Goal: Information Seeking & Learning: Find specific fact

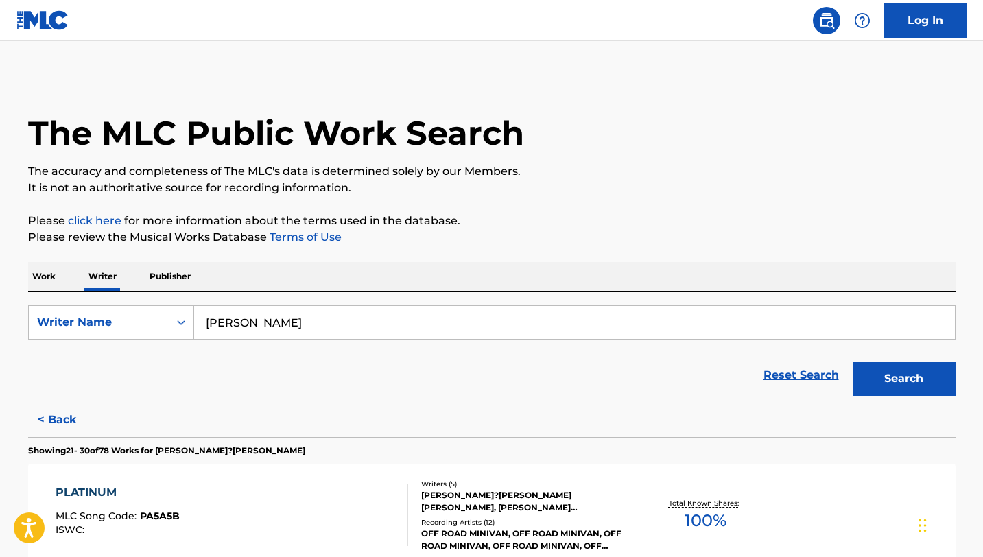
click at [310, 325] on input "[PERSON_NAME]" at bounding box center [574, 322] width 761 height 33
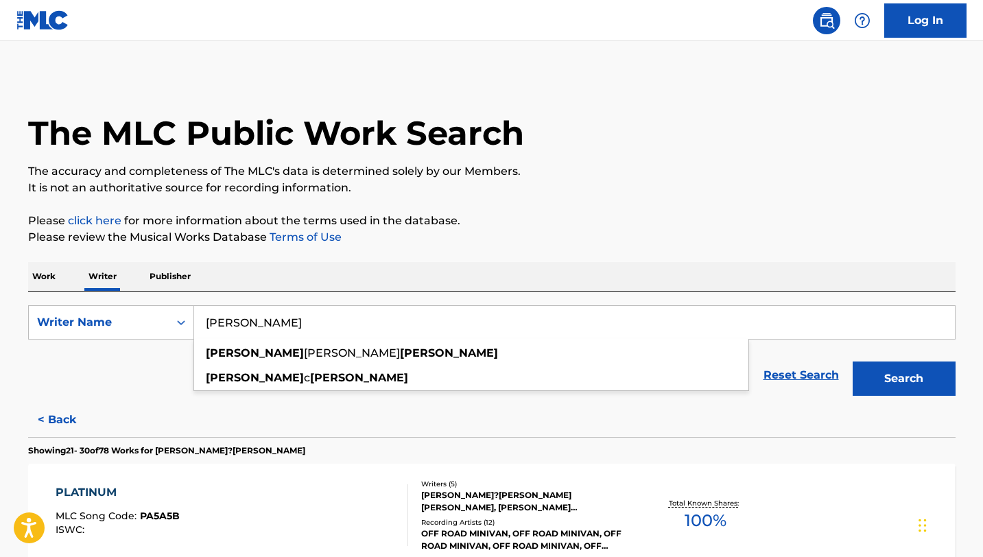
click at [310, 324] on input "[PERSON_NAME]" at bounding box center [574, 322] width 761 height 33
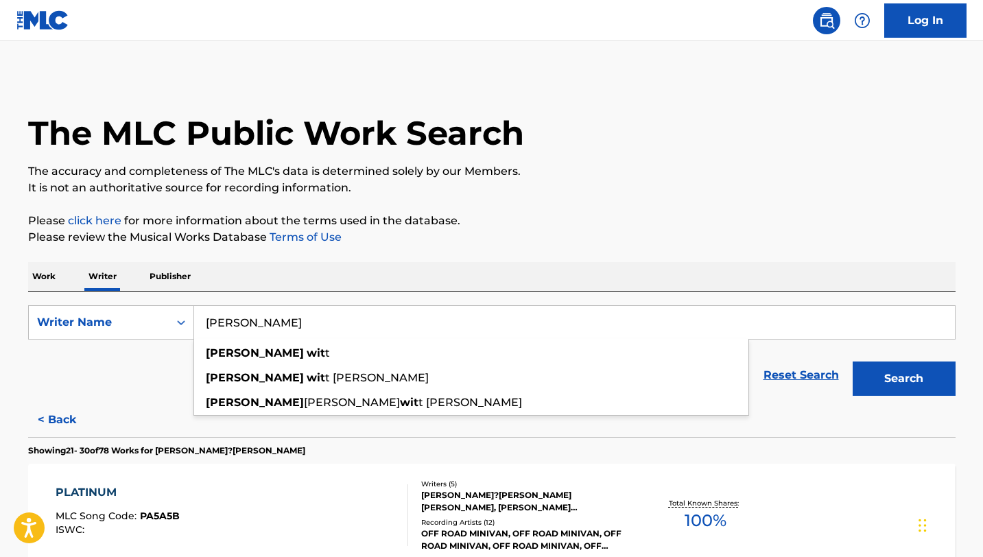
click at [853, 362] on button "Search" at bounding box center [904, 379] width 103 height 34
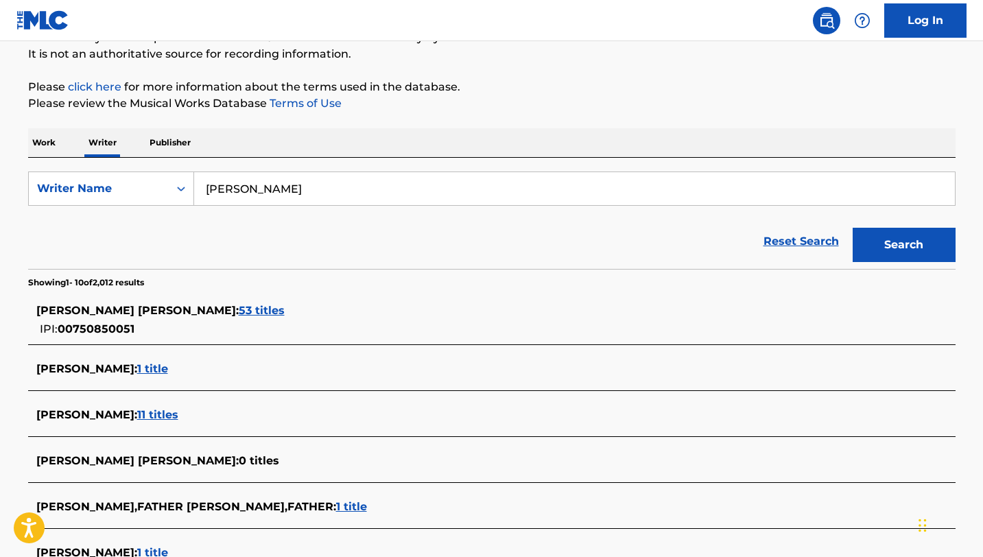
scroll to position [145, 0]
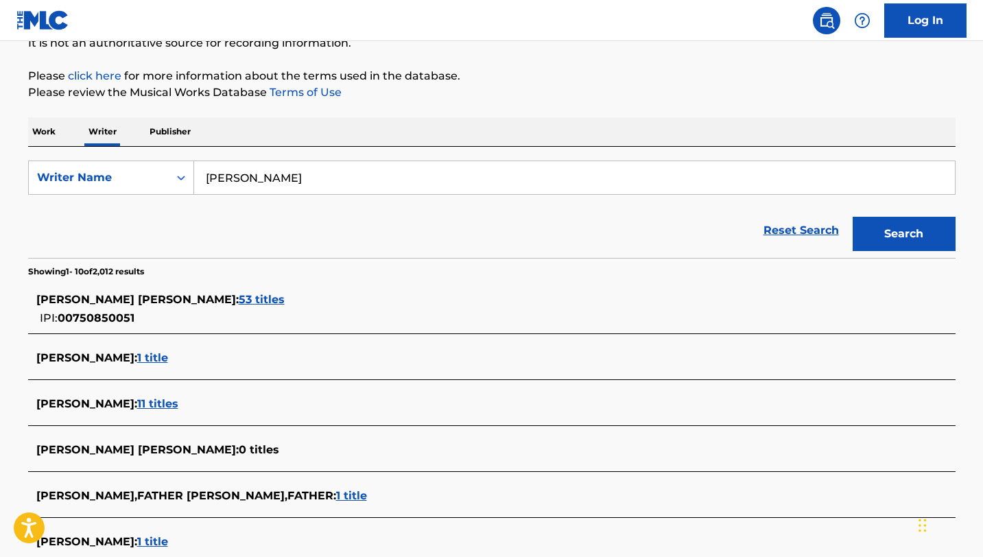
click at [174, 303] on span "[PERSON_NAME] [PERSON_NAME] :" at bounding box center [137, 299] width 202 height 13
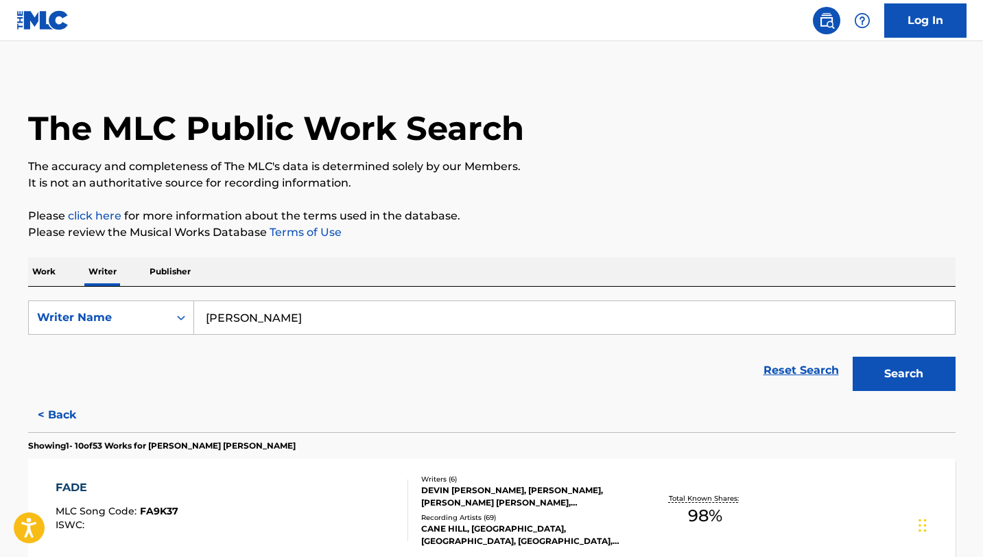
scroll to position [0, 0]
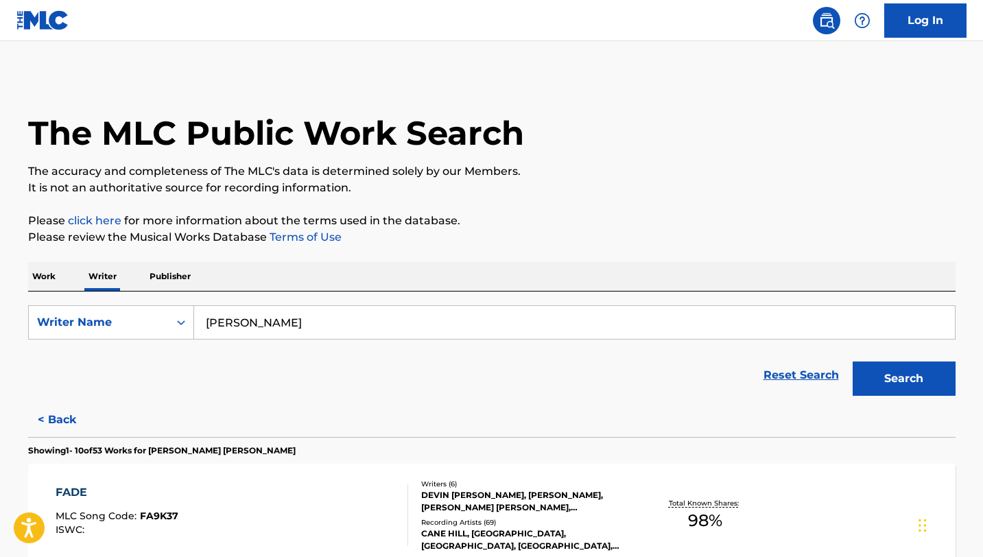
click at [270, 314] on input "[PERSON_NAME]" at bounding box center [574, 322] width 761 height 33
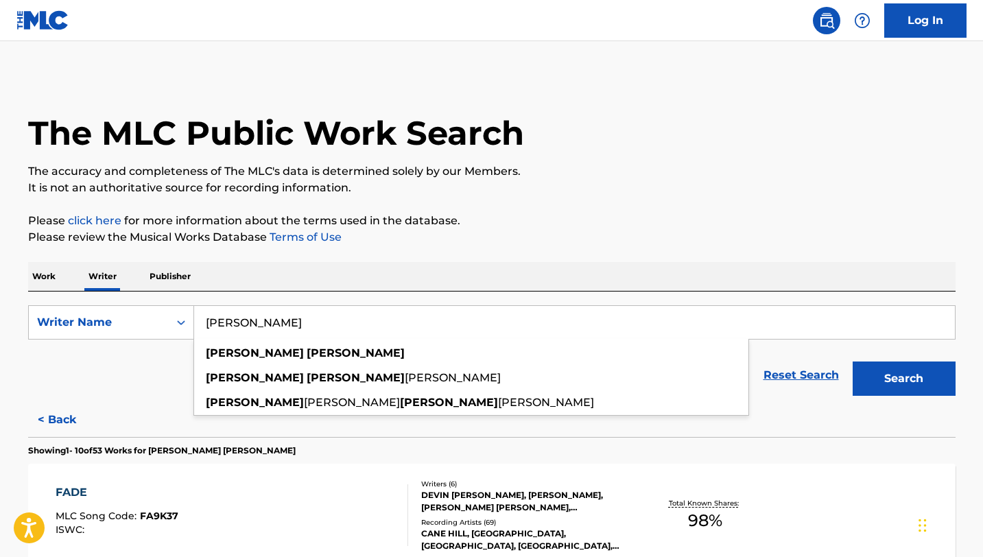
click at [270, 314] on input "[PERSON_NAME]" at bounding box center [574, 322] width 761 height 33
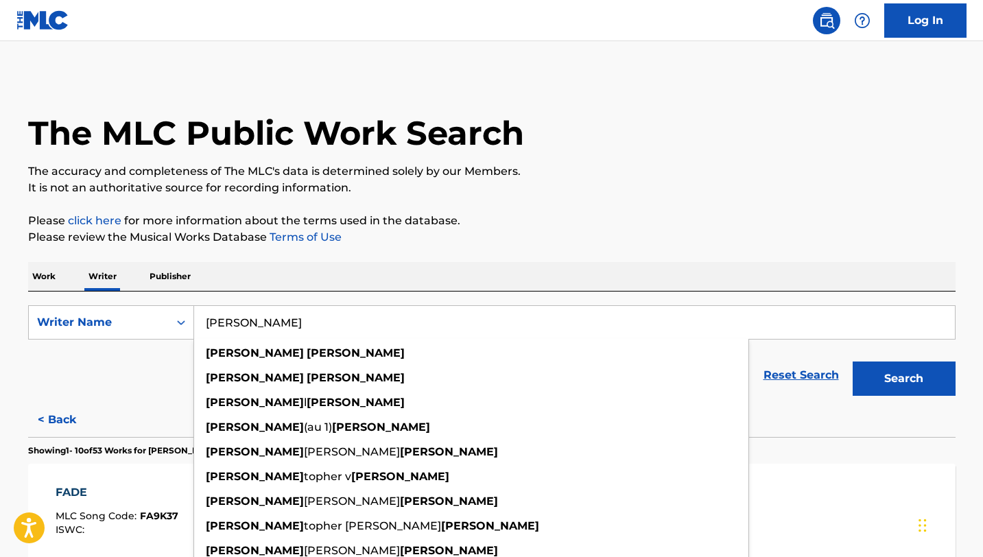
click at [853, 362] on button "Search" at bounding box center [904, 379] width 103 height 34
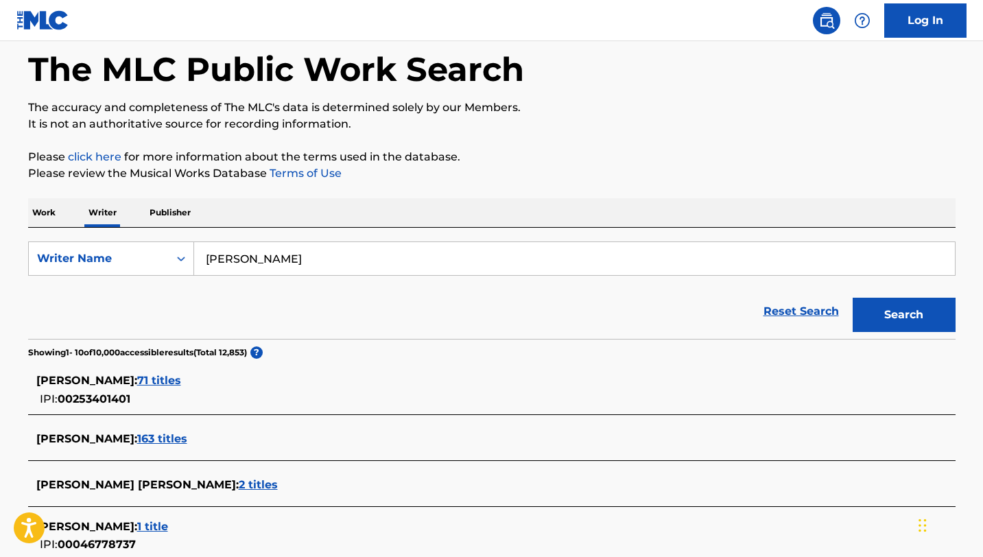
scroll to position [69, 0]
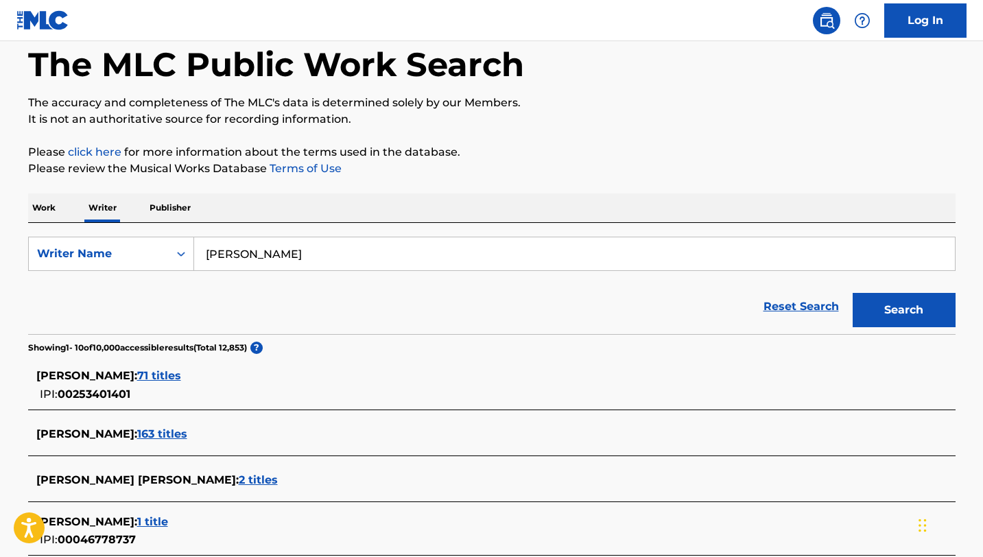
click at [84, 375] on span "[PERSON_NAME] :" at bounding box center [86, 375] width 101 height 13
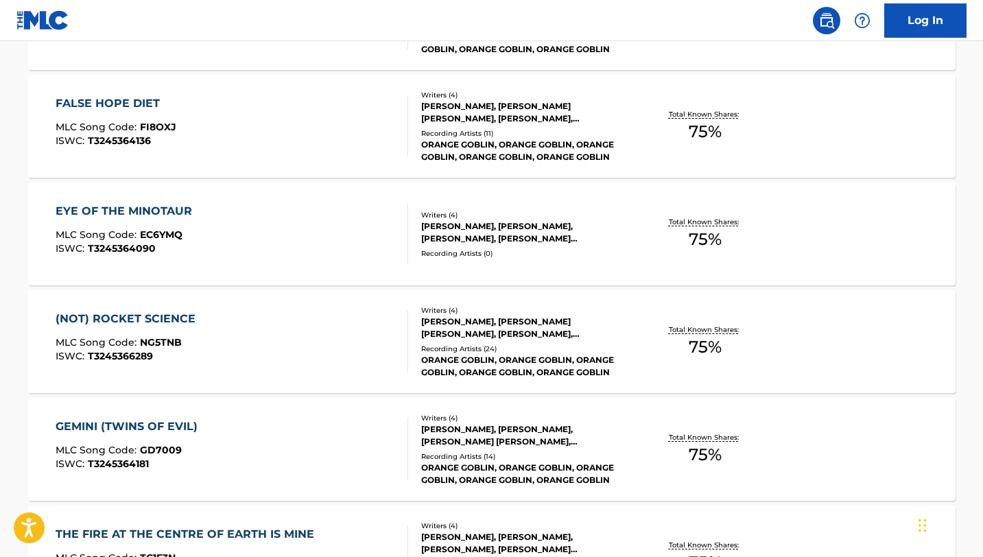
scroll to position [1123, 0]
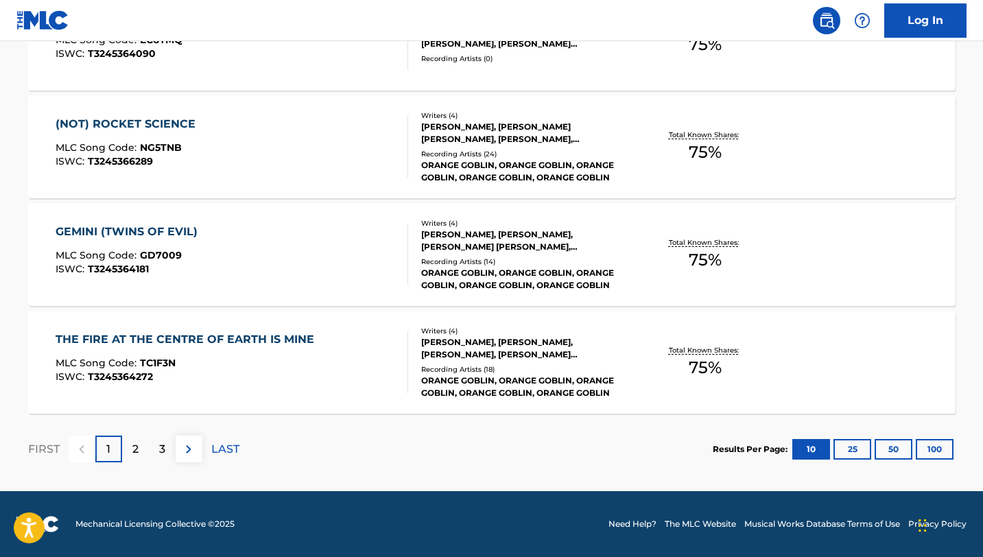
click at [167, 449] on div "3" at bounding box center [162, 449] width 27 height 27
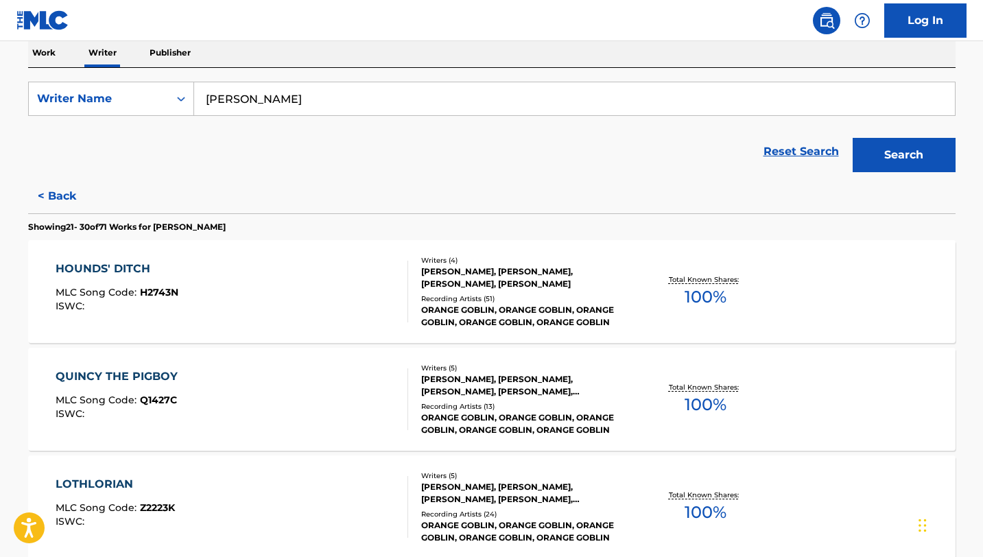
scroll to position [0, 0]
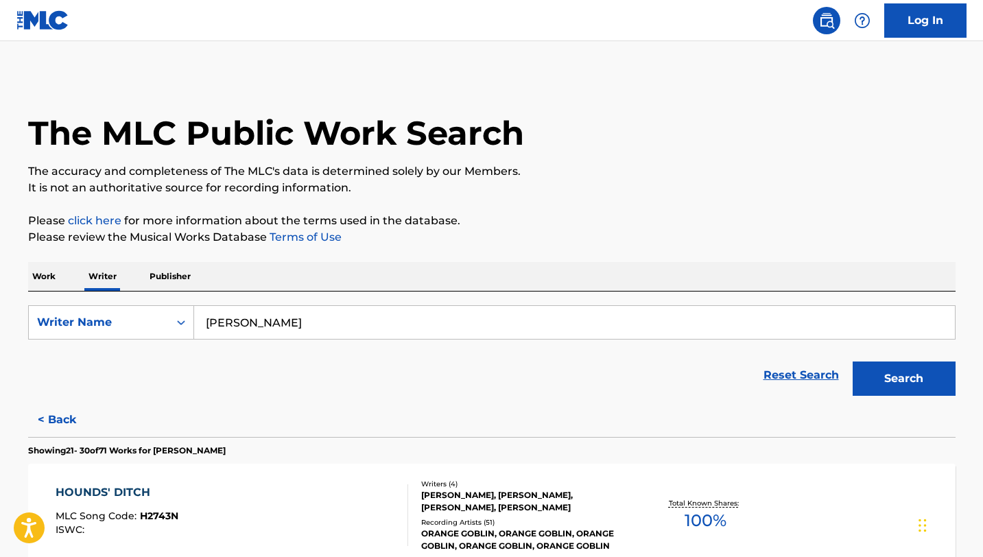
click at [292, 322] on input "[PERSON_NAME]" at bounding box center [574, 322] width 761 height 33
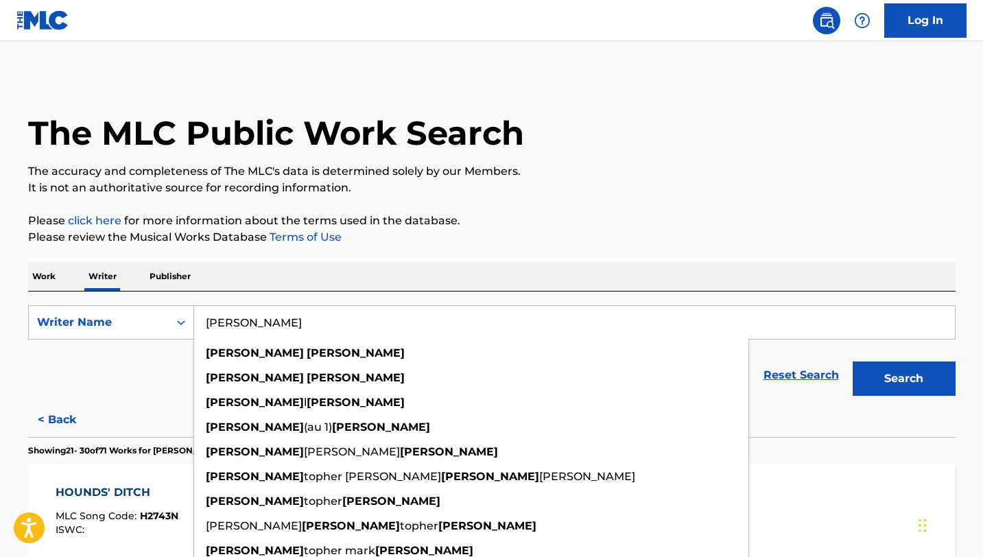
click at [292, 322] on input "[PERSON_NAME]" at bounding box center [574, 322] width 761 height 33
click at [853, 362] on button "Search" at bounding box center [904, 379] width 103 height 34
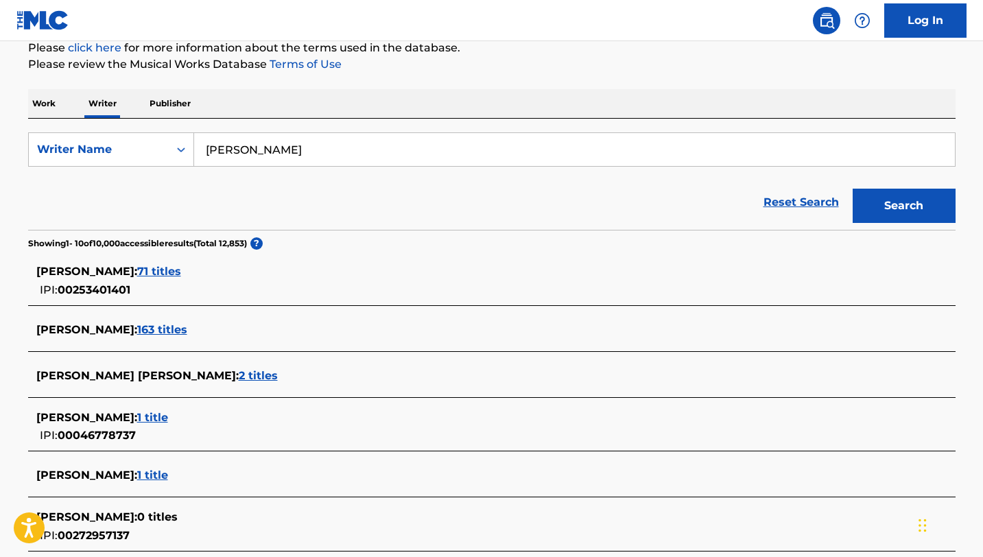
scroll to position [176, 0]
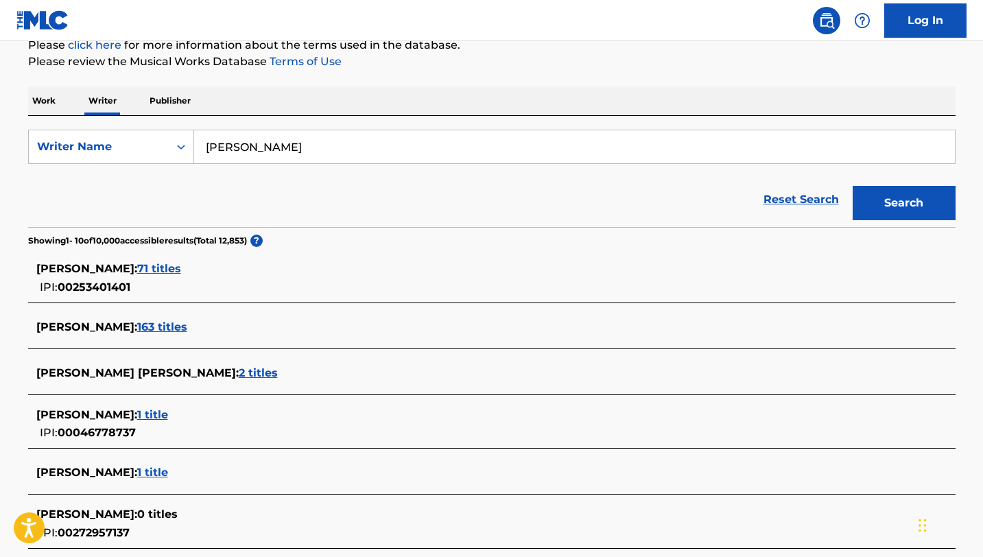
click at [102, 316] on div "[PERSON_NAME] : 163 titles" at bounding box center [492, 328] width 928 height 32
click at [102, 324] on span "[PERSON_NAME] :" at bounding box center [86, 326] width 101 height 13
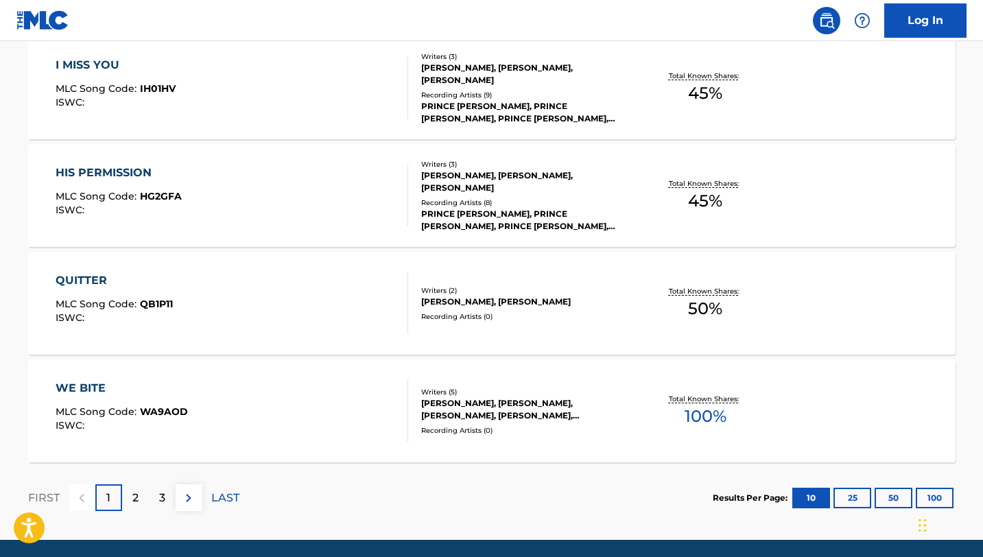
scroll to position [1088, 0]
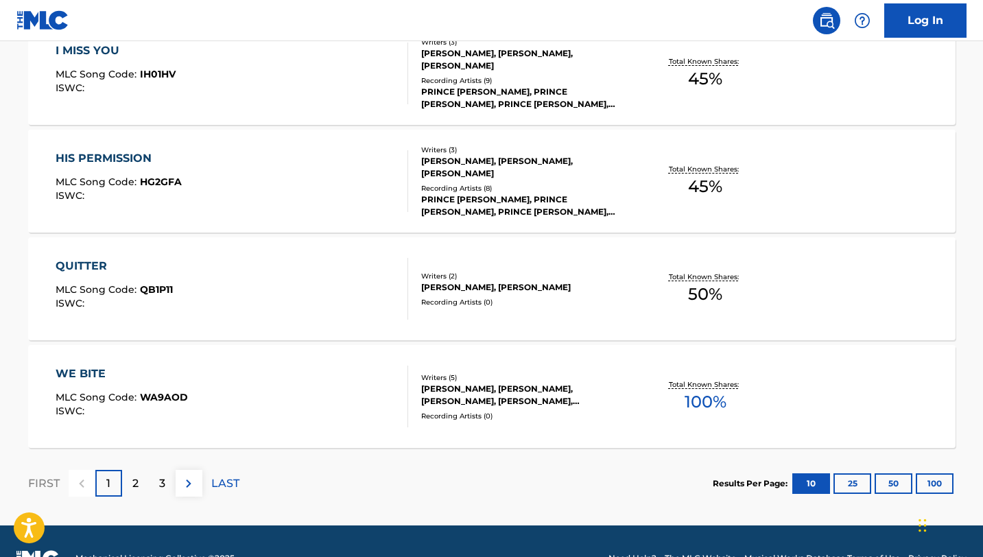
click at [162, 484] on p "3" at bounding box center [162, 484] width 6 height 16
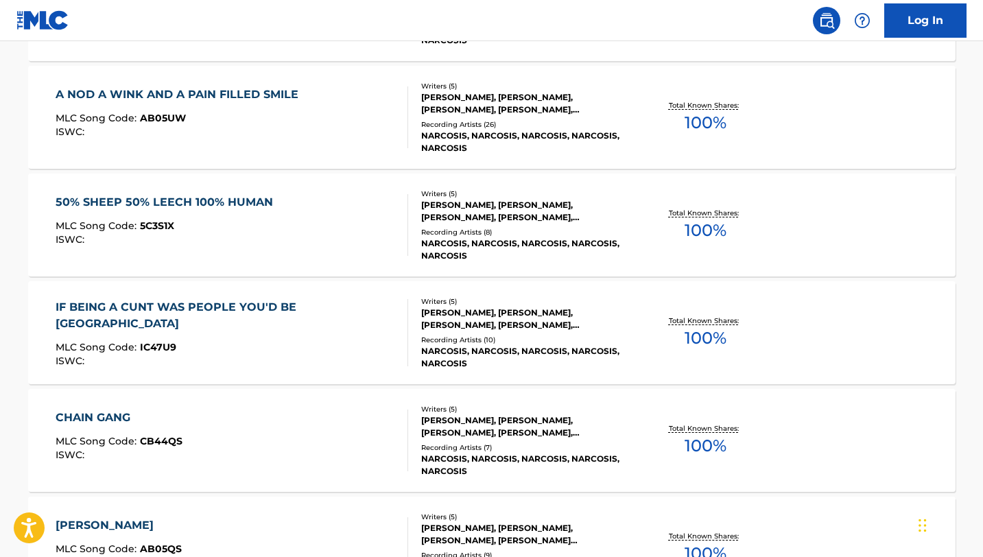
scroll to position [0, 0]
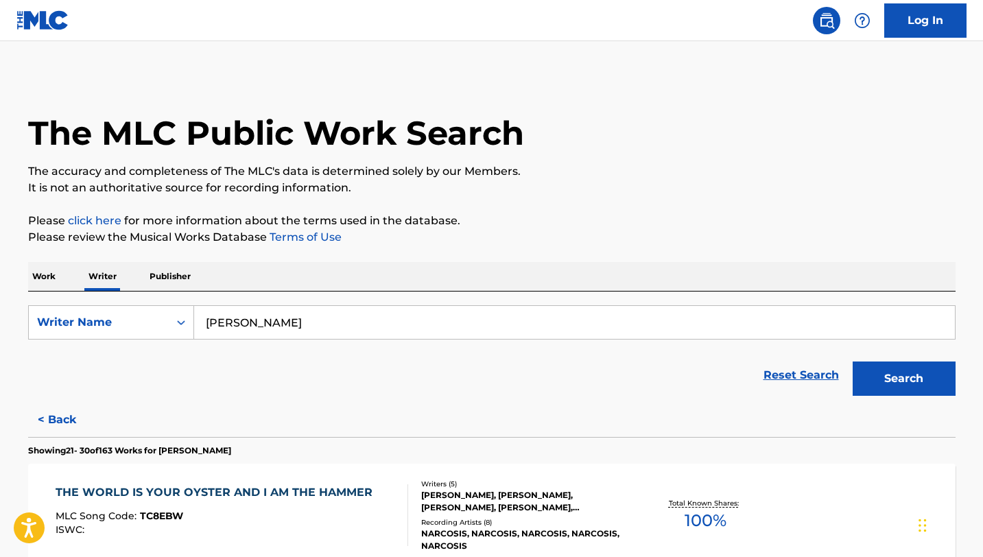
click at [281, 319] on input "[PERSON_NAME]" at bounding box center [574, 322] width 761 height 33
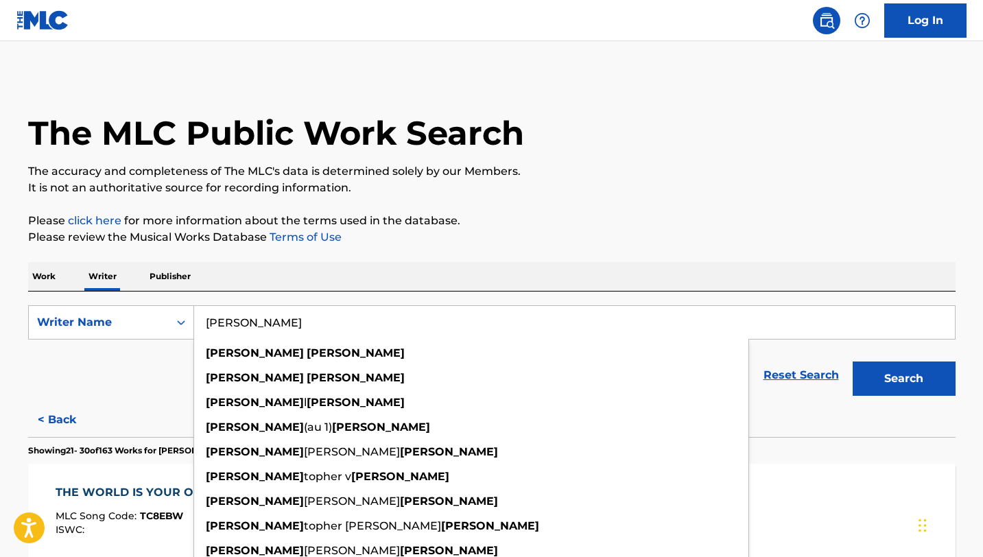
click at [281, 319] on input "[PERSON_NAME]" at bounding box center [574, 322] width 761 height 33
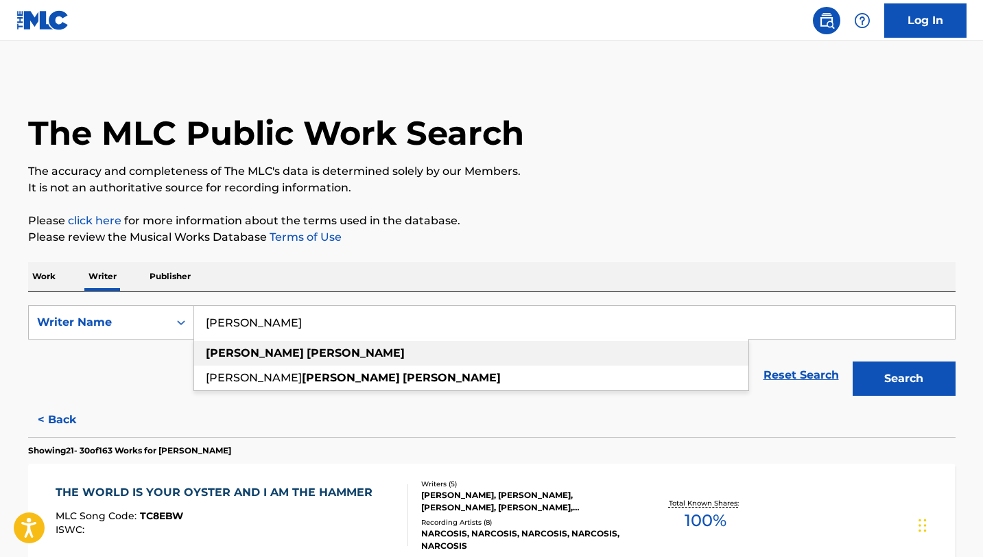
click at [307, 355] on strong "[PERSON_NAME]" at bounding box center [356, 353] width 98 height 13
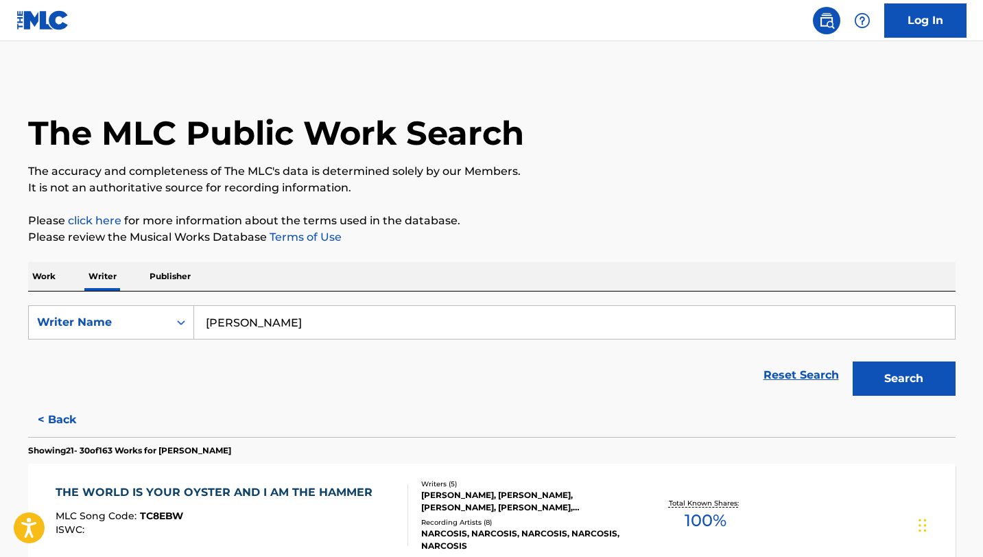
click at [853, 362] on button "Search" at bounding box center [904, 379] width 103 height 34
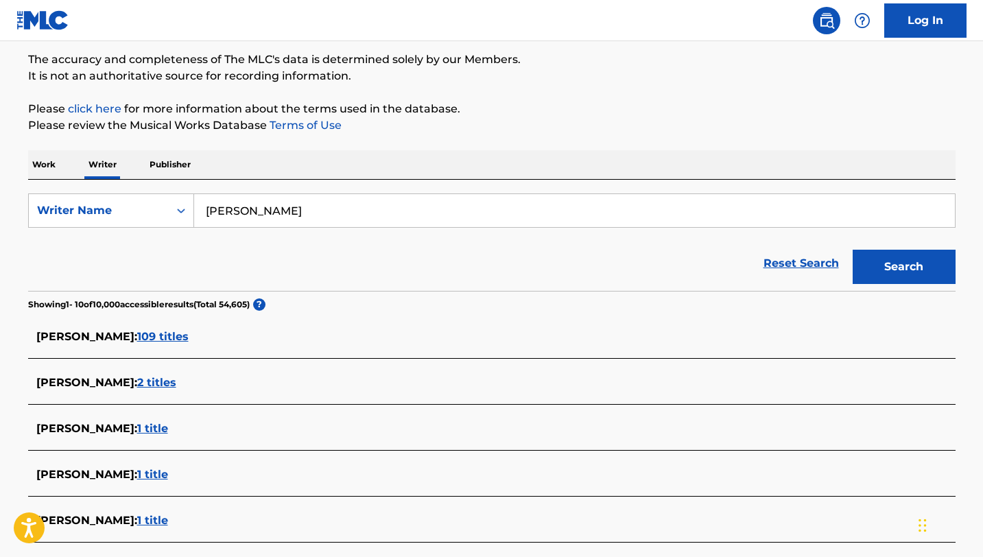
scroll to position [113, 0]
click at [117, 337] on span "[PERSON_NAME] :" at bounding box center [86, 335] width 101 height 13
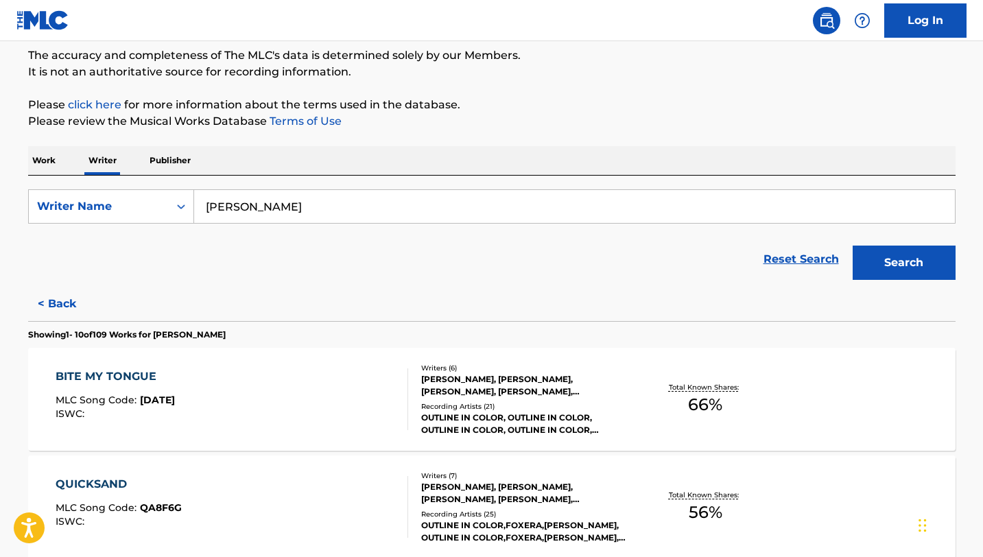
scroll to position [119, 0]
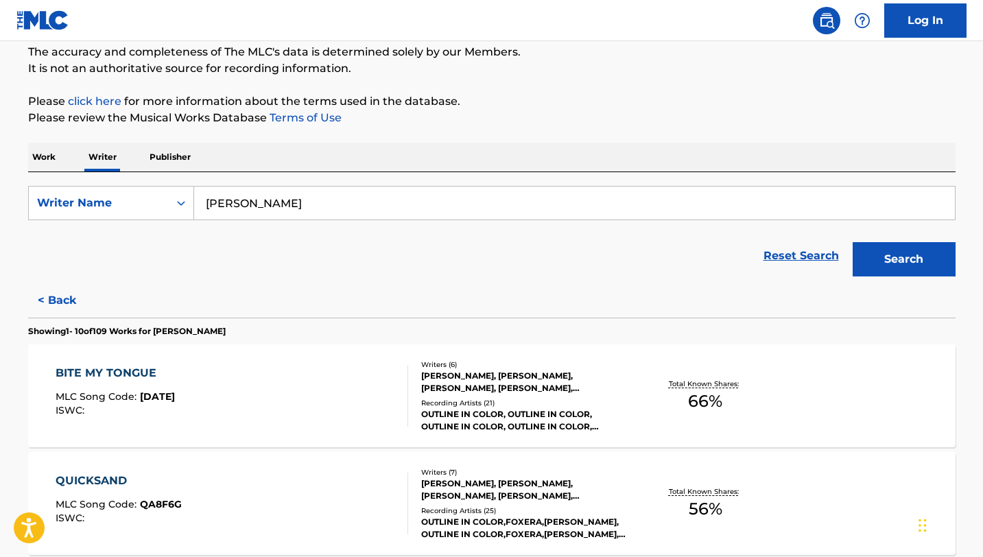
click at [307, 209] on input "[PERSON_NAME]" at bounding box center [574, 203] width 761 height 33
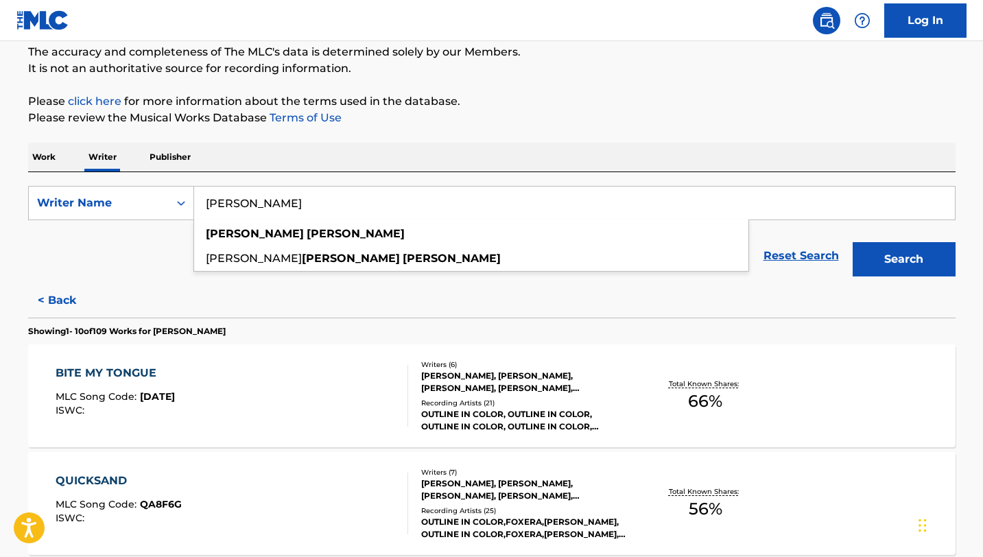
click at [307, 209] on input "[PERSON_NAME]" at bounding box center [574, 203] width 761 height 33
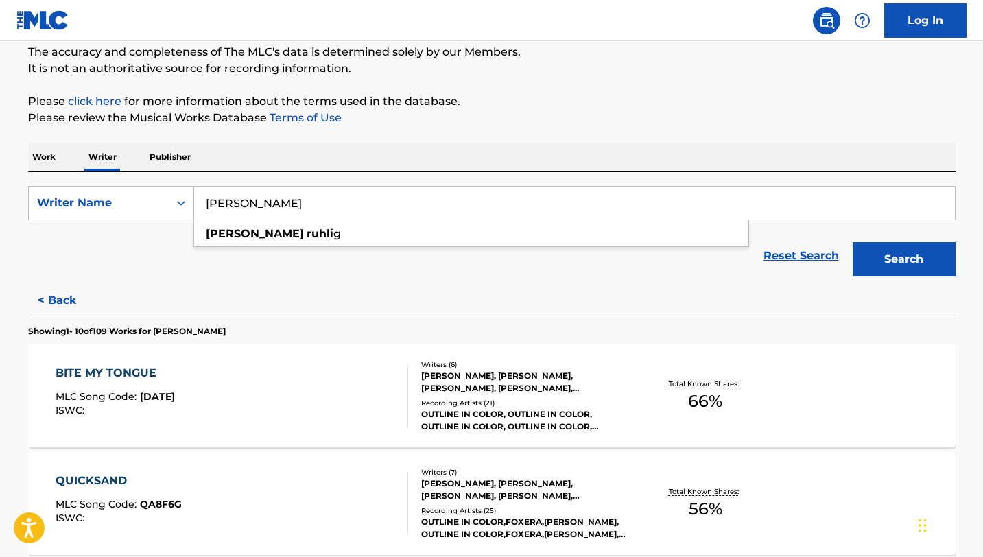
click at [853, 242] on button "Search" at bounding box center [904, 259] width 103 height 34
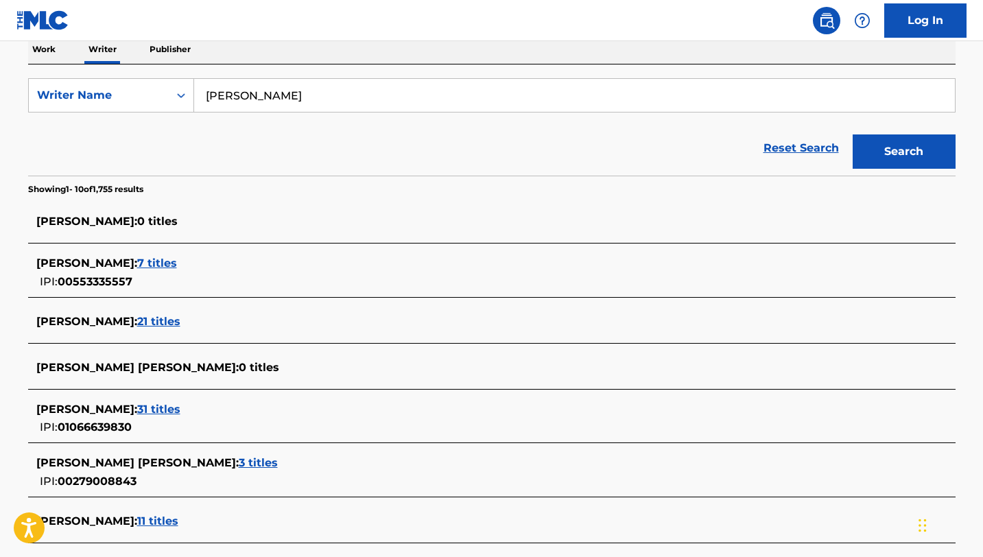
scroll to position [228, 0]
click at [93, 406] on span "[PERSON_NAME] :" at bounding box center [86, 408] width 101 height 13
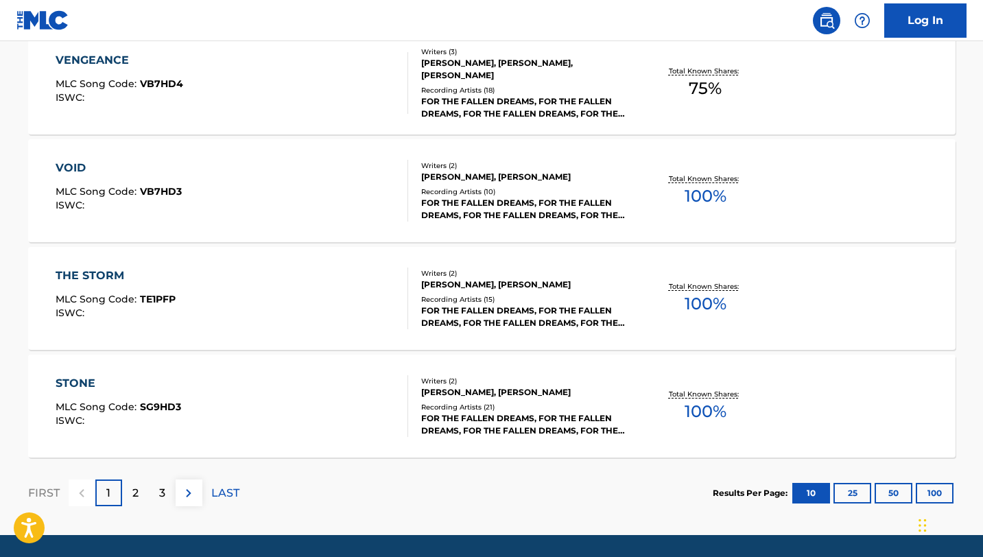
scroll to position [1123, 0]
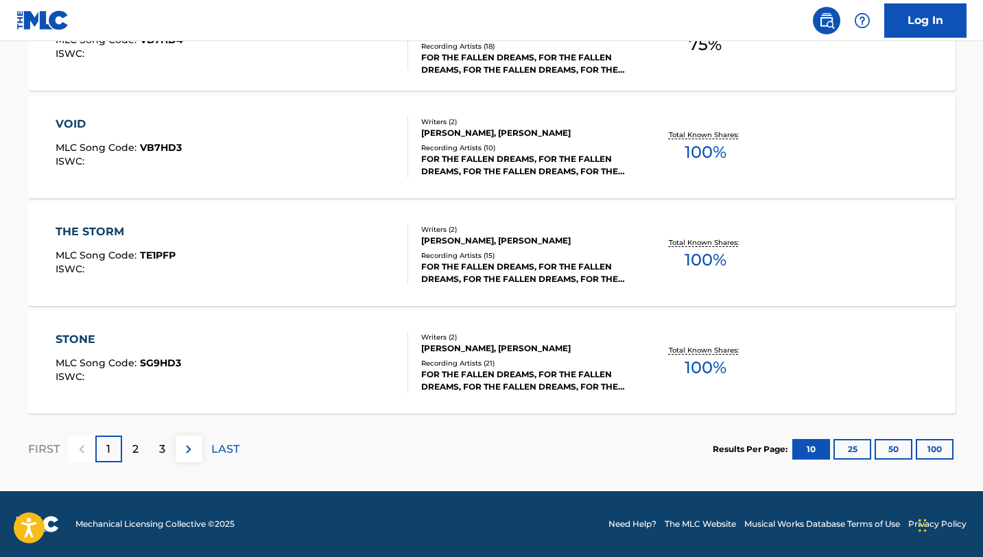
click at [134, 448] on p "2" at bounding box center [135, 449] width 6 height 16
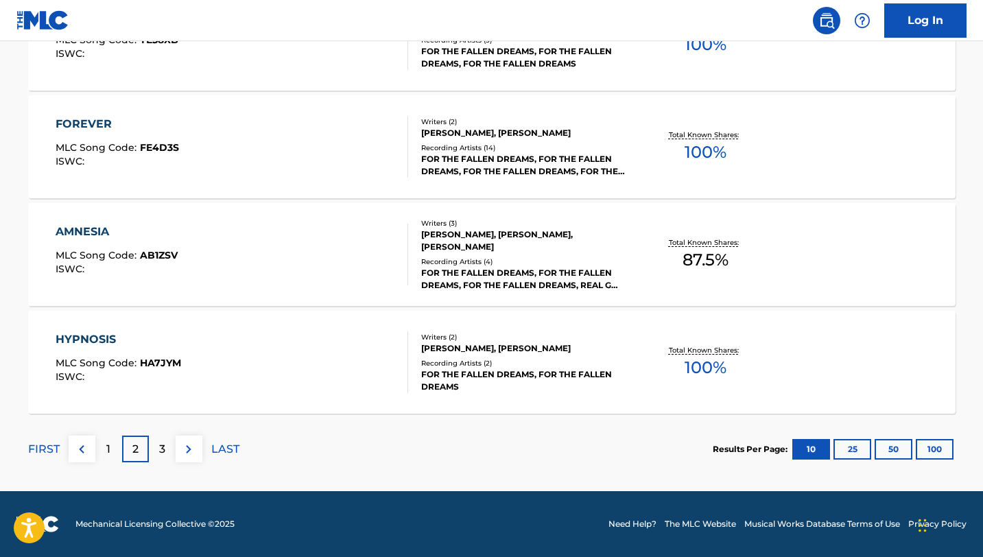
click at [165, 451] on div "3" at bounding box center [162, 449] width 27 height 27
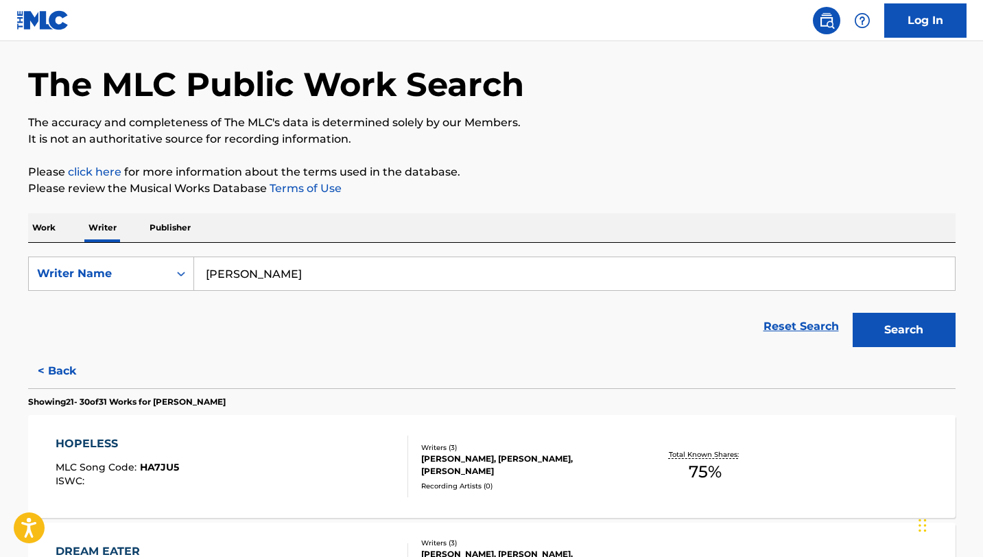
scroll to position [0, 0]
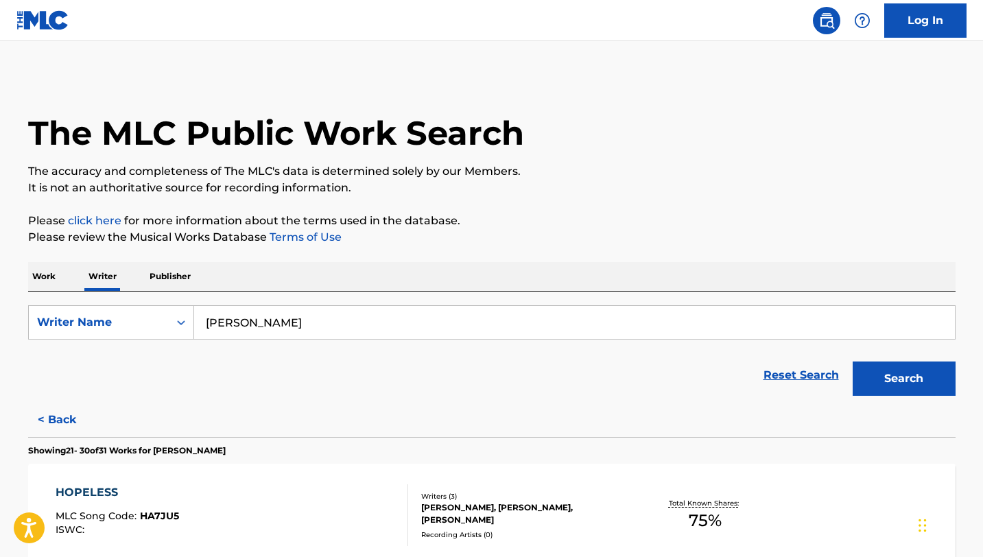
click at [285, 325] on input "[PERSON_NAME]" at bounding box center [574, 322] width 761 height 33
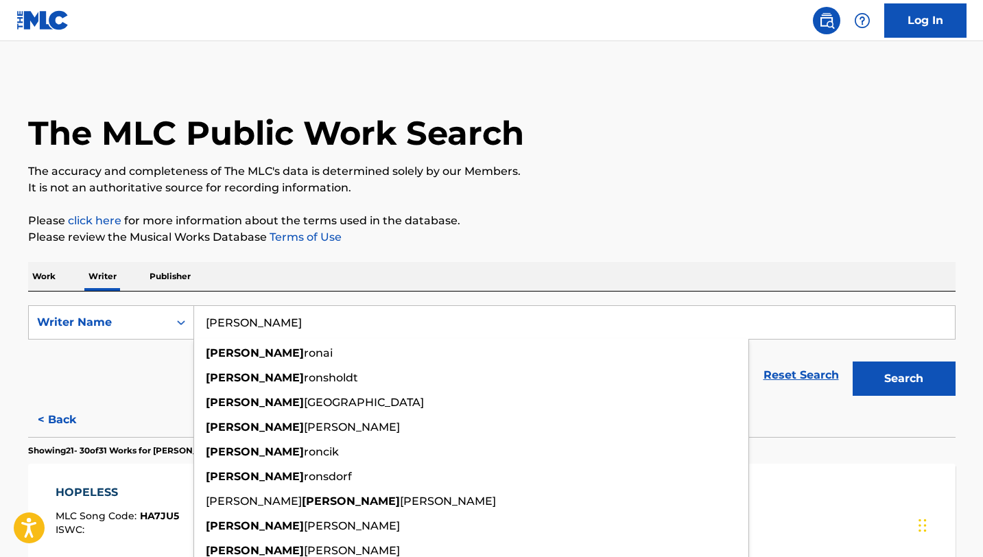
click at [853, 362] on button "Search" at bounding box center [904, 379] width 103 height 34
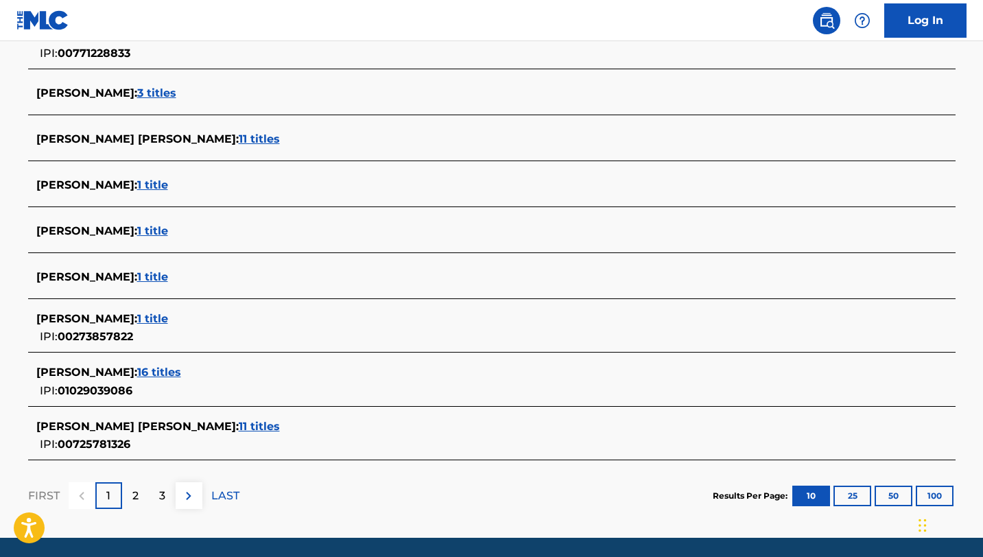
scroll to position [502, 0]
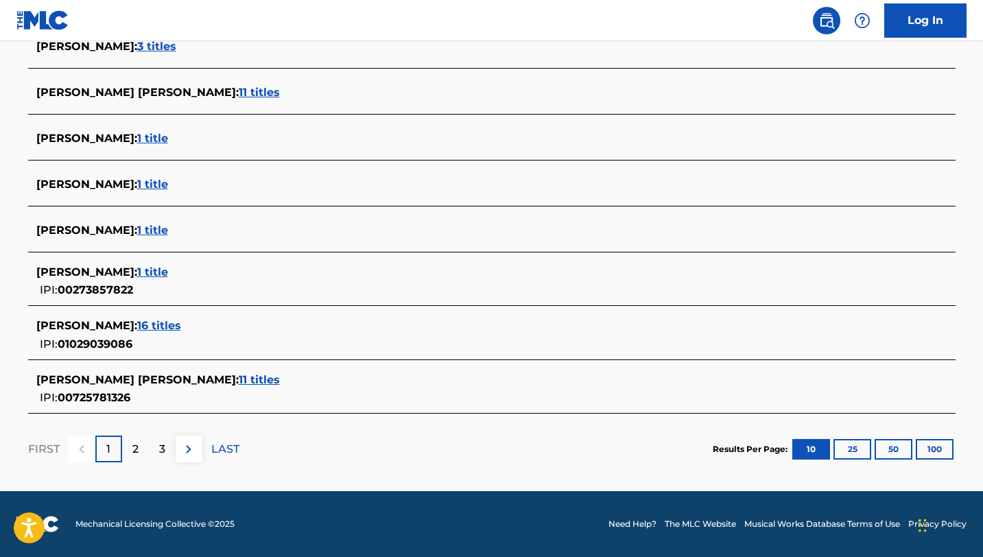
click at [143, 451] on div "2" at bounding box center [135, 449] width 27 height 27
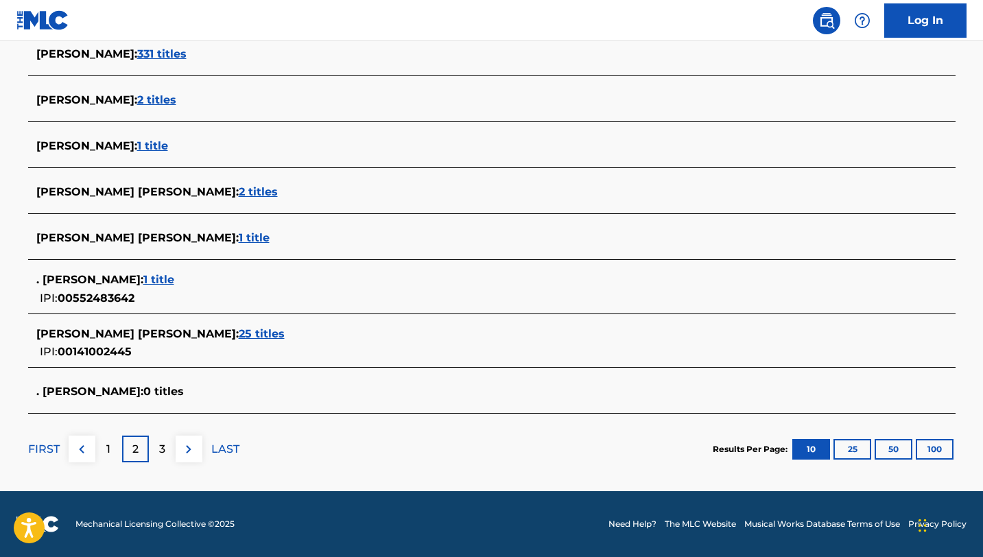
scroll to position [0, 0]
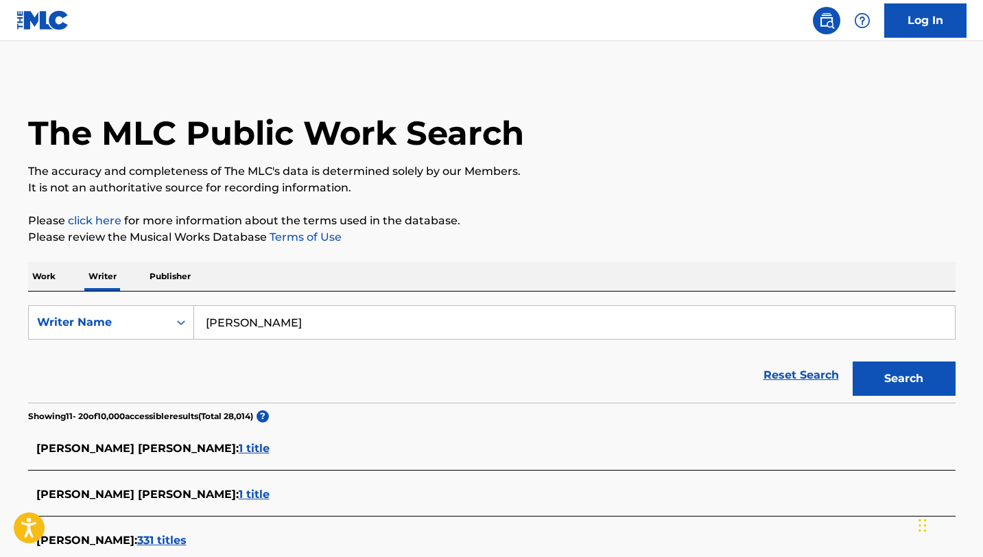
click at [258, 324] on input "[PERSON_NAME]" at bounding box center [574, 322] width 761 height 33
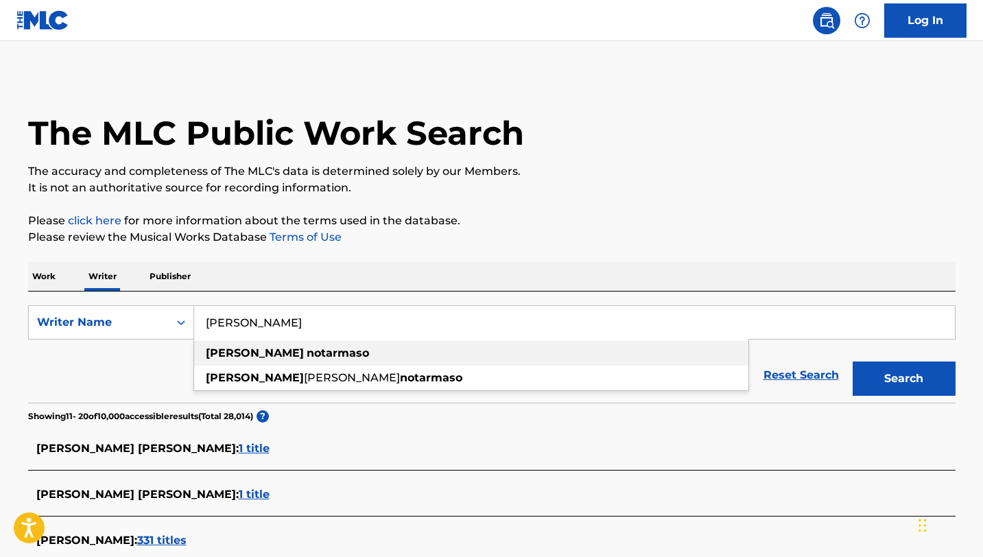
click at [241, 351] on strong "[PERSON_NAME]" at bounding box center [255, 353] width 98 height 13
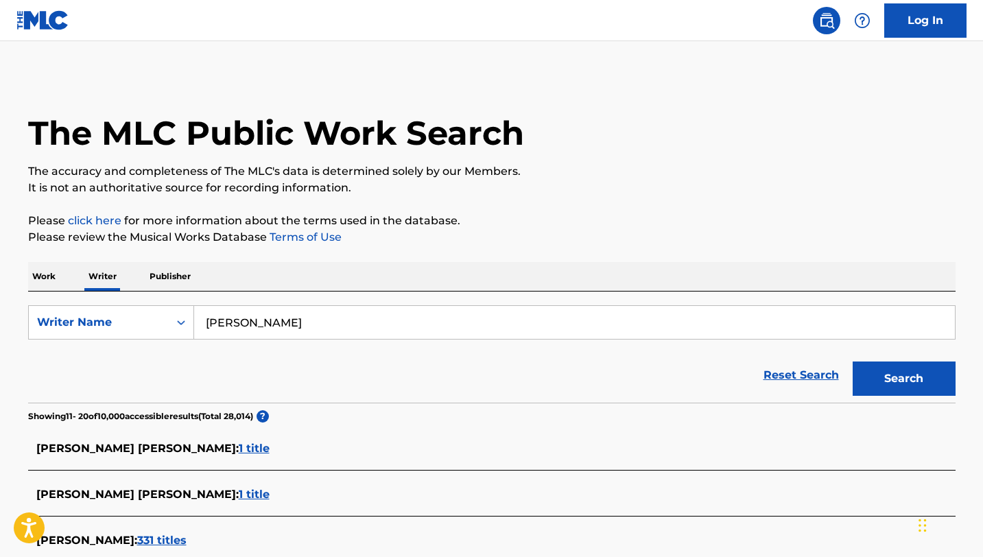
click at [853, 362] on button "Search" at bounding box center [904, 379] width 103 height 34
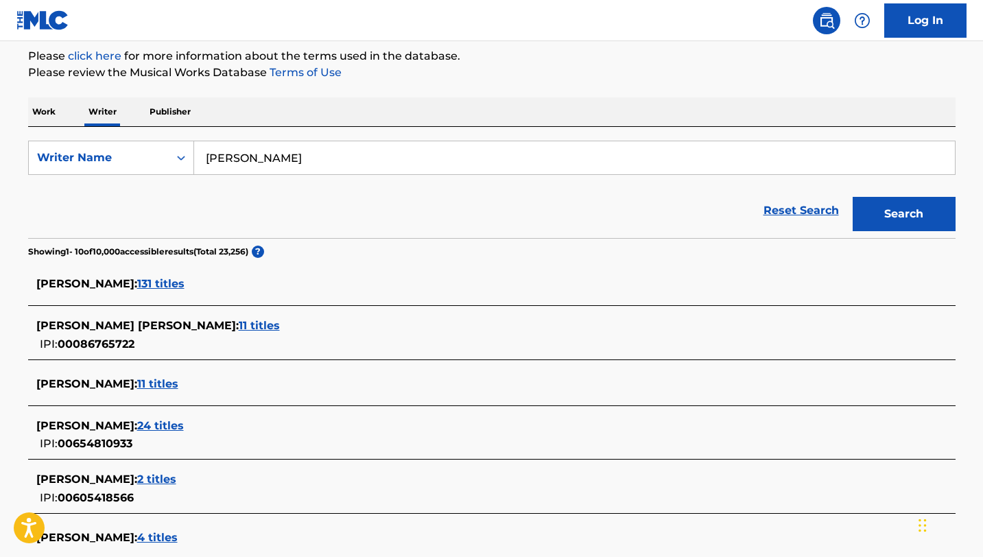
scroll to position [172, 0]
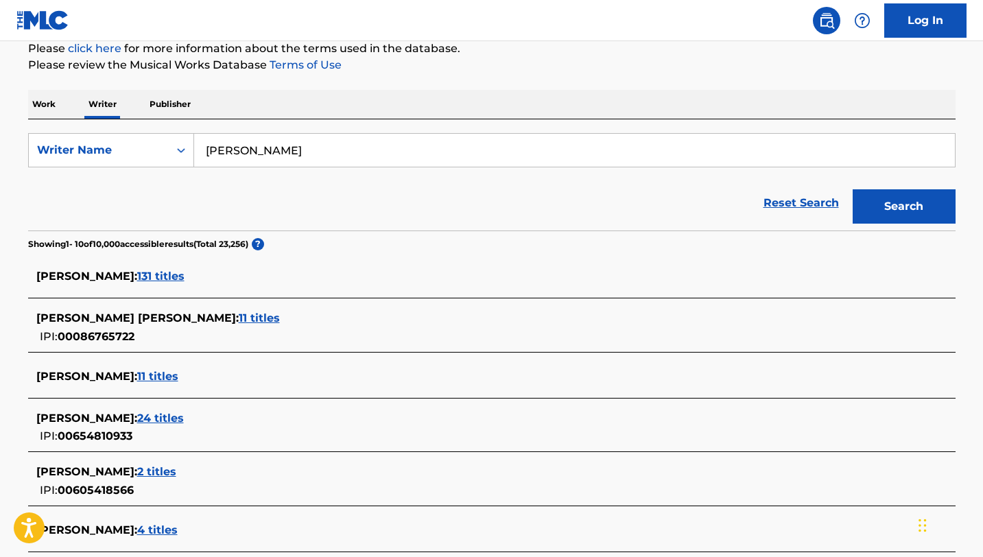
click at [137, 417] on span "[PERSON_NAME] :" at bounding box center [86, 418] width 101 height 13
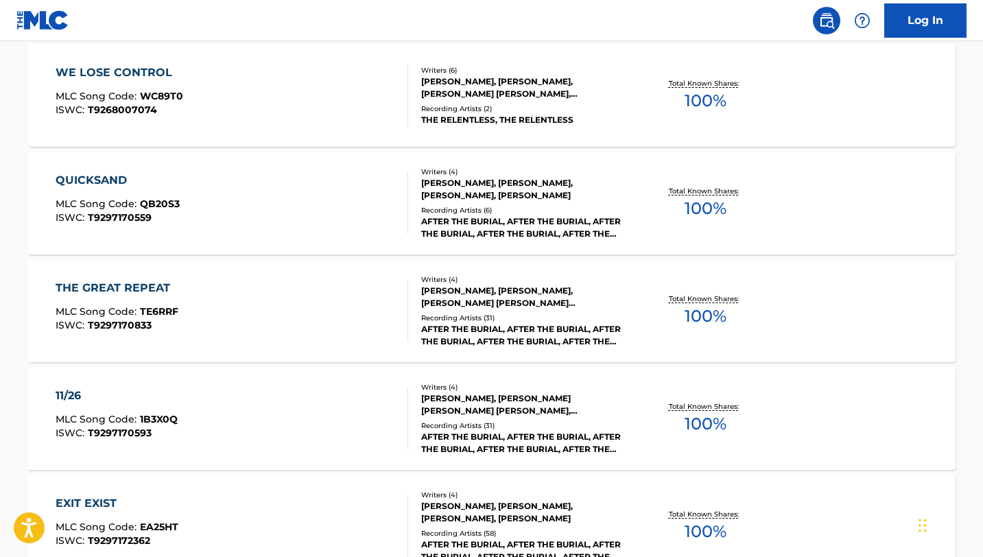
scroll to position [0, 0]
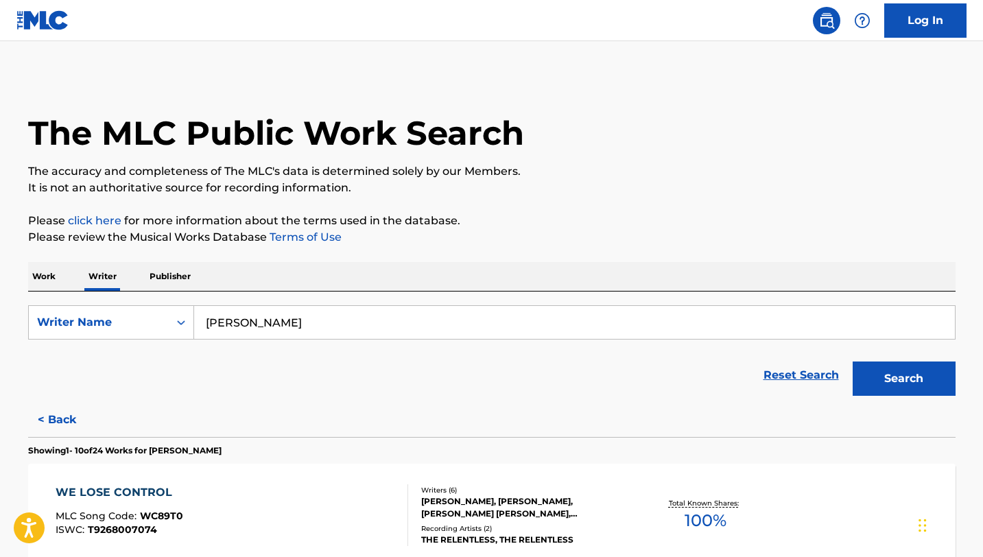
click at [258, 325] on input "[PERSON_NAME]" at bounding box center [574, 322] width 761 height 33
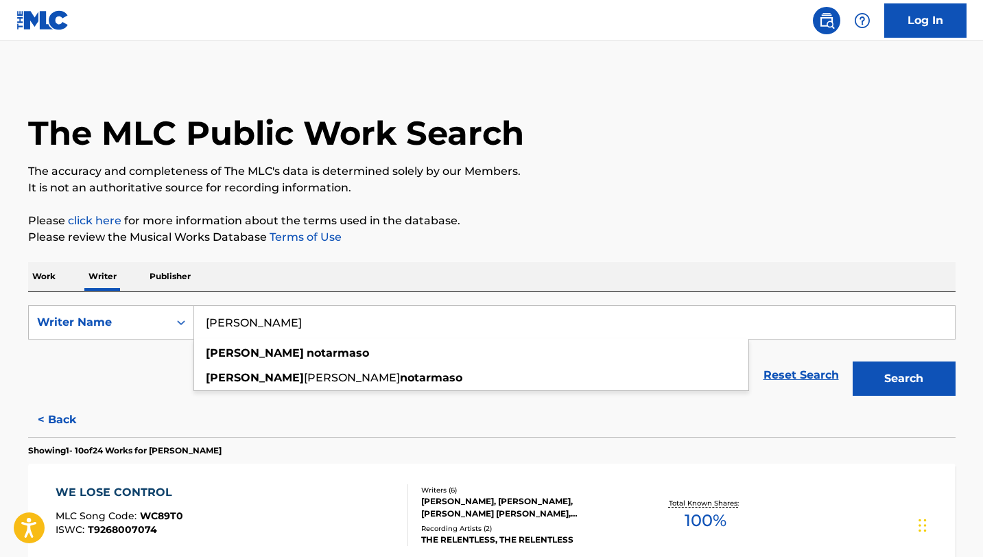
click at [258, 325] on input "[PERSON_NAME]" at bounding box center [574, 322] width 761 height 33
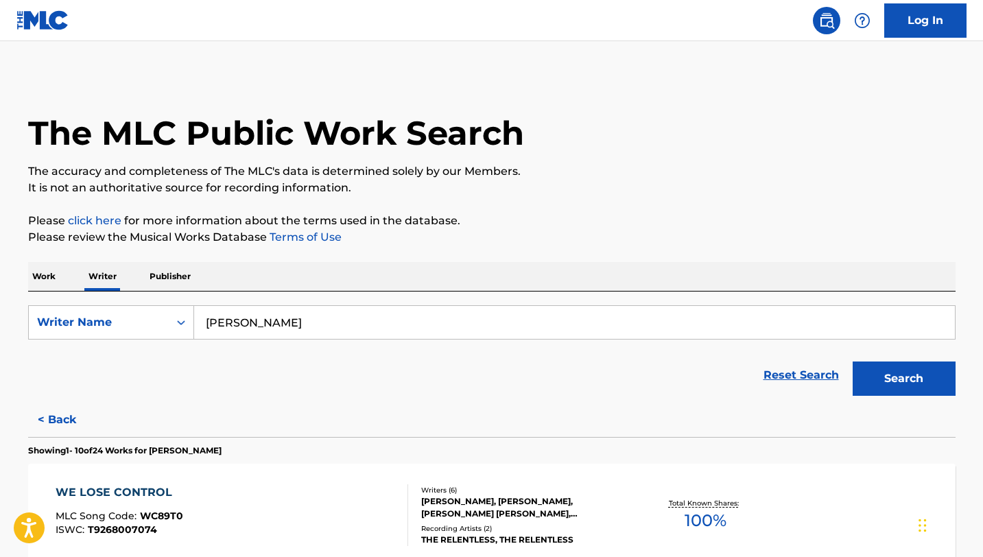
click at [853, 362] on button "Search" at bounding box center [904, 379] width 103 height 34
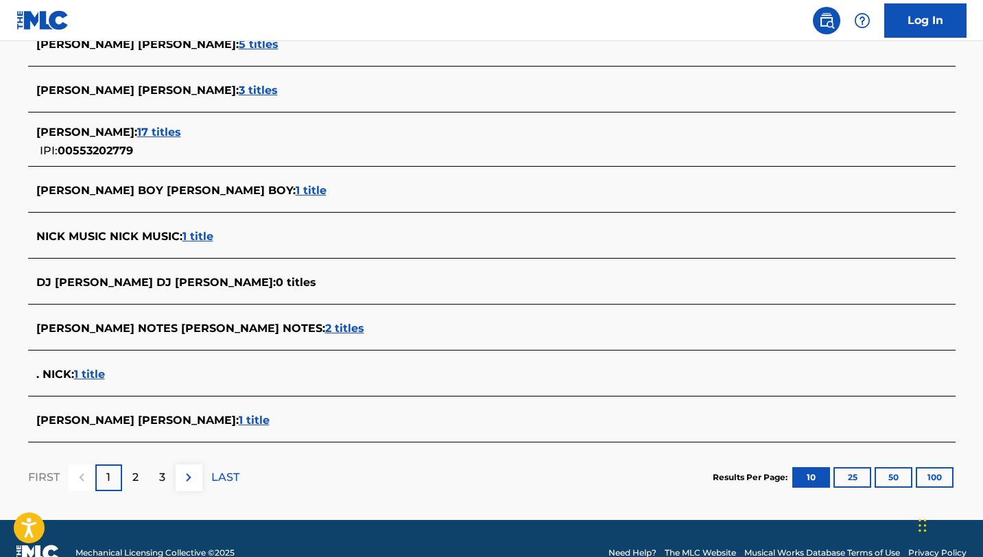
scroll to position [478, 0]
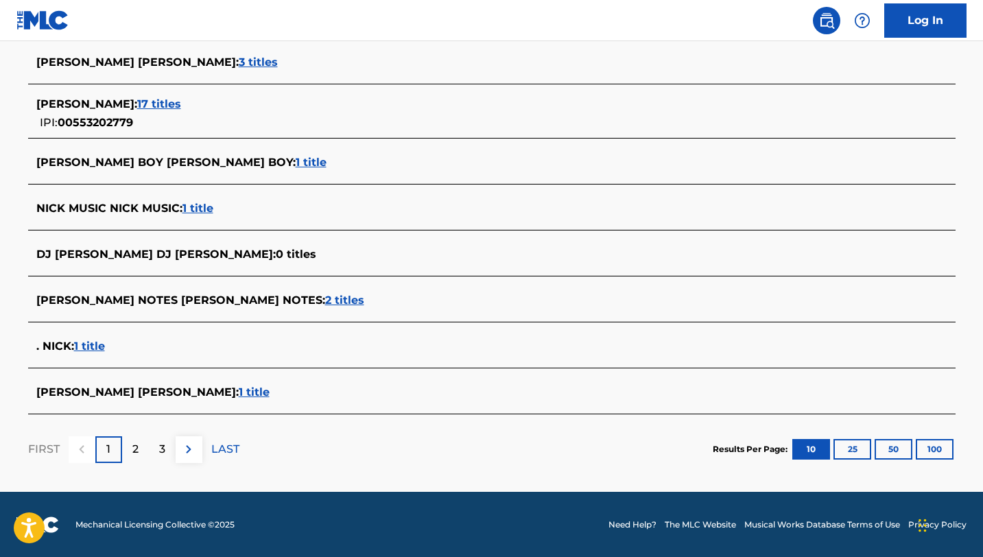
click at [138, 453] on div "2" at bounding box center [135, 449] width 27 height 27
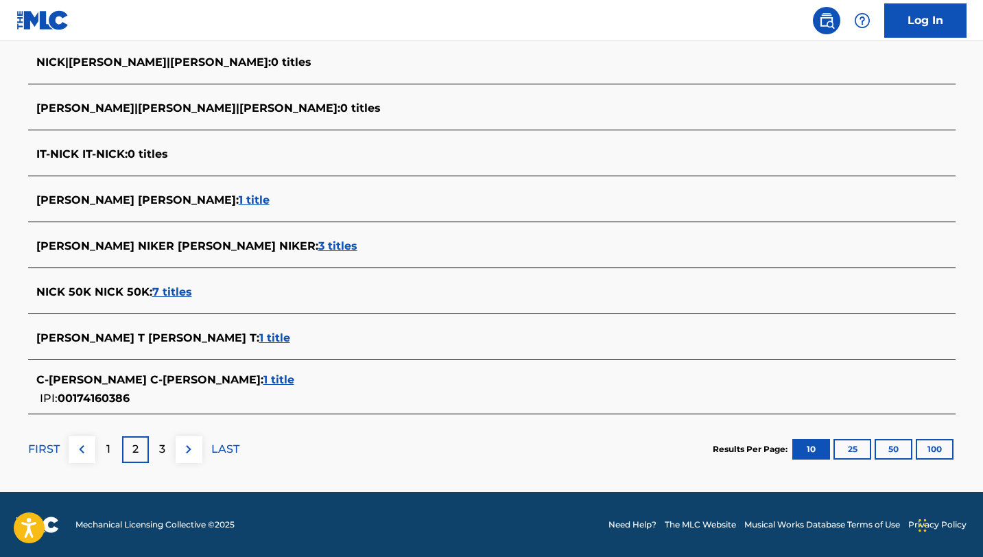
click at [104, 447] on div "1" at bounding box center [108, 449] width 27 height 27
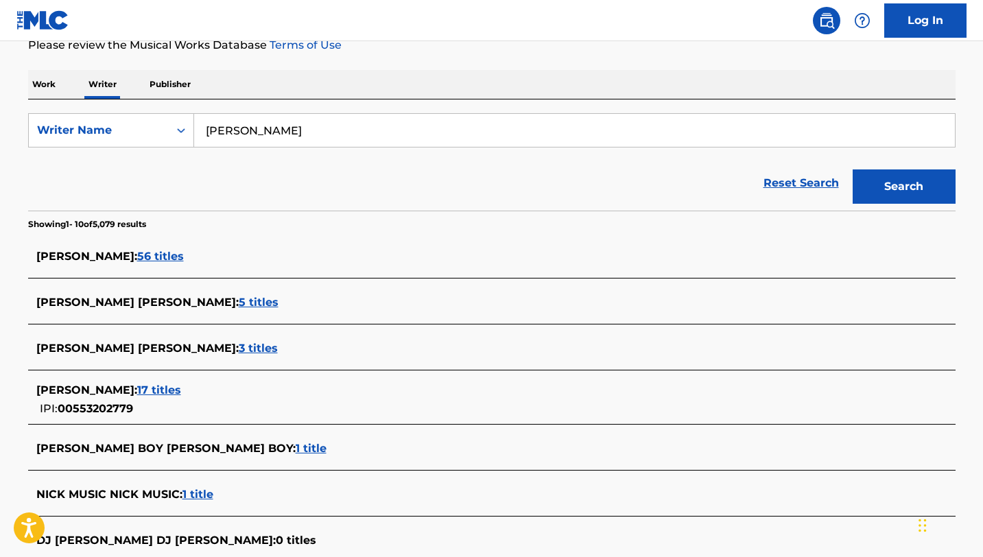
scroll to position [190, 0]
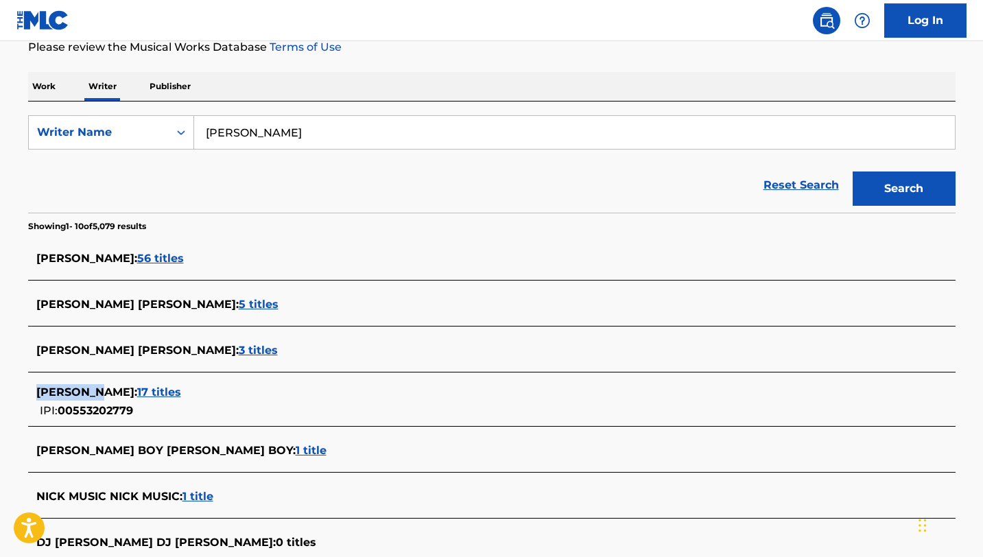
click at [99, 384] on div "[PERSON_NAME] : 17 titles" at bounding box center [474, 392] width 876 height 16
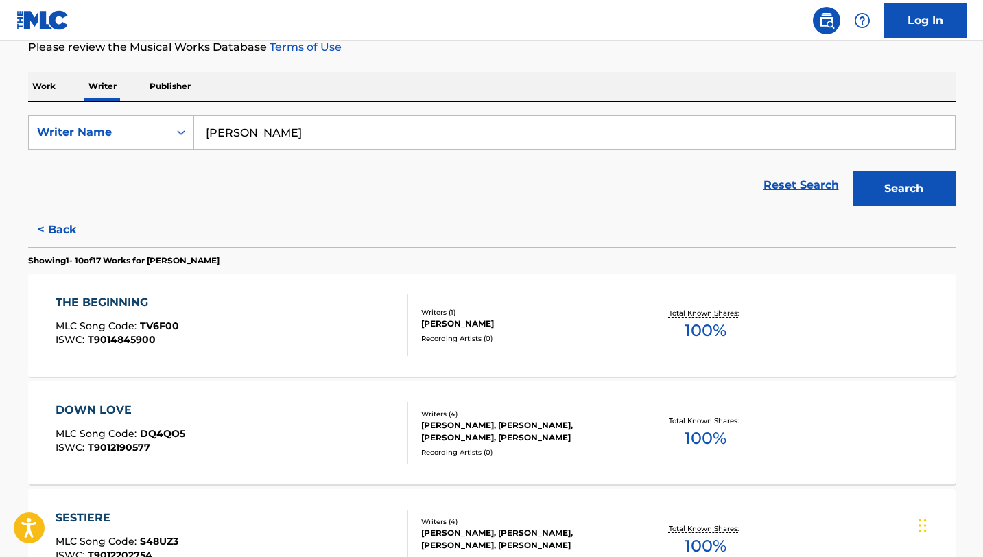
click at [250, 141] on input "[PERSON_NAME]" at bounding box center [574, 132] width 761 height 33
click at [250, 140] on input "[PERSON_NAME]" at bounding box center [574, 132] width 761 height 33
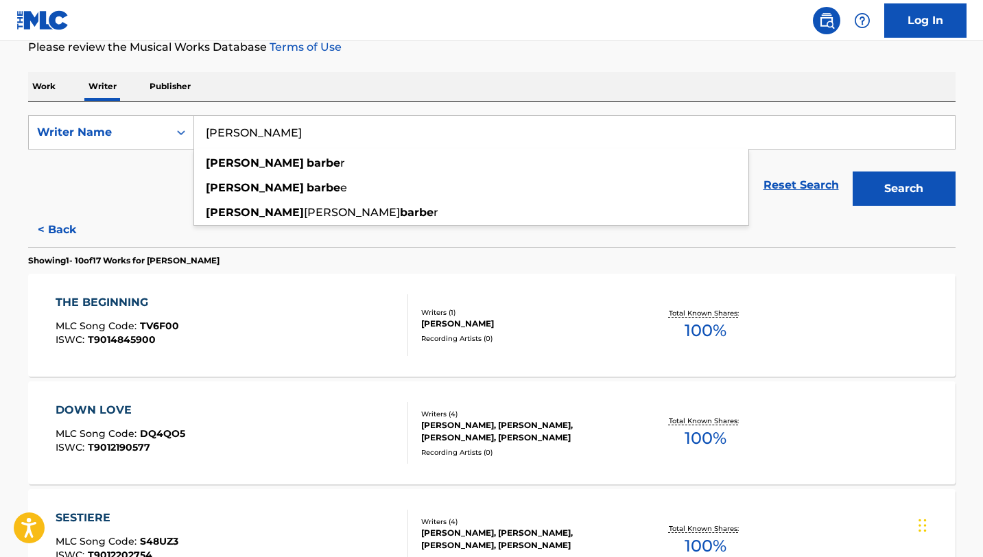
click at [853, 172] on button "Search" at bounding box center [904, 189] width 103 height 34
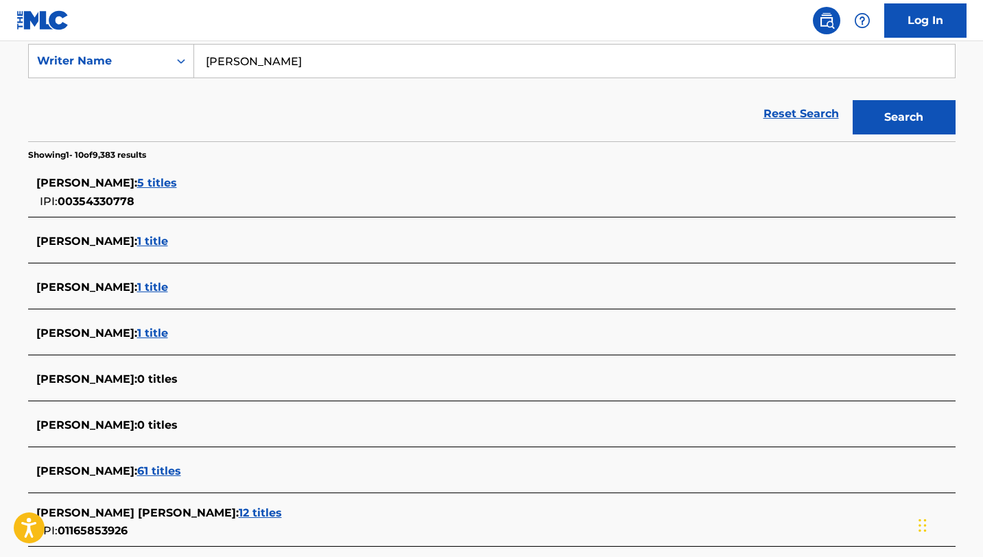
scroll to position [304, 0]
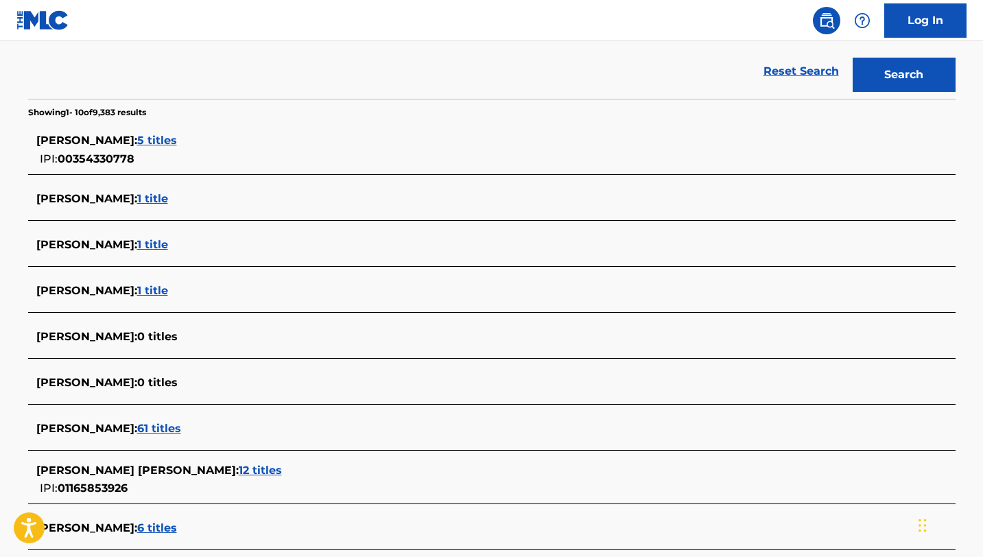
click at [167, 473] on span "[PERSON_NAME] [PERSON_NAME] :" at bounding box center [137, 470] width 202 height 13
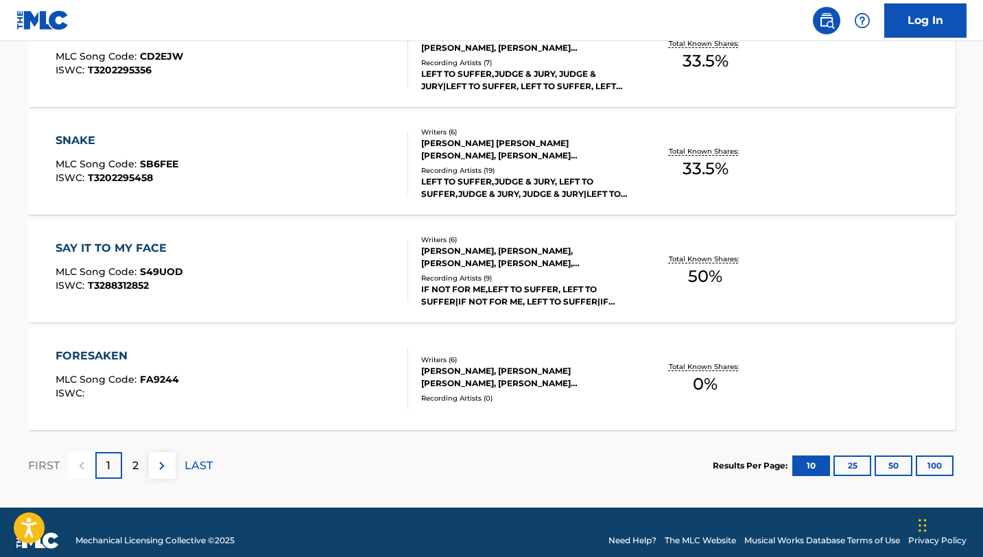
scroll to position [1112, 0]
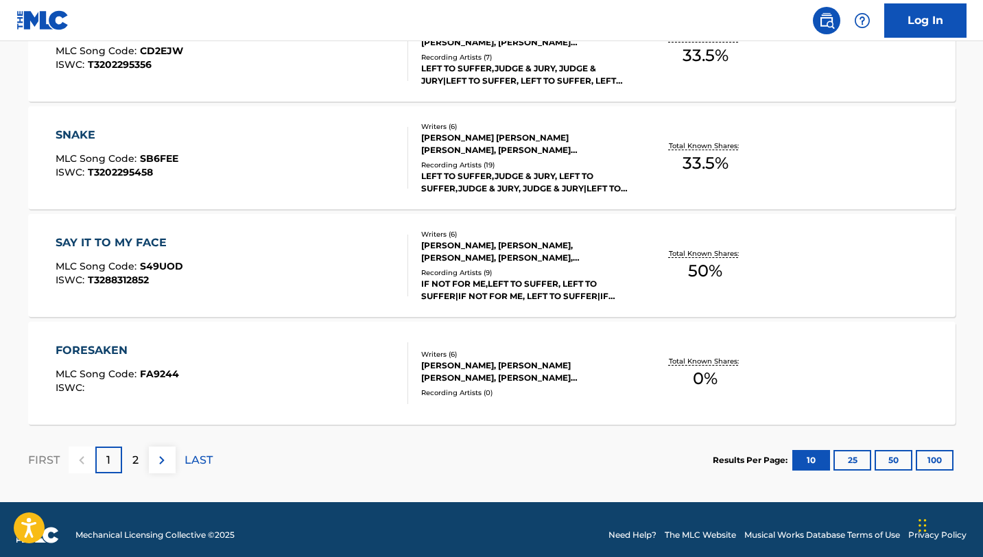
click at [130, 458] on div "2" at bounding box center [135, 460] width 27 height 27
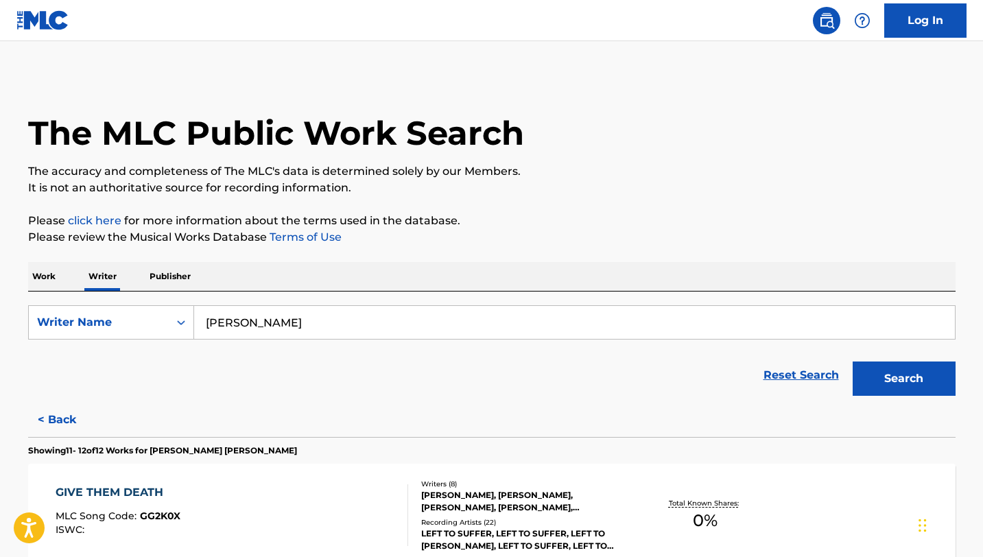
scroll to position [261, 0]
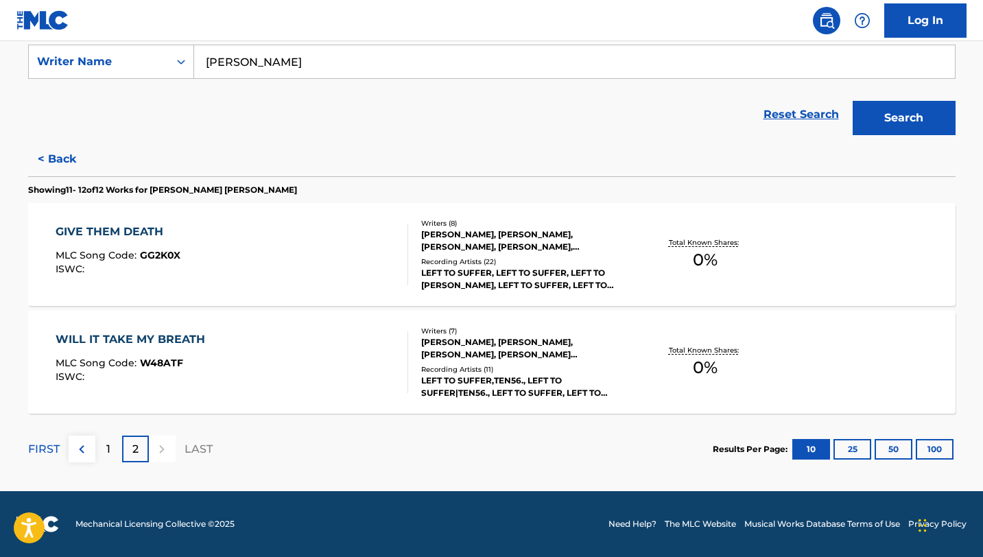
click at [110, 444] on div "1" at bounding box center [108, 449] width 27 height 27
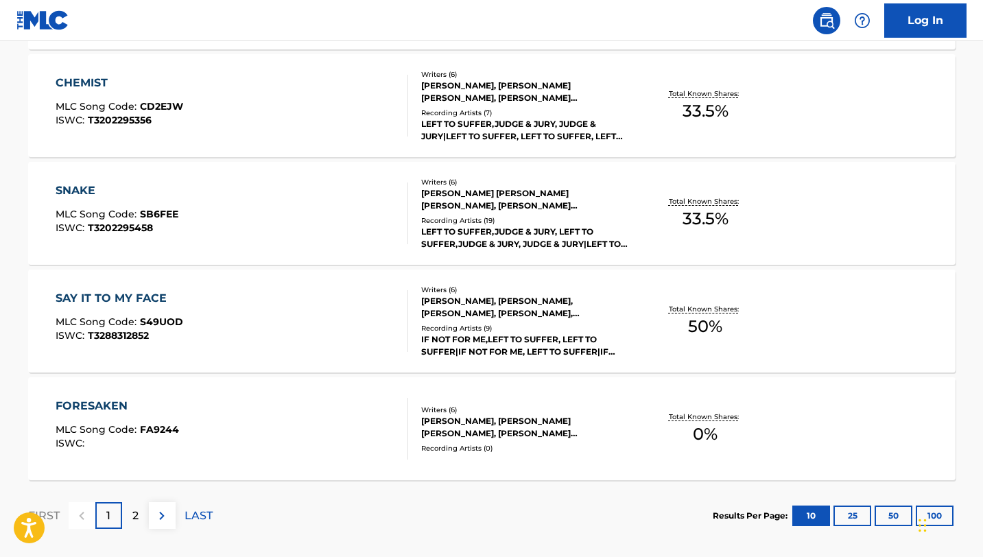
scroll to position [1067, 0]
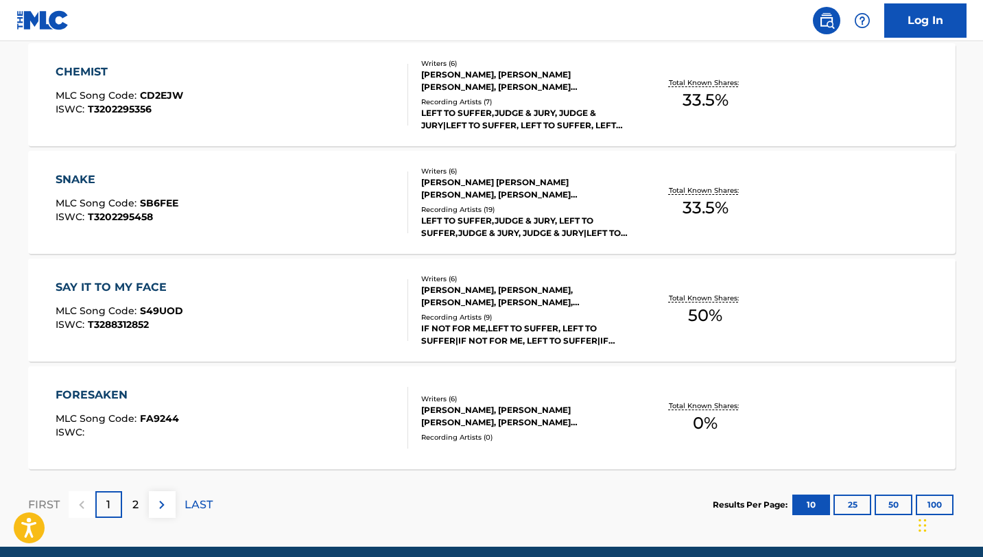
click at [136, 508] on p "2" at bounding box center [135, 505] width 6 height 16
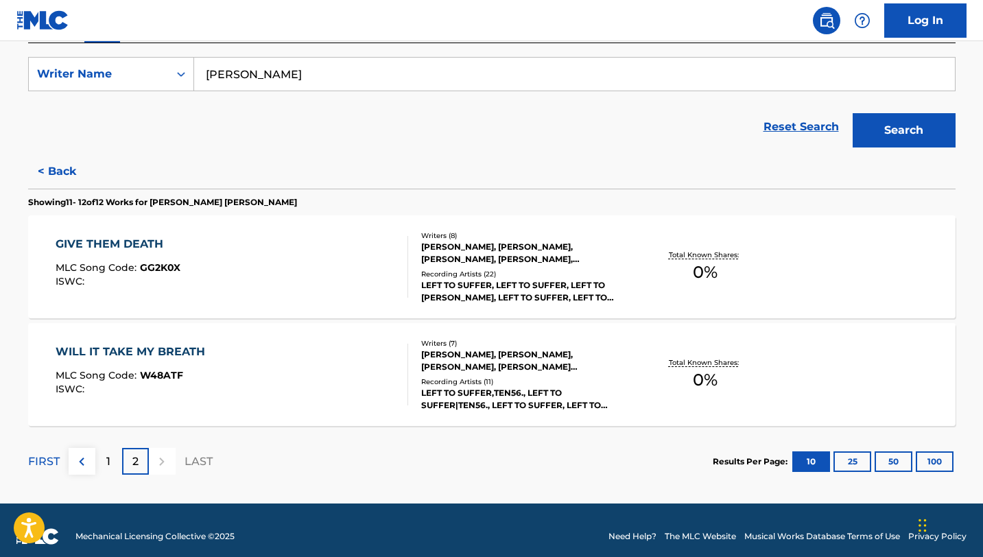
scroll to position [261, 0]
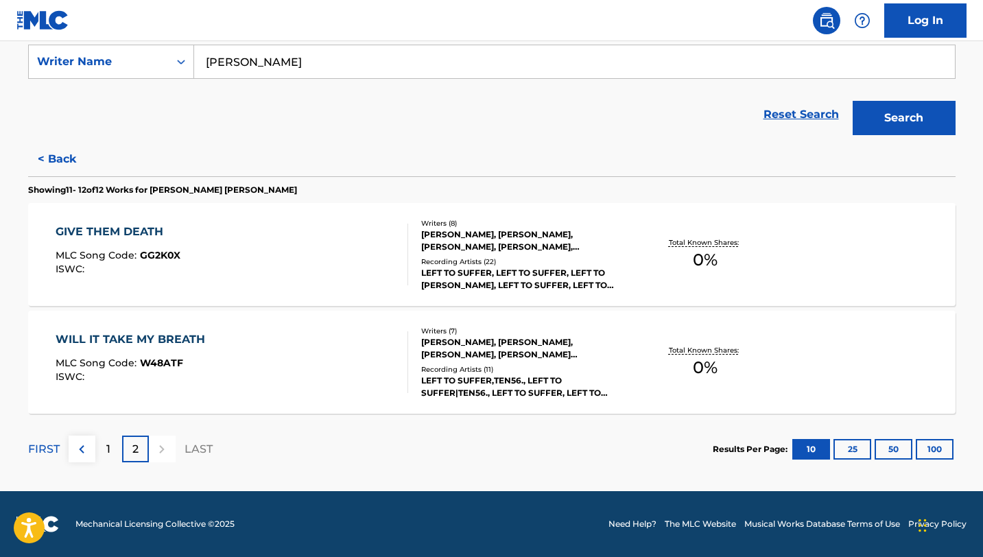
click at [108, 449] on p "1" at bounding box center [108, 449] width 4 height 16
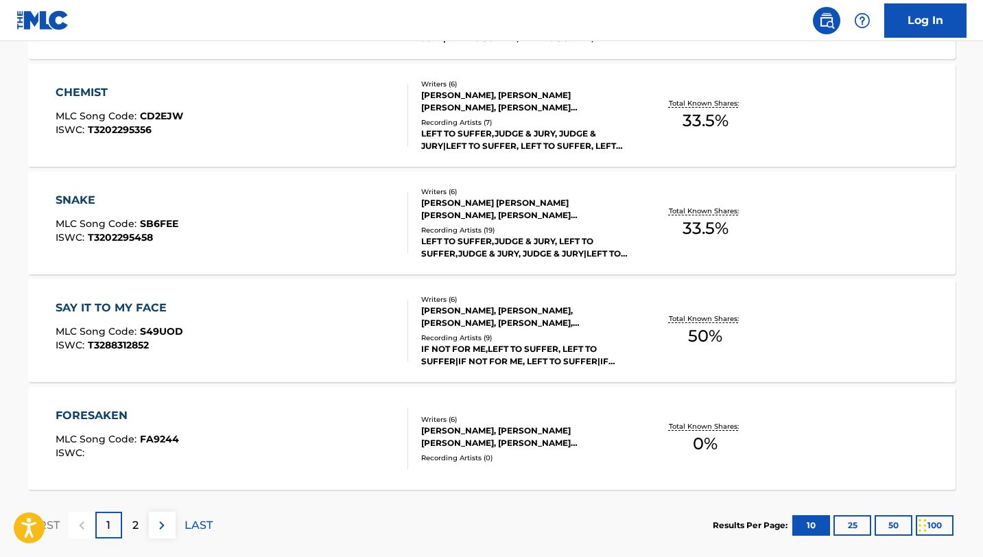
scroll to position [1123, 0]
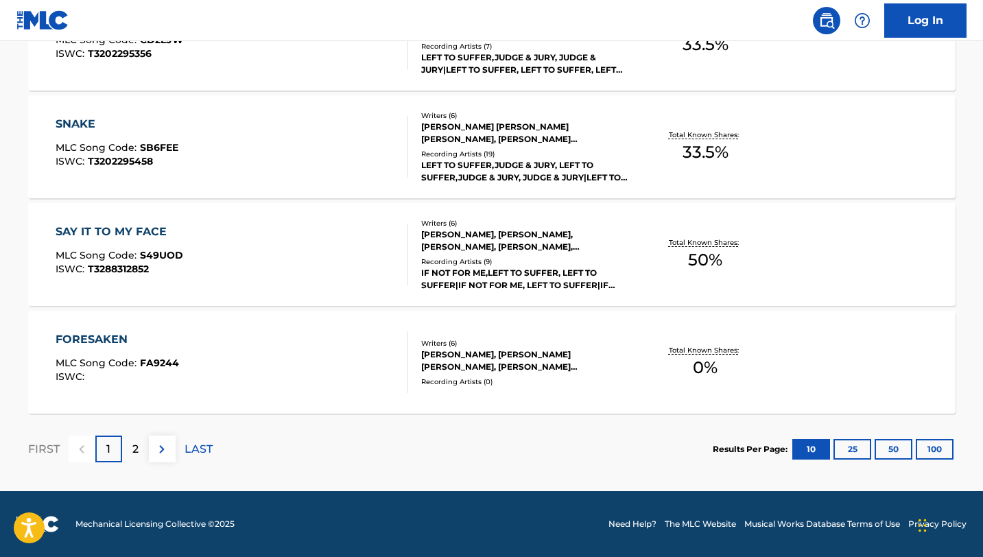
click at [135, 444] on p "2" at bounding box center [135, 449] width 6 height 16
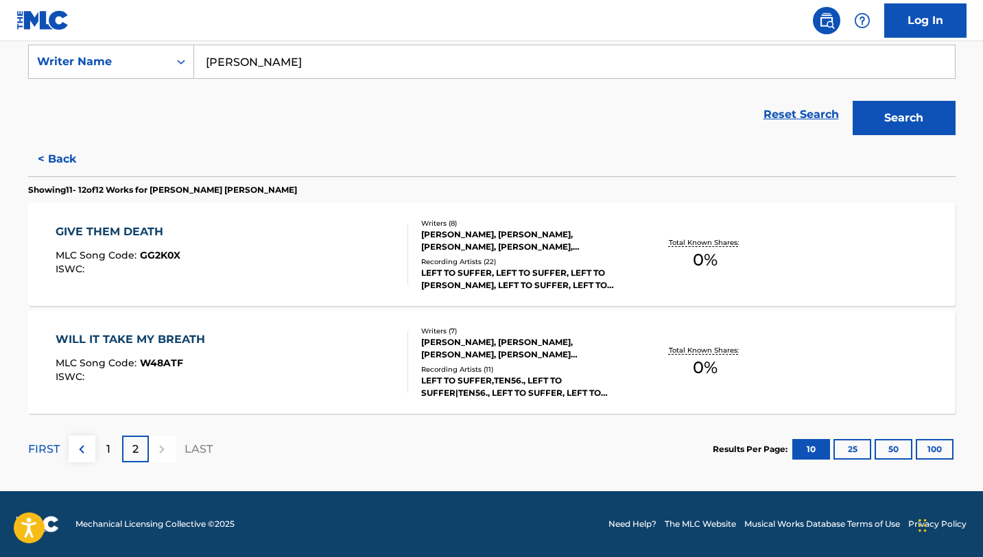
scroll to position [259, 0]
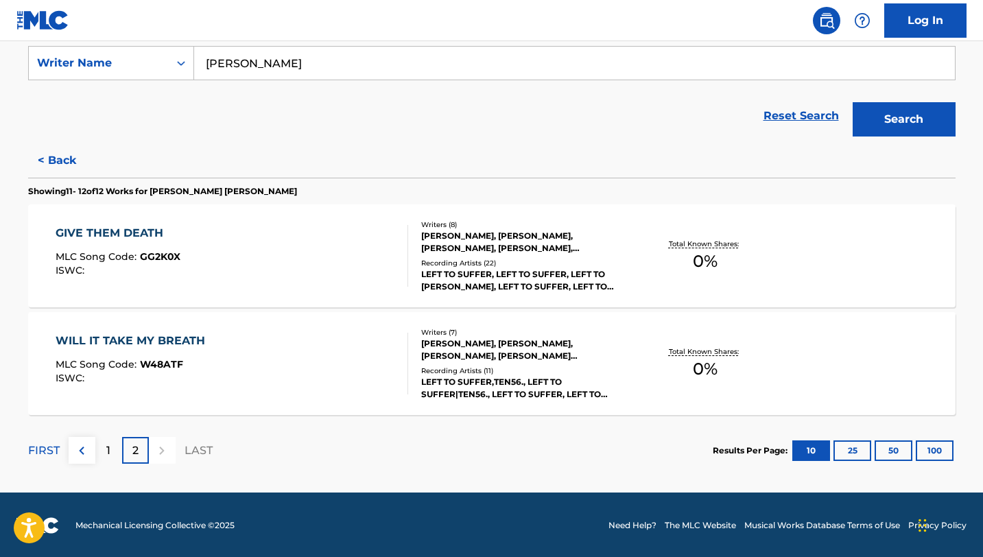
click at [106, 452] on p "1" at bounding box center [108, 451] width 4 height 16
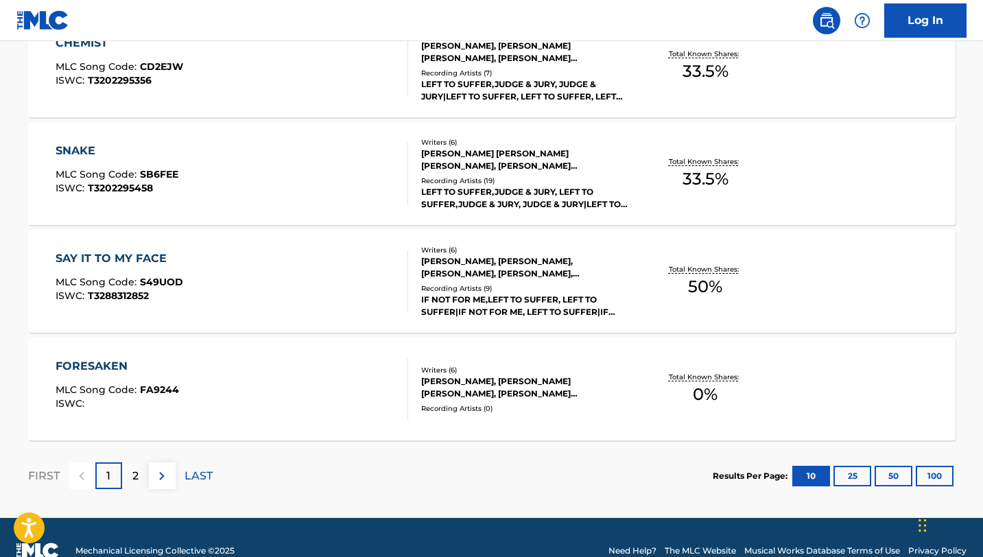
scroll to position [1123, 0]
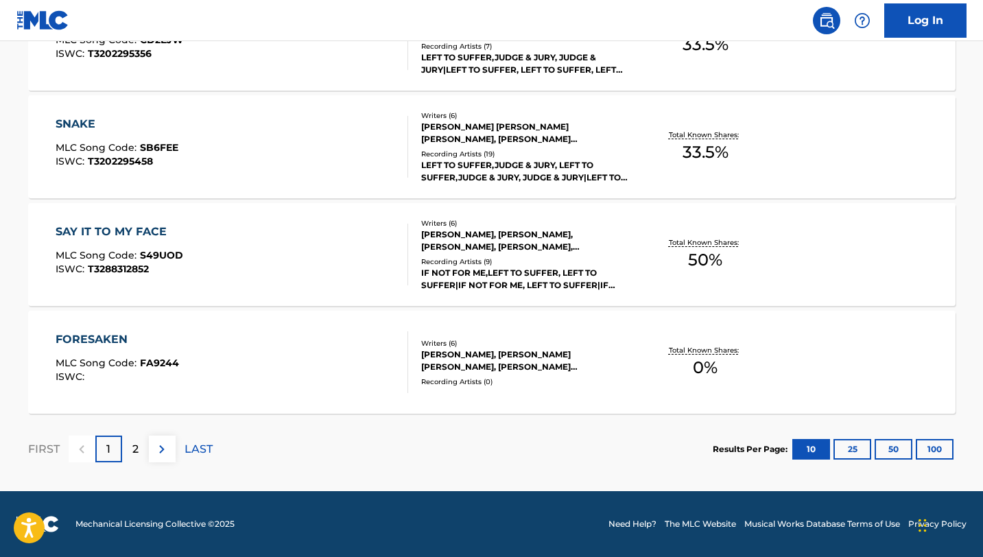
click at [134, 449] on p "2" at bounding box center [135, 449] width 6 height 16
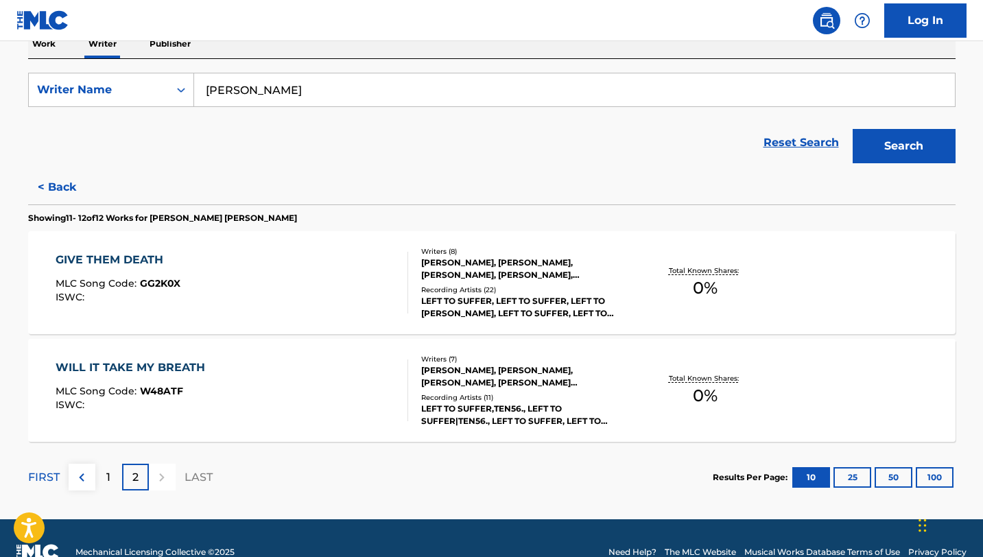
scroll to position [261, 0]
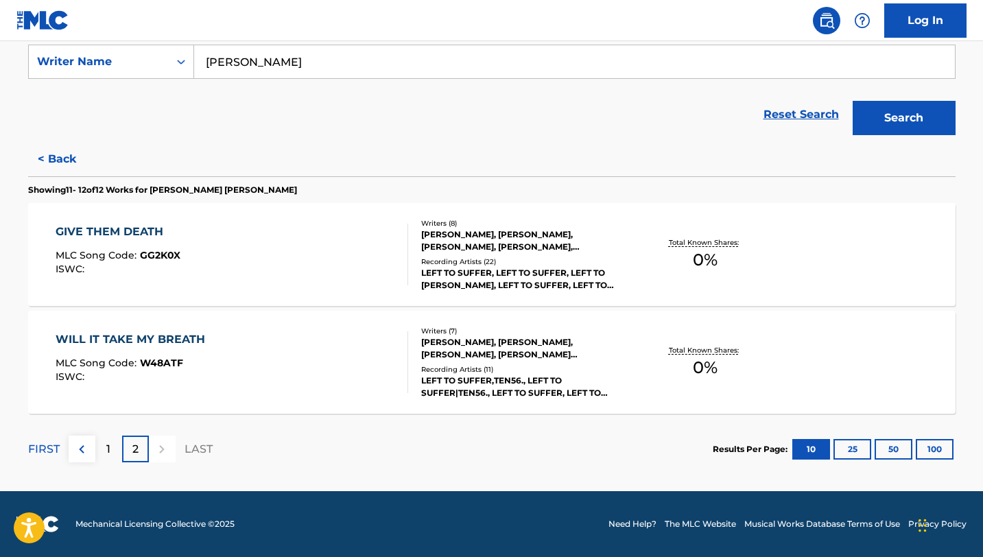
click at [254, 59] on input "[PERSON_NAME]" at bounding box center [574, 61] width 761 height 33
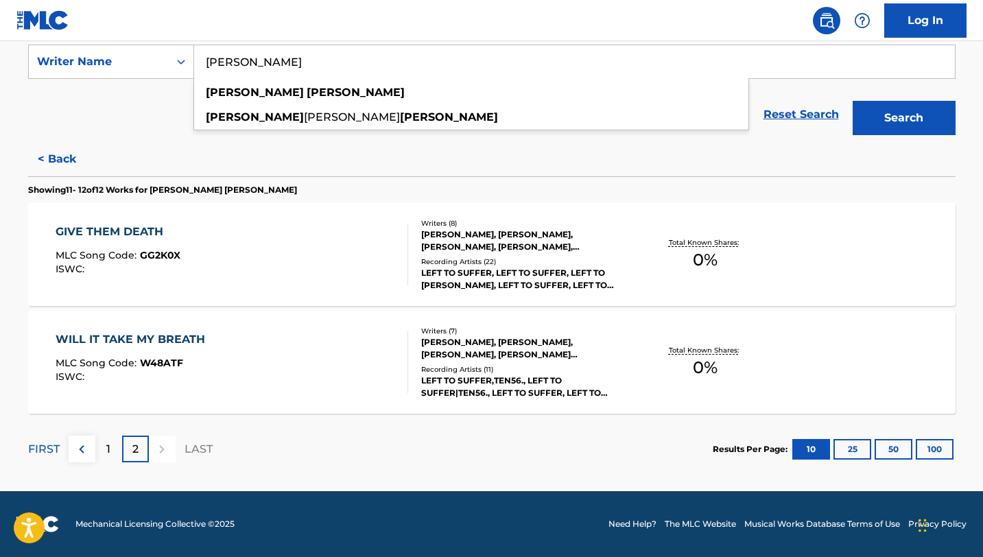
click at [254, 59] on input "[PERSON_NAME]" at bounding box center [574, 61] width 761 height 33
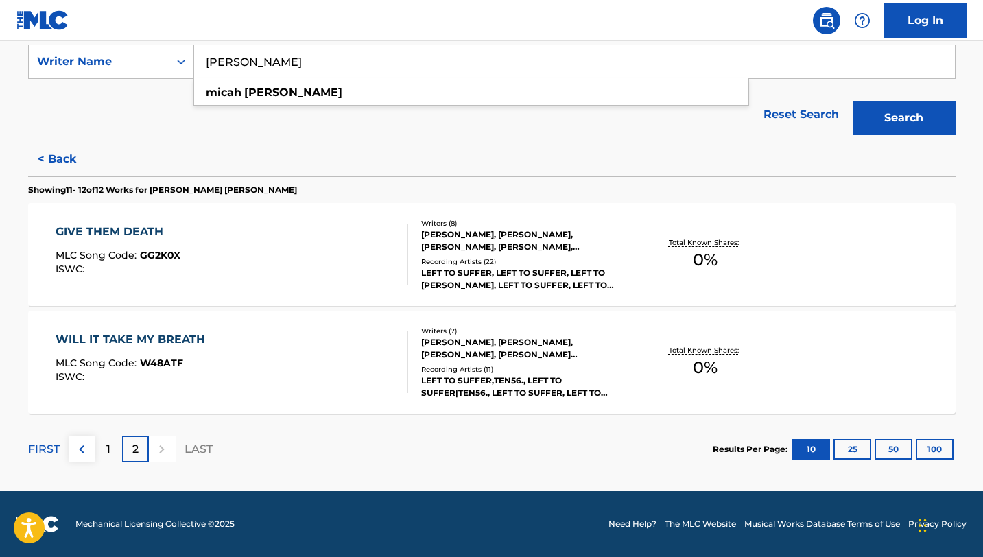
click at [853, 101] on button "Search" at bounding box center [904, 118] width 103 height 34
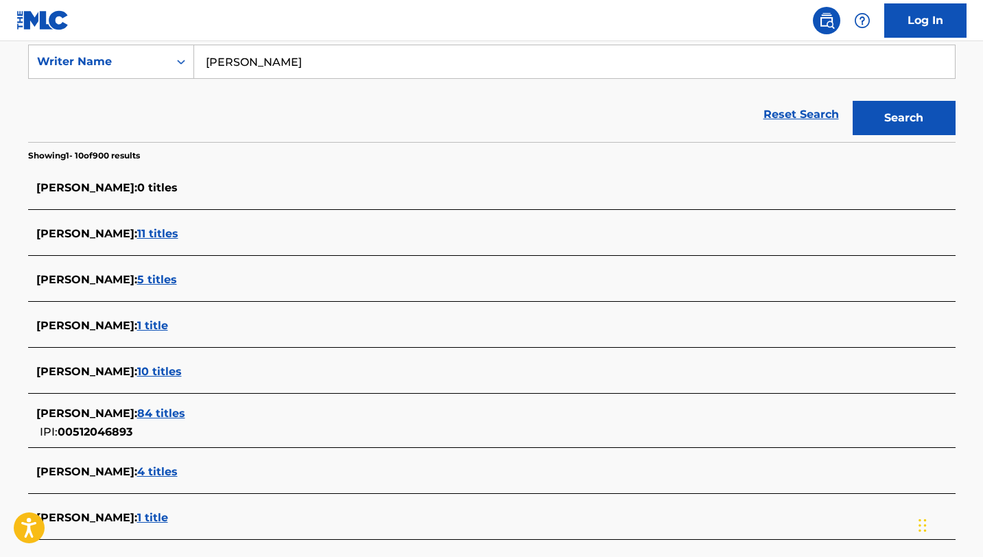
click at [97, 413] on span "[PERSON_NAME] :" at bounding box center [86, 413] width 101 height 13
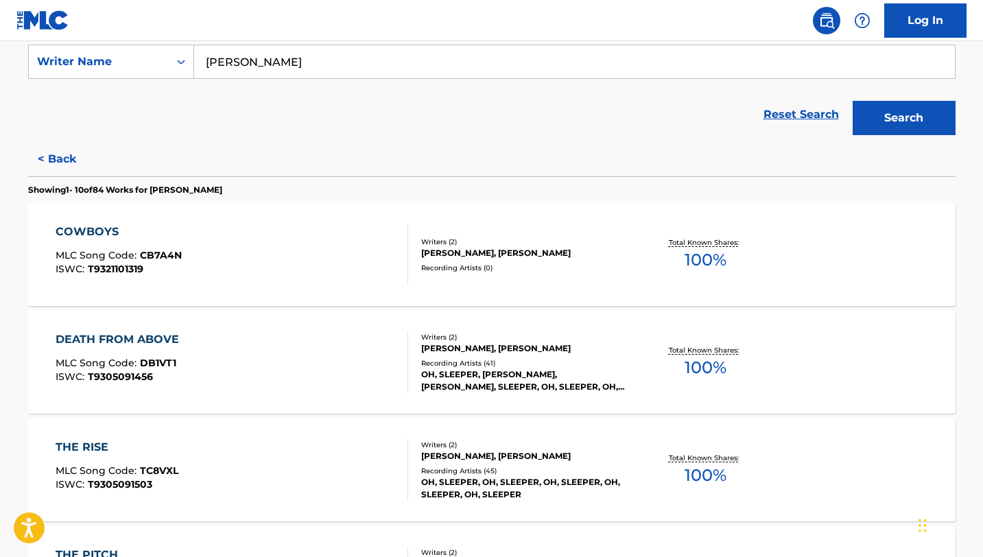
click at [305, 67] on input "[PERSON_NAME]" at bounding box center [574, 61] width 761 height 33
click at [304, 67] on input "[PERSON_NAME]" at bounding box center [574, 61] width 761 height 33
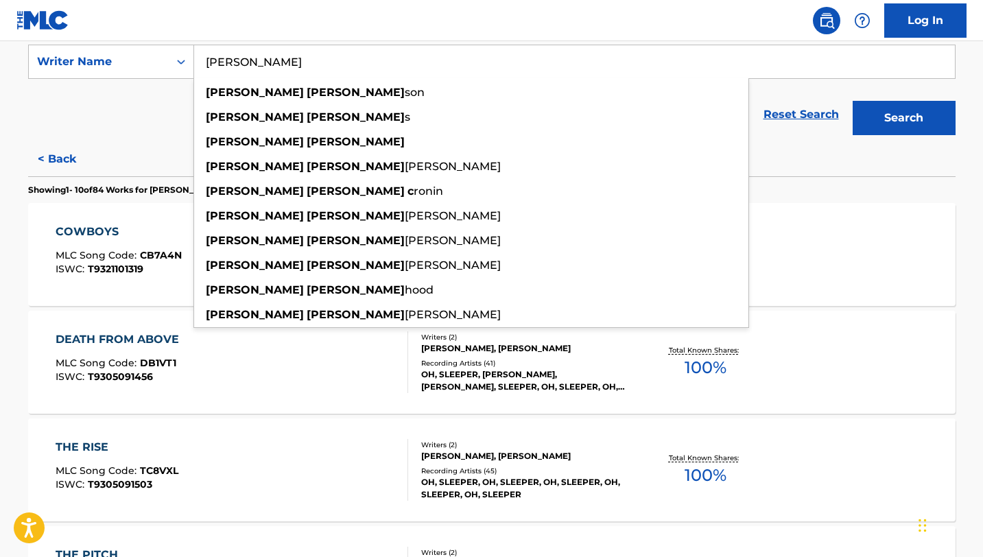
click at [853, 101] on button "Search" at bounding box center [904, 118] width 103 height 34
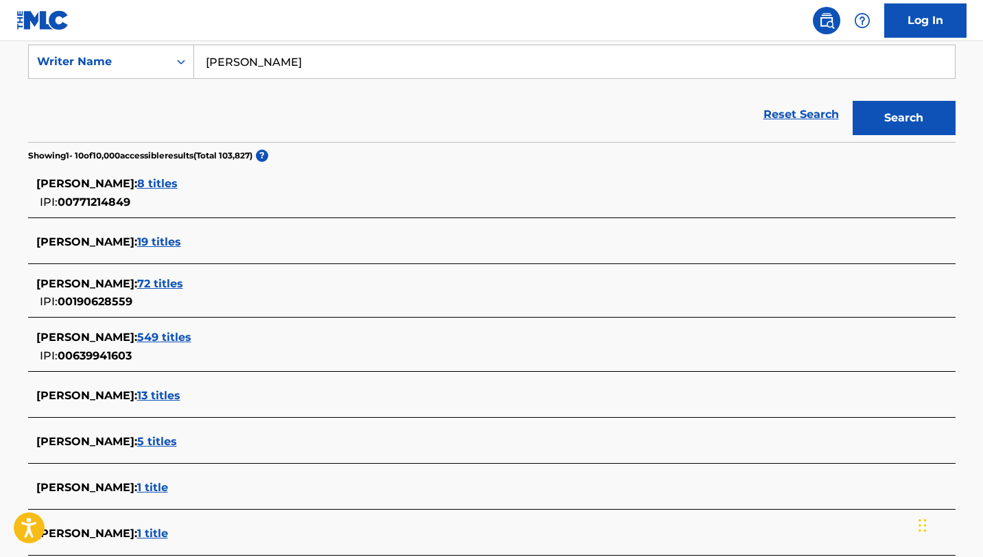
click at [114, 182] on span "[PERSON_NAME] :" at bounding box center [86, 183] width 101 height 13
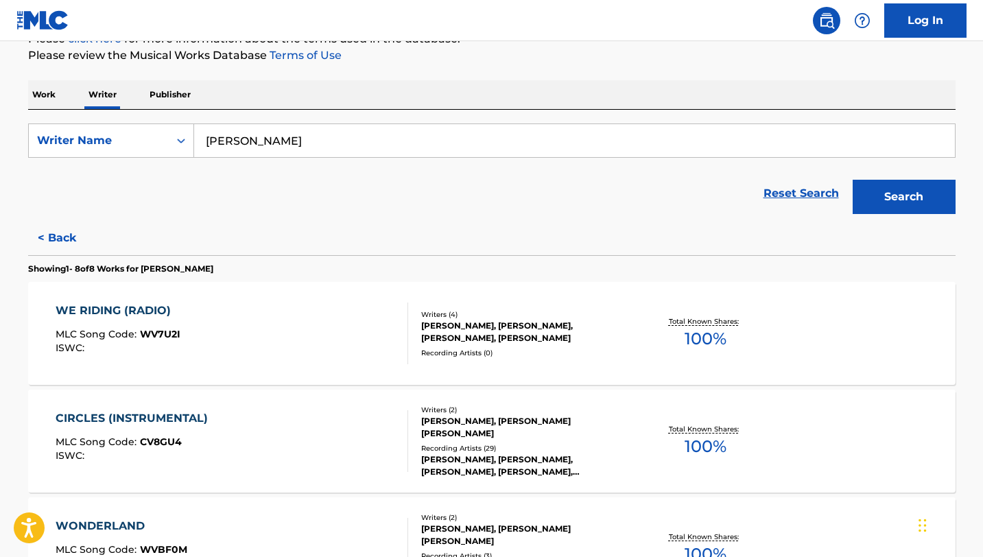
scroll to position [177, 0]
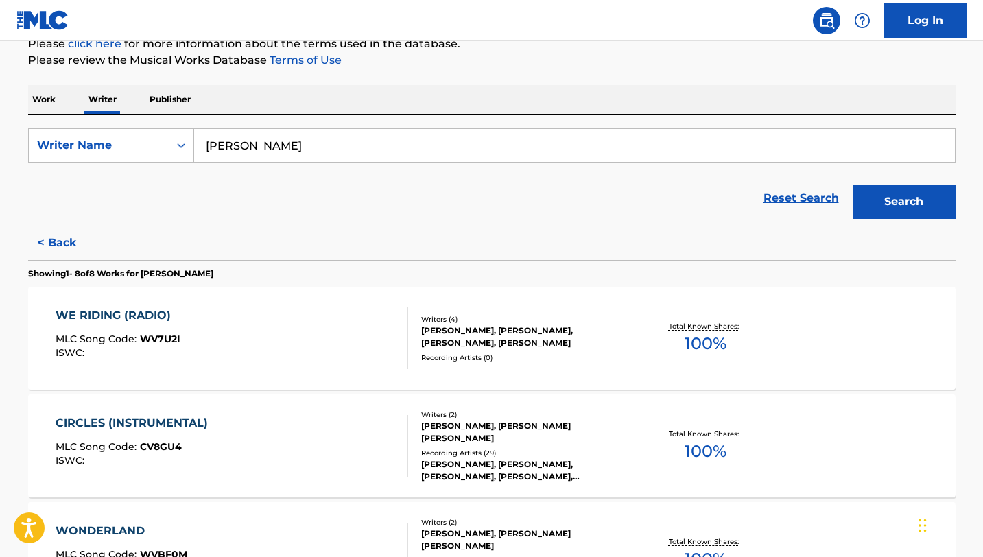
click at [328, 139] on input "[PERSON_NAME]" at bounding box center [574, 145] width 761 height 33
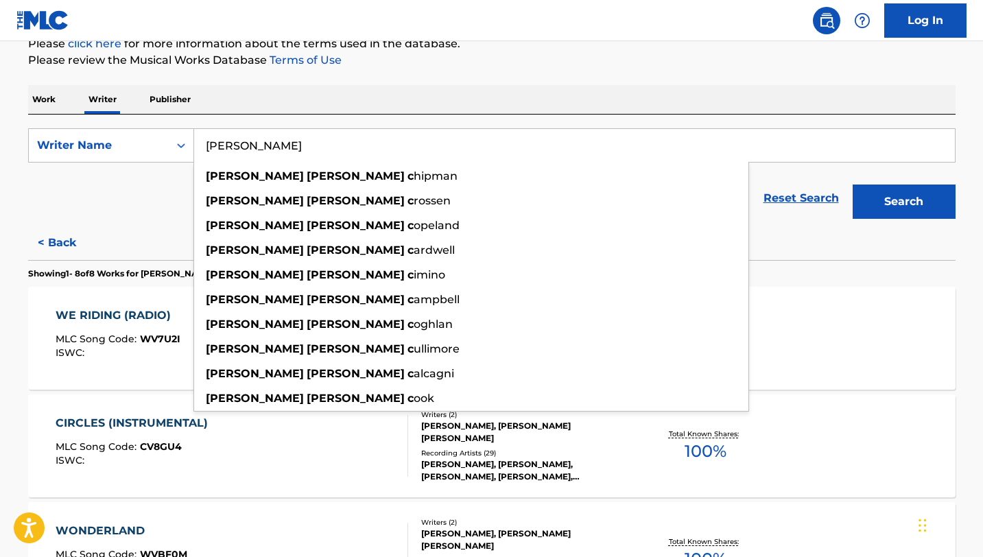
click at [853, 185] on button "Search" at bounding box center [904, 202] width 103 height 34
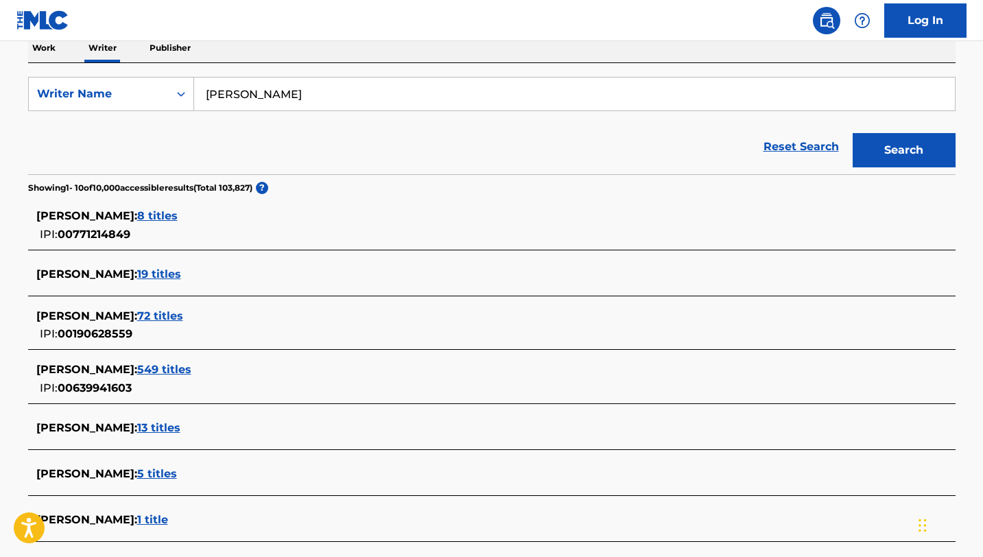
scroll to position [257, 0]
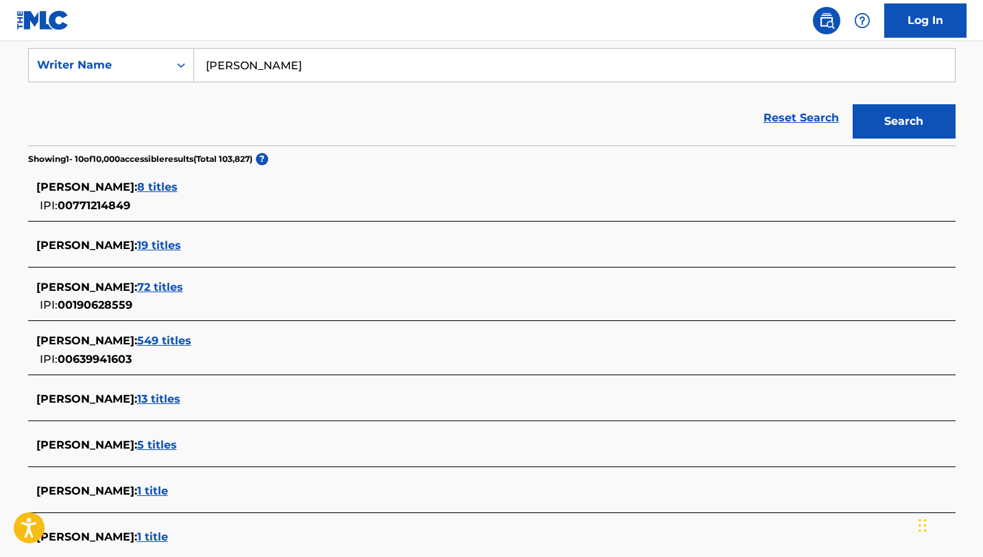
click at [95, 396] on span "[PERSON_NAME] :" at bounding box center [86, 399] width 101 height 13
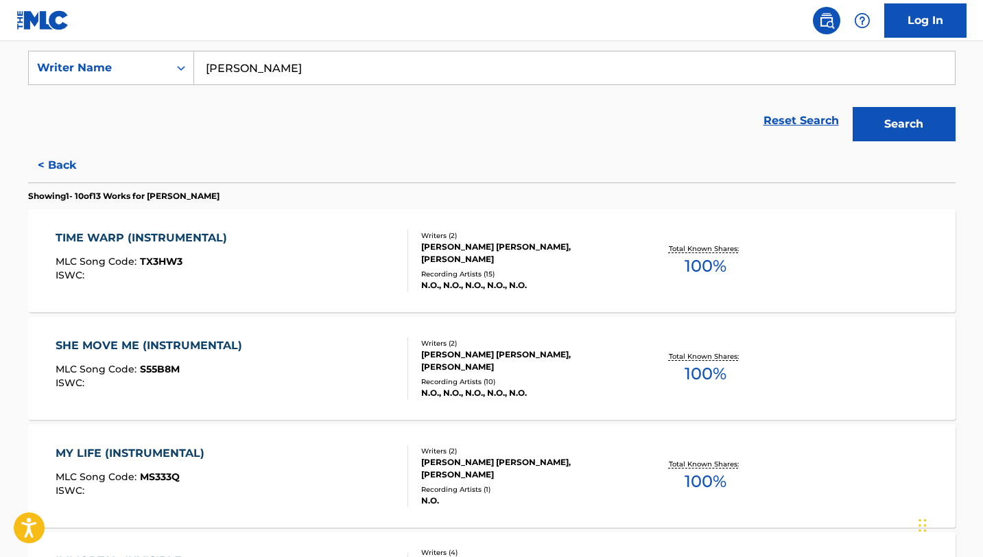
scroll to position [124, 0]
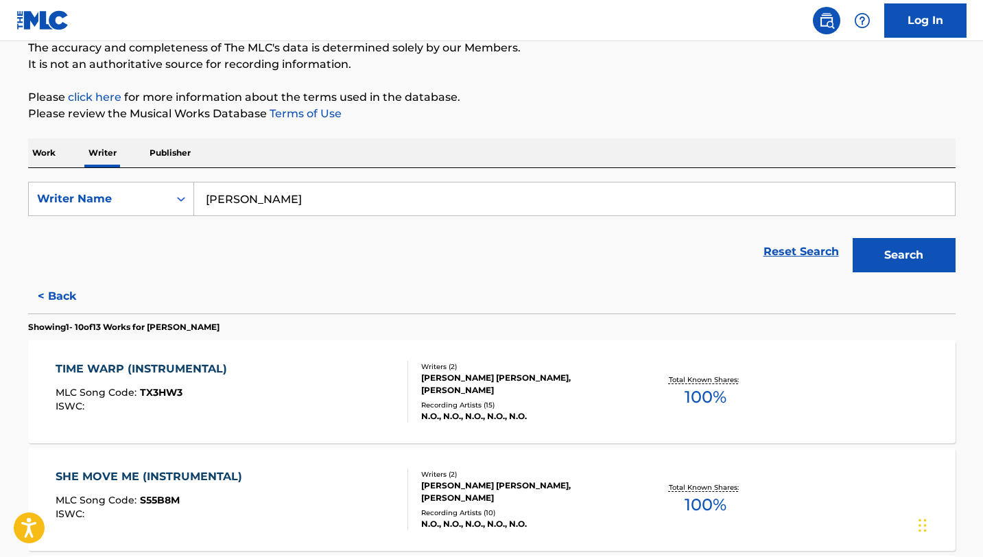
click at [234, 200] on input "[PERSON_NAME]" at bounding box center [574, 199] width 761 height 33
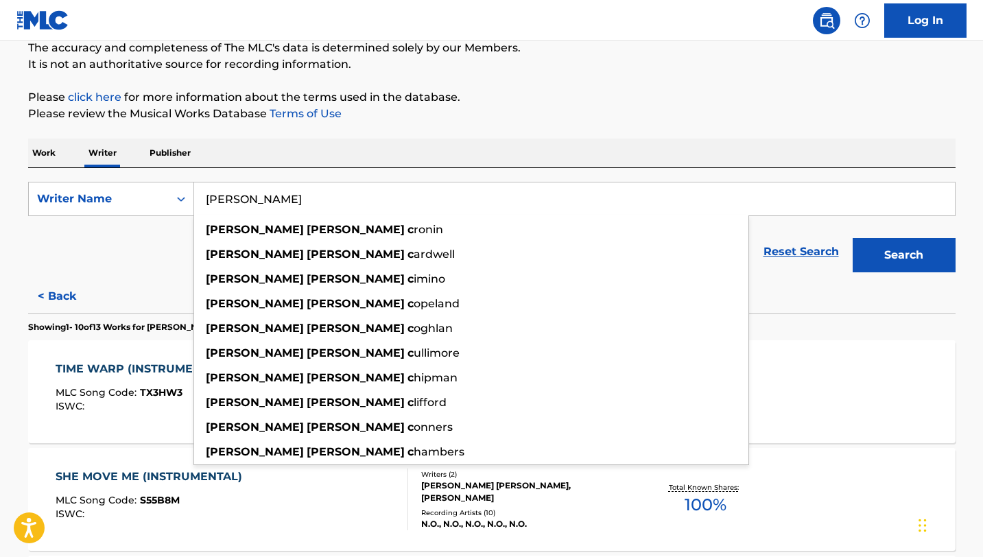
click at [234, 200] on input "[PERSON_NAME]" at bounding box center [574, 199] width 761 height 33
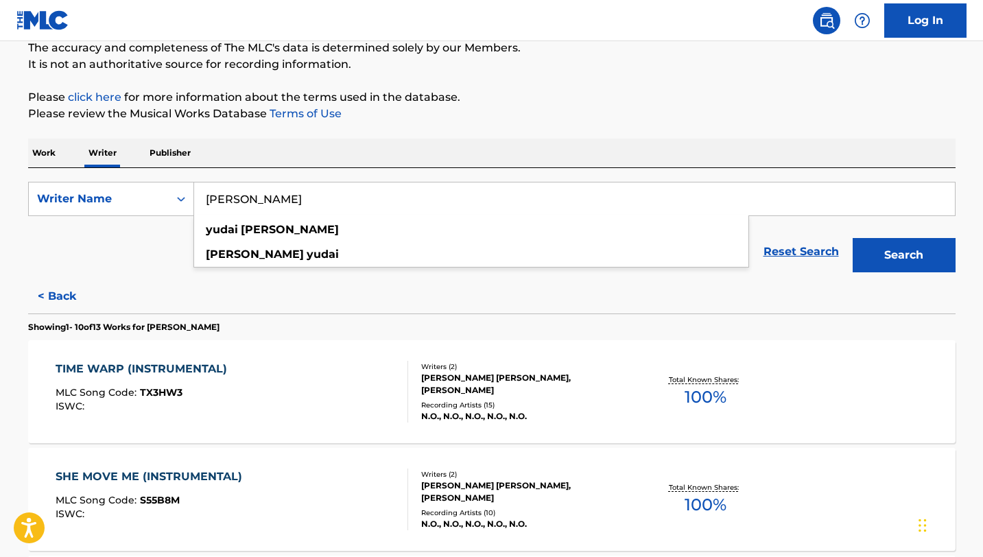
type input "[PERSON_NAME]"
click at [853, 238] on button "Search" at bounding box center [904, 255] width 103 height 34
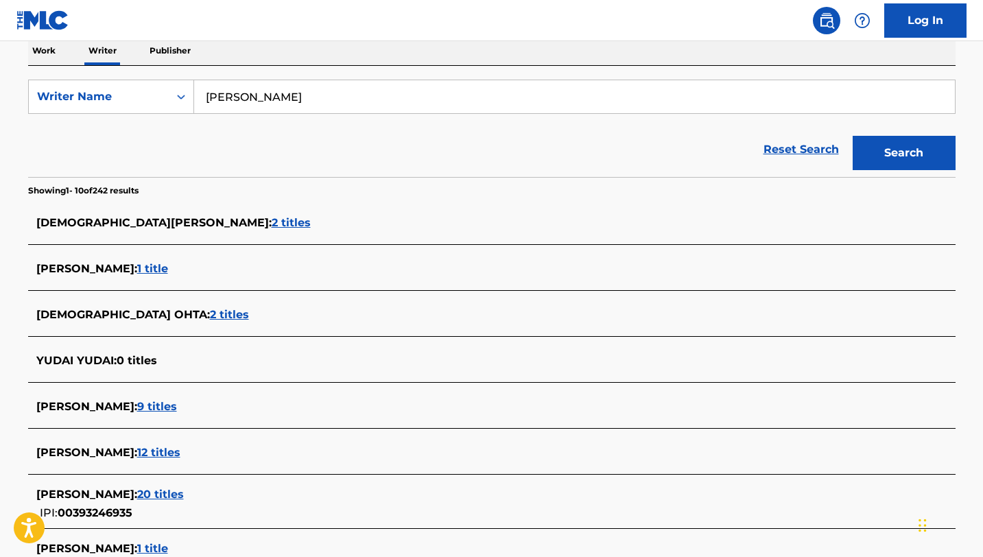
scroll to position [257, 0]
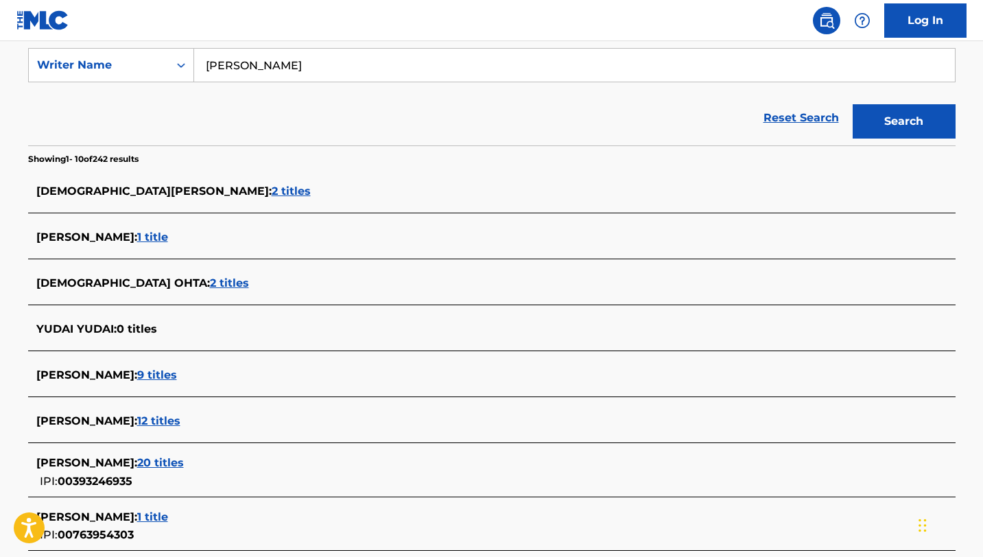
click at [109, 421] on span "[PERSON_NAME] :" at bounding box center [86, 420] width 101 height 13
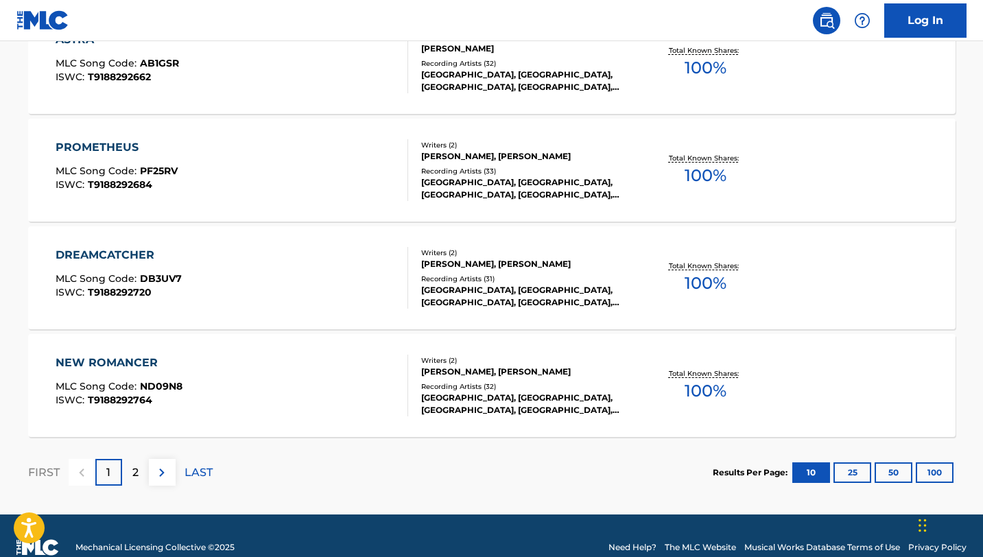
scroll to position [1101, 0]
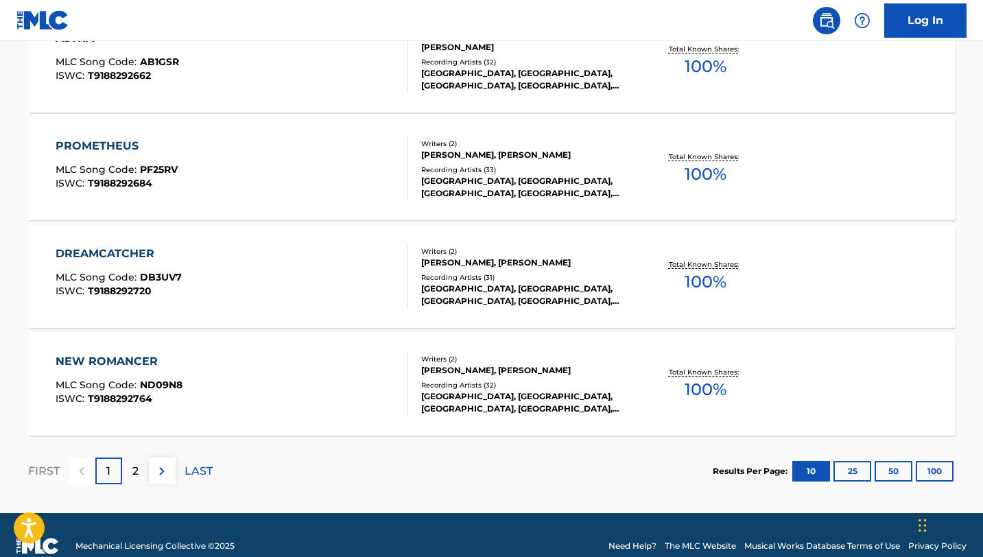
click at [142, 472] on div "2" at bounding box center [135, 471] width 27 height 27
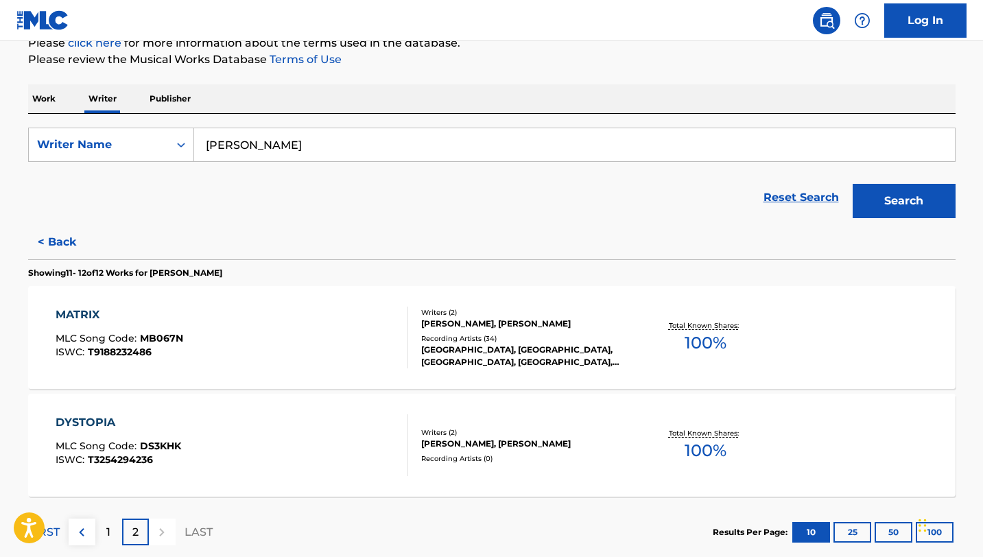
scroll to position [261, 0]
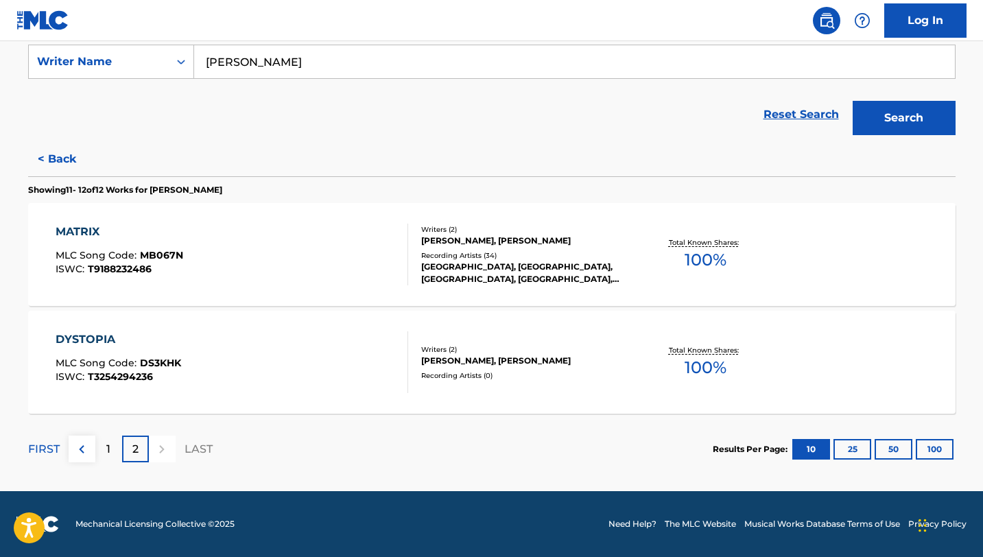
click at [106, 451] on p "1" at bounding box center [108, 449] width 4 height 16
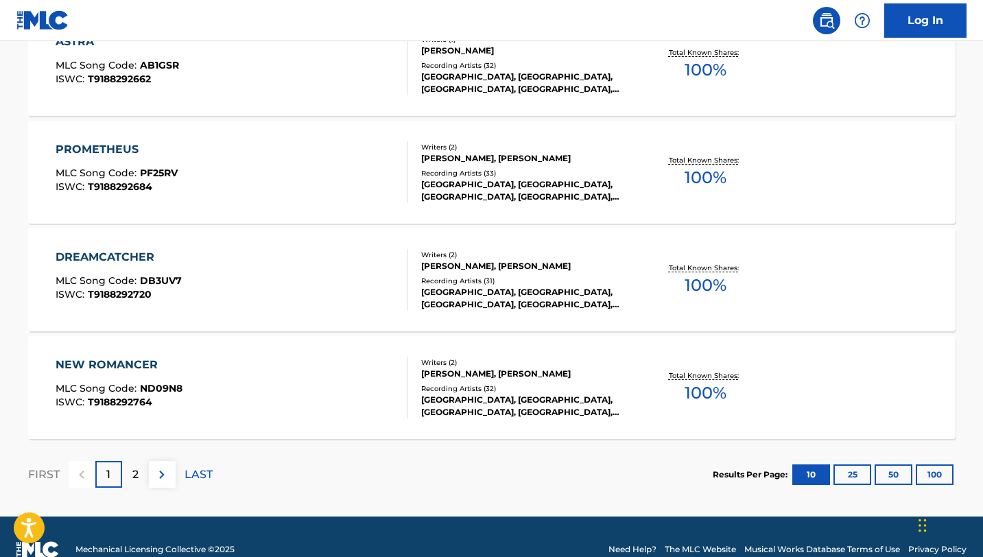
scroll to position [1099, 0]
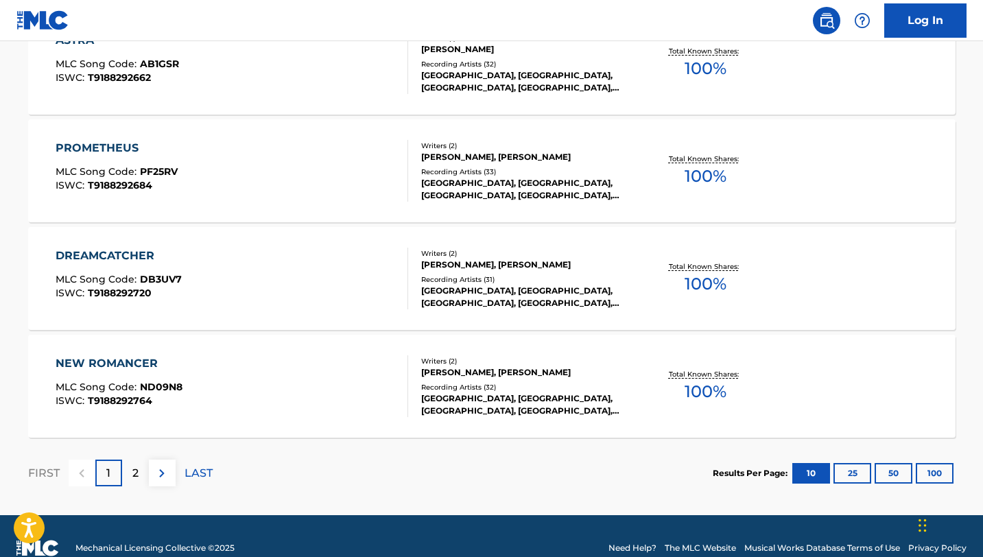
click at [138, 475] on p "2" at bounding box center [135, 473] width 6 height 16
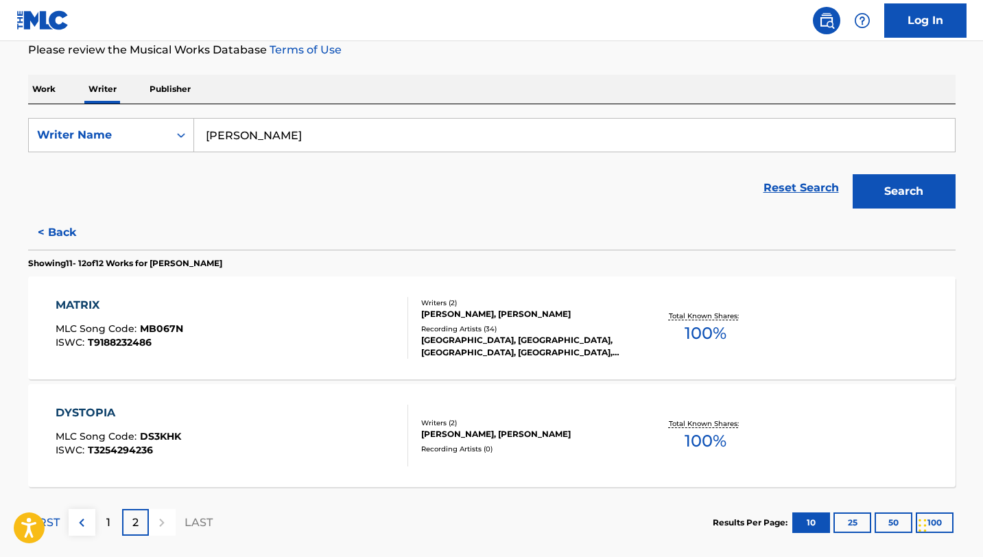
scroll to position [191, 0]
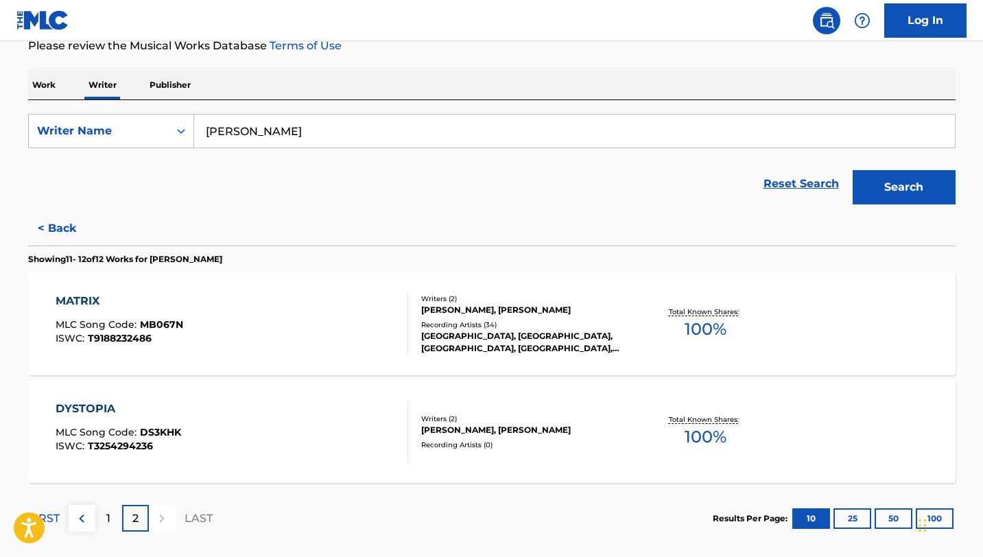
click at [261, 137] on input "[PERSON_NAME]" at bounding box center [574, 131] width 761 height 33
click at [261, 136] on input "[PERSON_NAME]" at bounding box center [574, 131] width 761 height 33
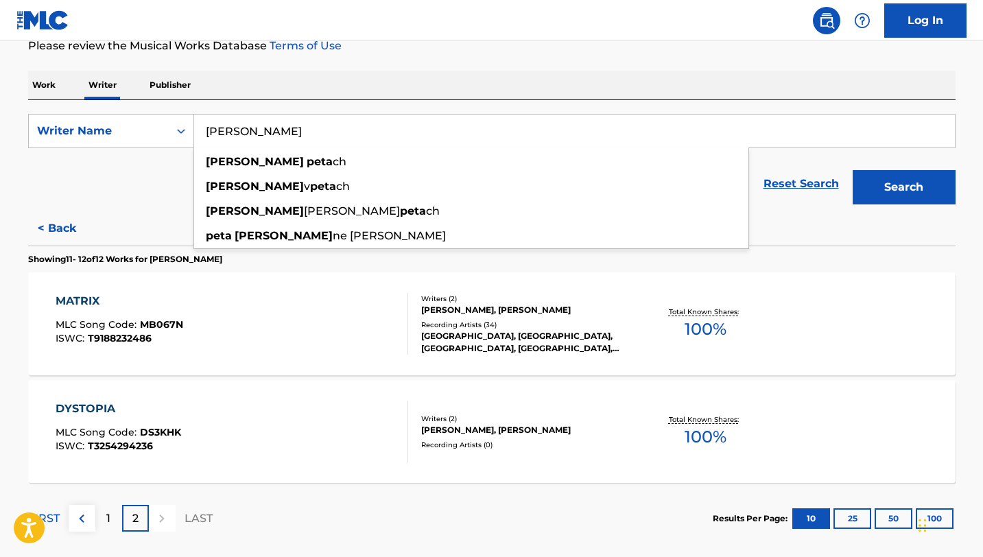
click at [853, 170] on button "Search" at bounding box center [904, 187] width 103 height 34
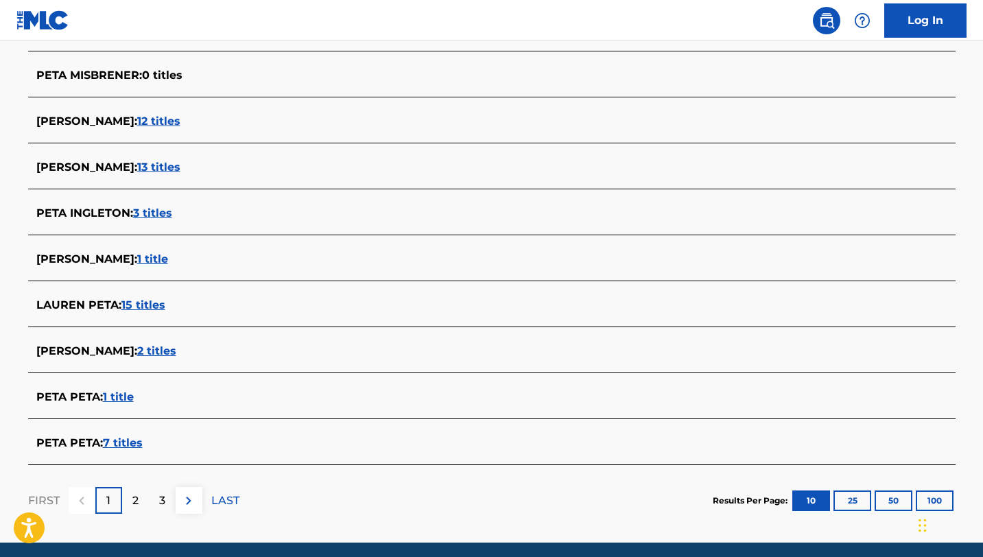
scroll to position [429, 0]
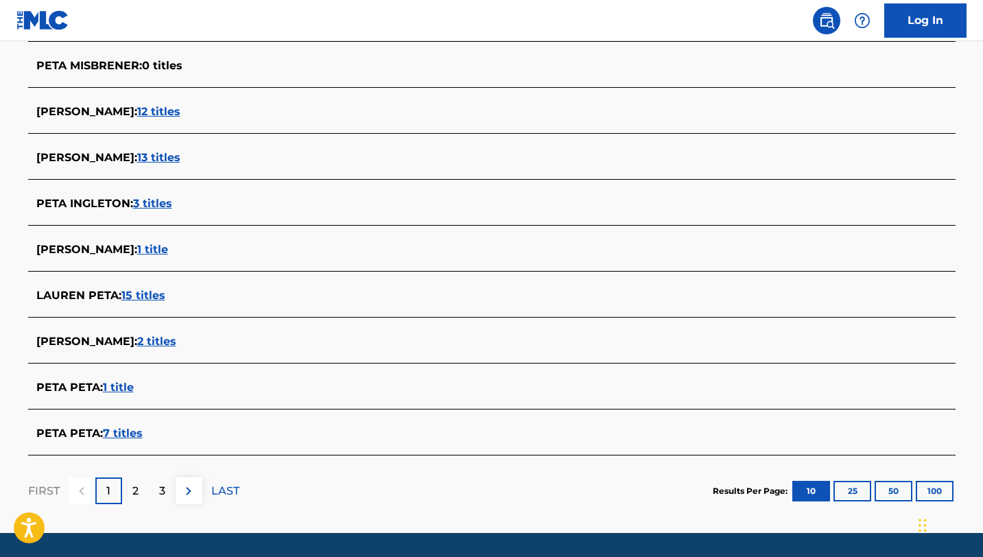
click at [141, 495] on div "2" at bounding box center [135, 491] width 27 height 27
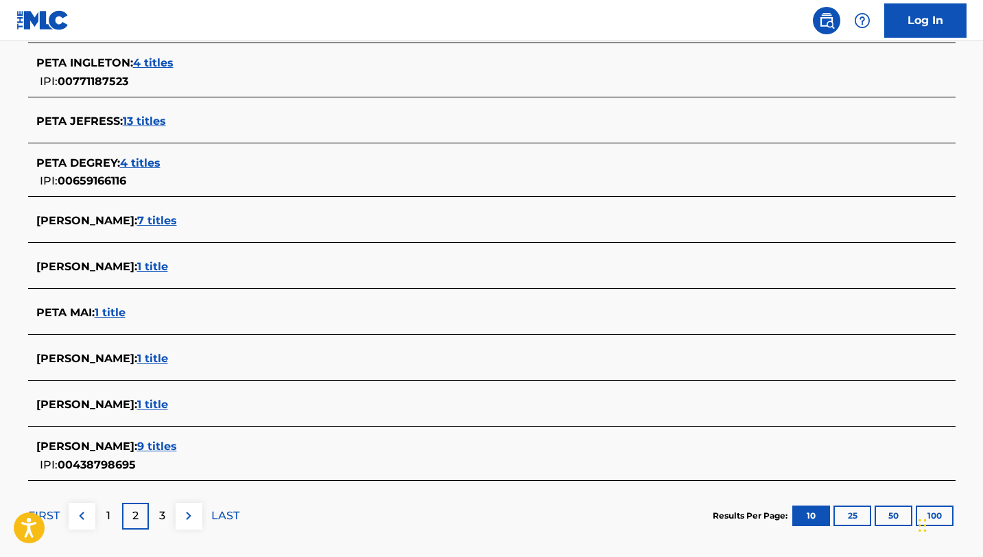
click at [159, 515] on p "3" at bounding box center [162, 516] width 6 height 16
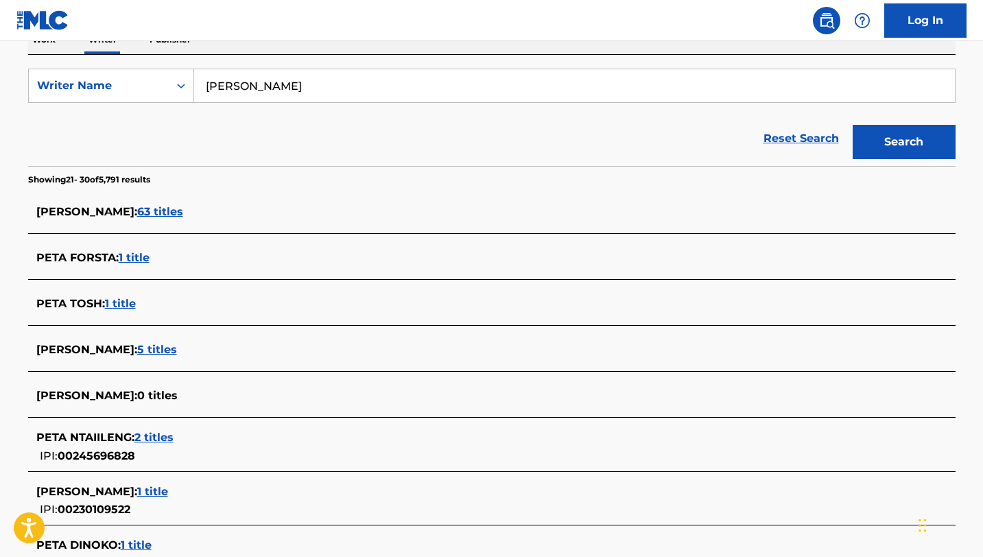
scroll to position [236, 0]
click at [222, 88] on input "[PERSON_NAME]" at bounding box center [574, 86] width 761 height 33
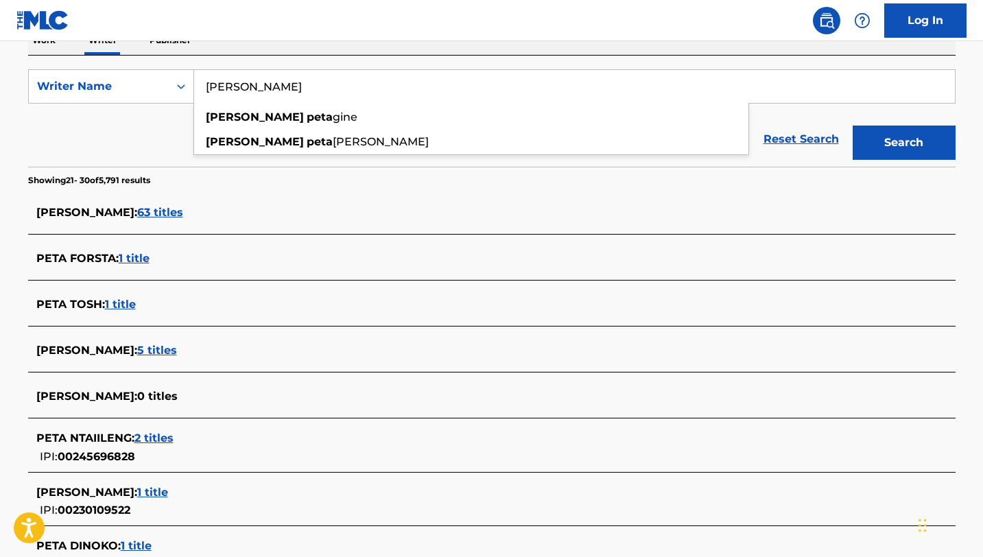
click at [853, 126] on button "Search" at bounding box center [904, 143] width 103 height 34
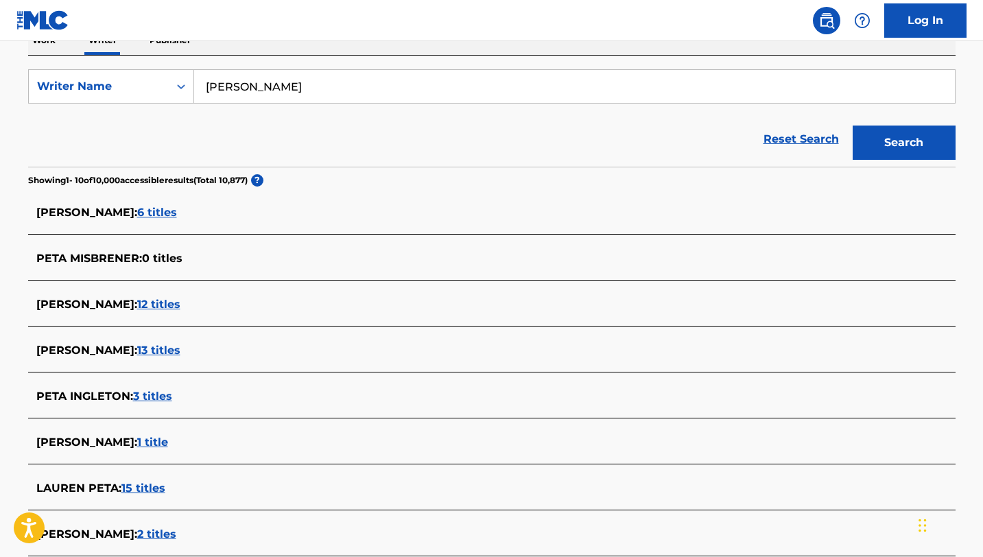
click at [244, 90] on input "[PERSON_NAME]" at bounding box center [574, 86] width 761 height 33
click at [853, 126] on button "Search" at bounding box center [904, 143] width 103 height 34
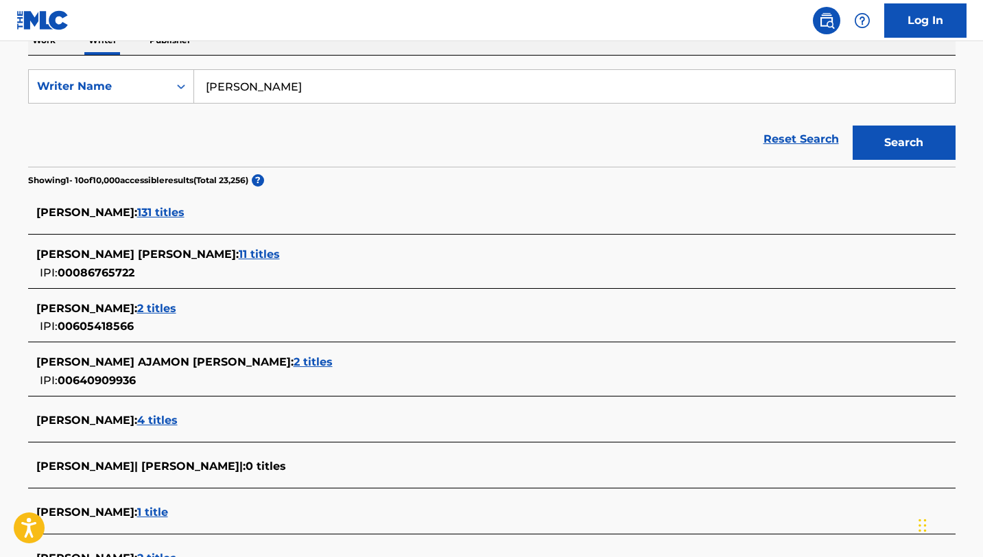
click at [259, 82] on input "[PERSON_NAME]" at bounding box center [574, 86] width 761 height 33
click at [853, 126] on button "Search" at bounding box center [904, 143] width 103 height 34
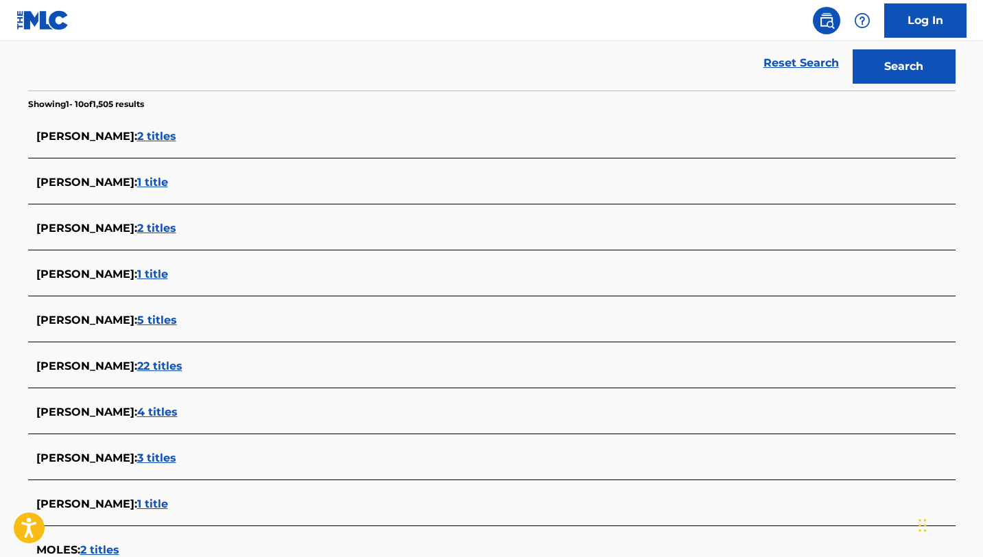
scroll to position [0, 0]
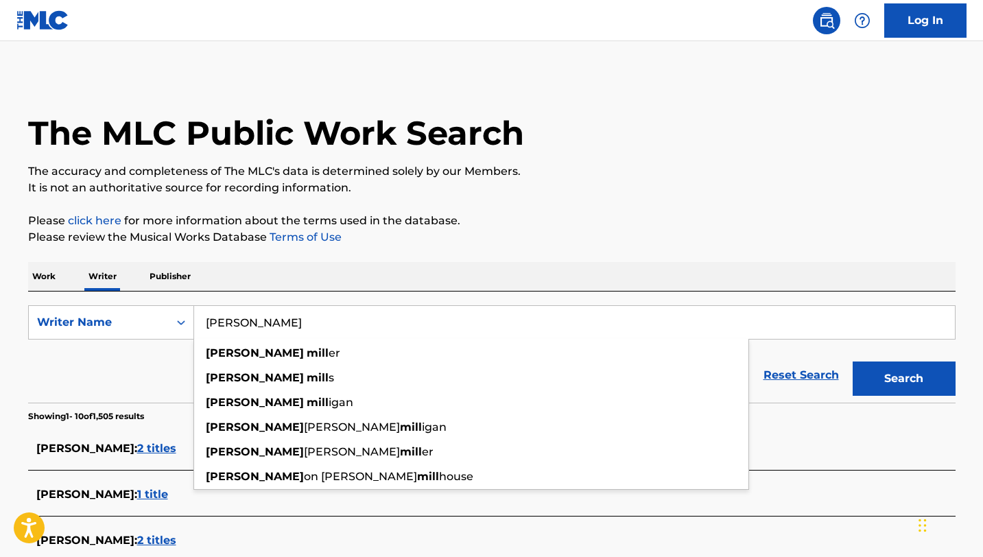
click at [853, 362] on button "Search" at bounding box center [904, 379] width 103 height 34
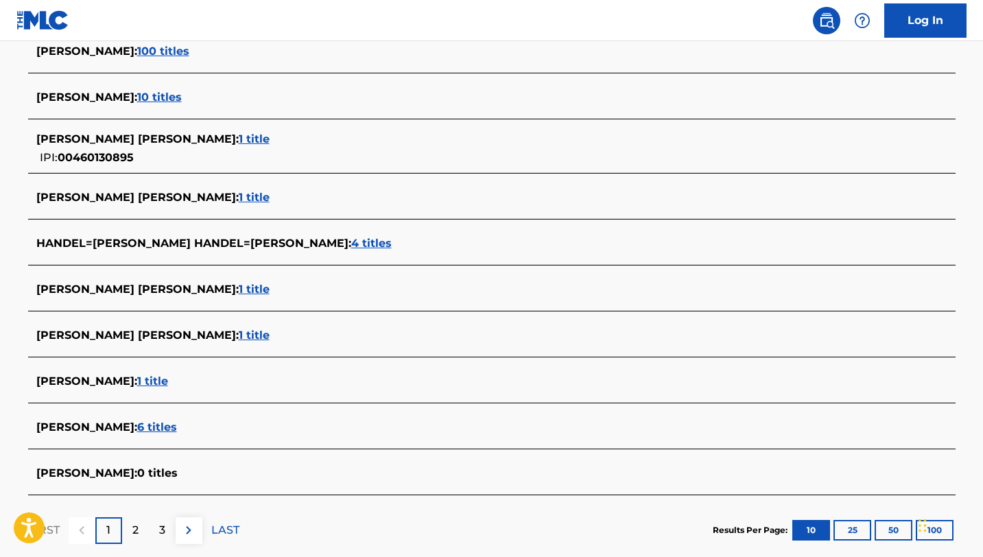
scroll to position [414, 0]
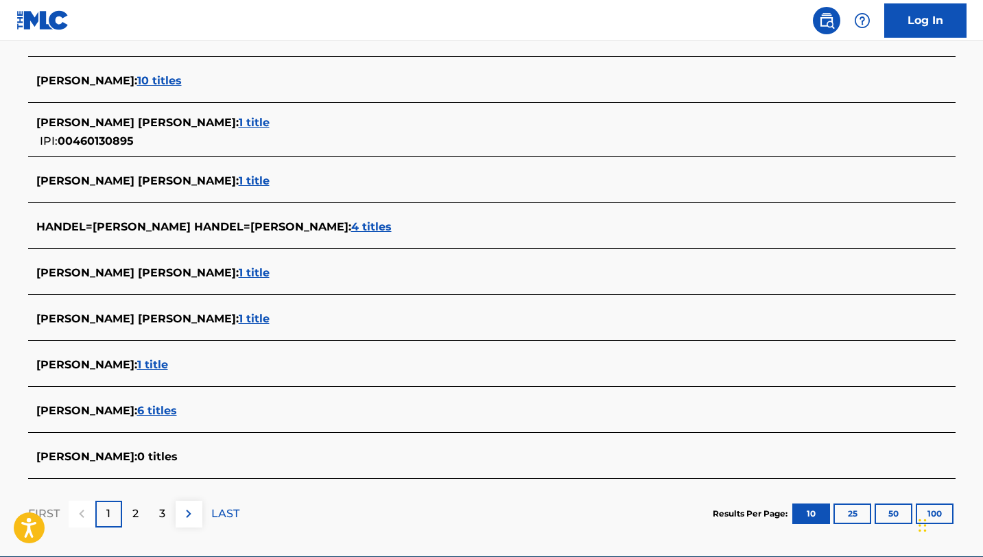
click at [95, 414] on span "[PERSON_NAME] :" at bounding box center [86, 410] width 101 height 13
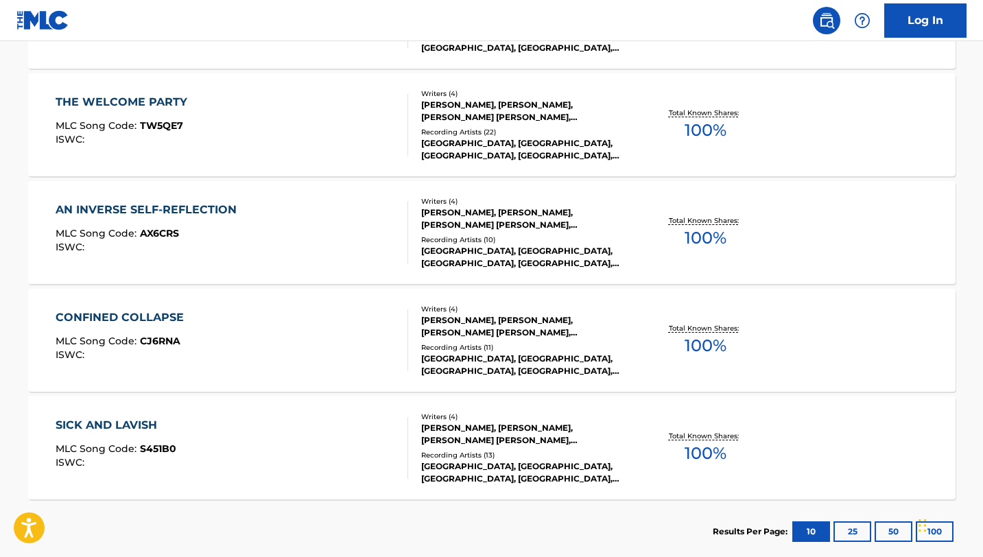
scroll to position [0, 0]
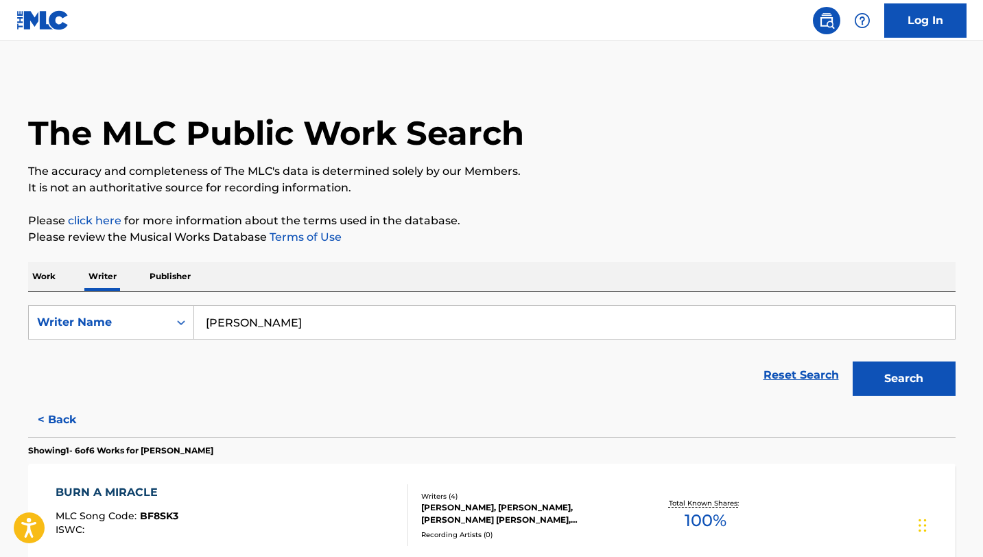
click at [281, 324] on input "[PERSON_NAME]" at bounding box center [574, 322] width 761 height 33
click at [281, 323] on input "[PERSON_NAME]" at bounding box center [574, 322] width 761 height 33
click at [853, 362] on button "Search" at bounding box center [904, 379] width 103 height 34
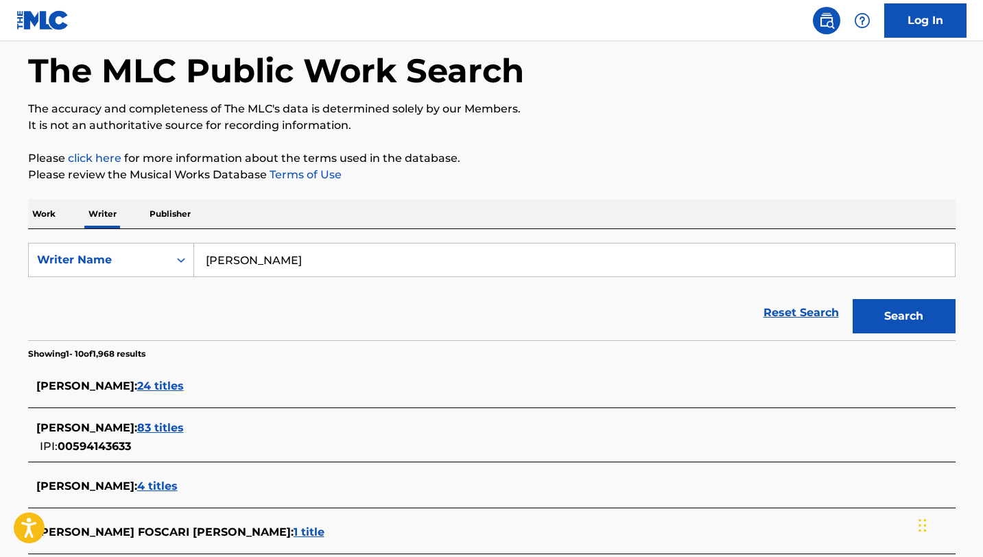
scroll to position [130, 0]
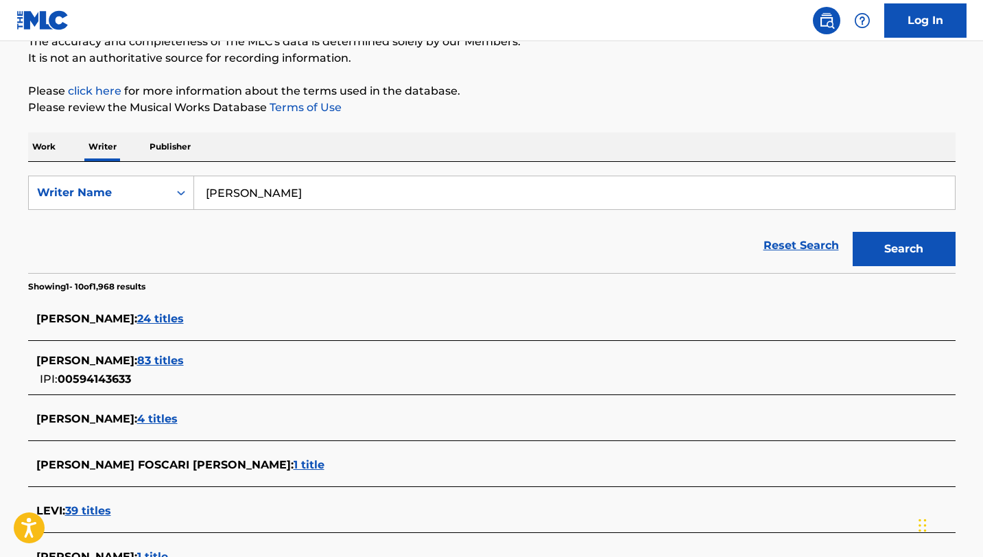
click at [73, 363] on span "[PERSON_NAME] :" at bounding box center [86, 360] width 101 height 13
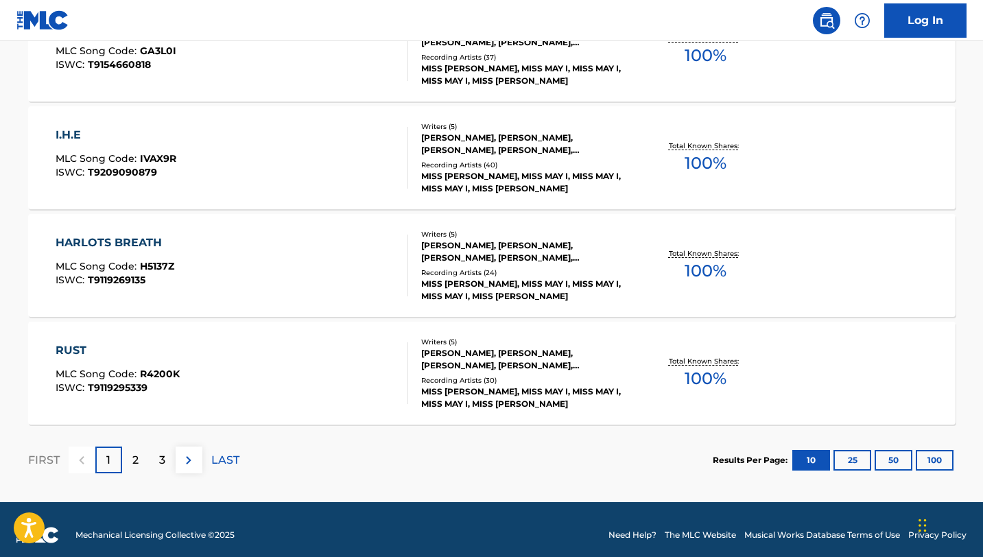
scroll to position [1123, 0]
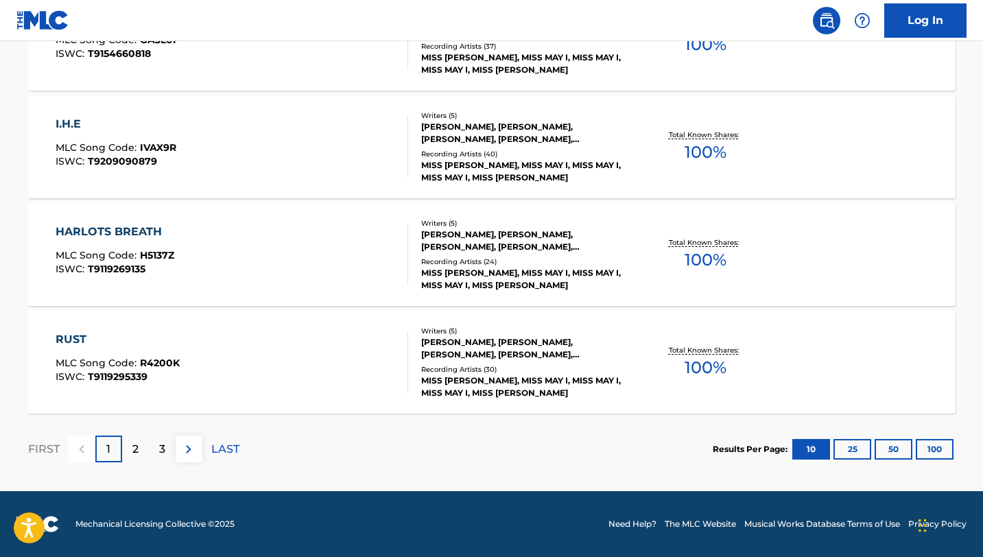
click at [140, 448] on div "2" at bounding box center [135, 449] width 27 height 27
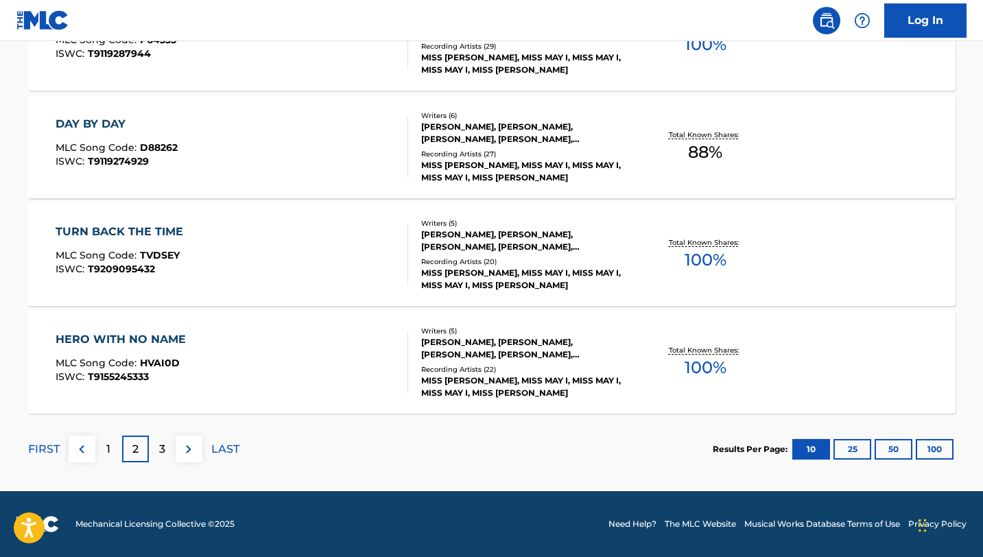
click at [167, 451] on div "3" at bounding box center [162, 449] width 27 height 27
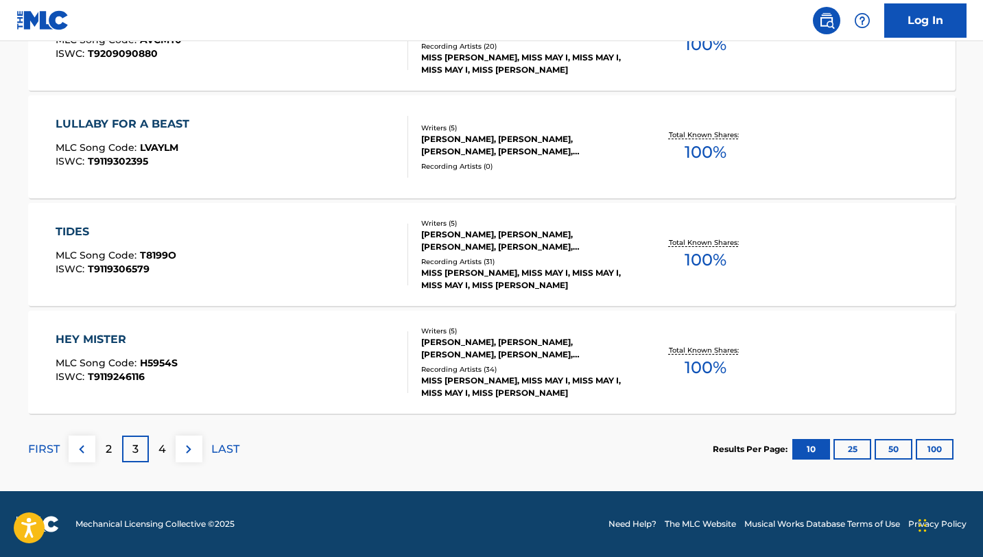
click at [162, 453] on p "4" at bounding box center [163, 449] width 8 height 16
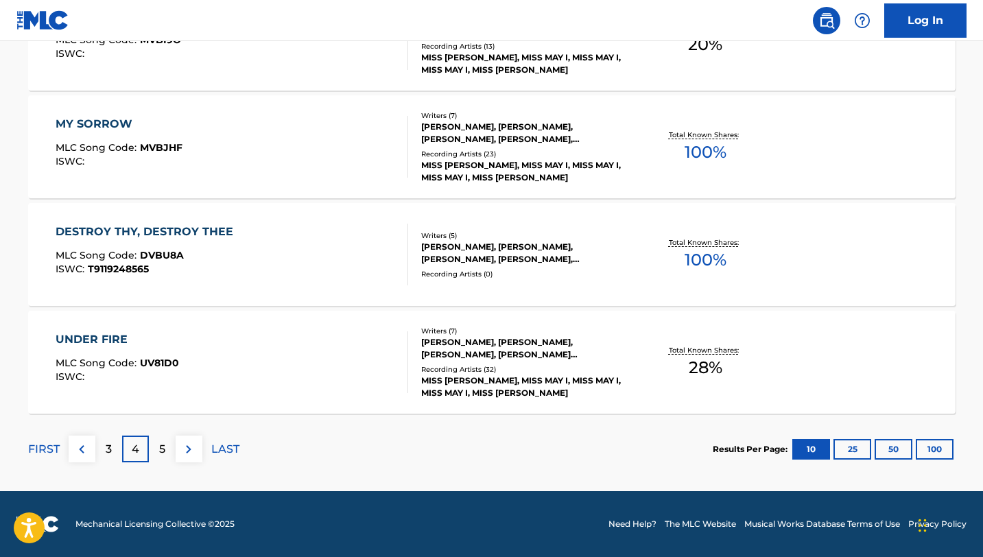
click at [162, 453] on p "5" at bounding box center [162, 449] width 6 height 16
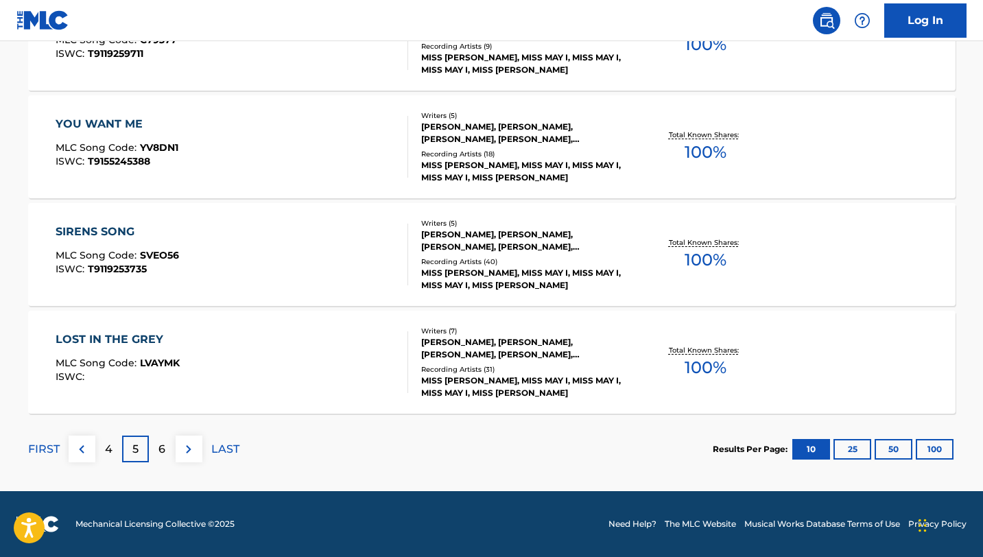
click at [162, 452] on p "6" at bounding box center [162, 449] width 7 height 16
click at [164, 451] on p "7" at bounding box center [162, 449] width 7 height 16
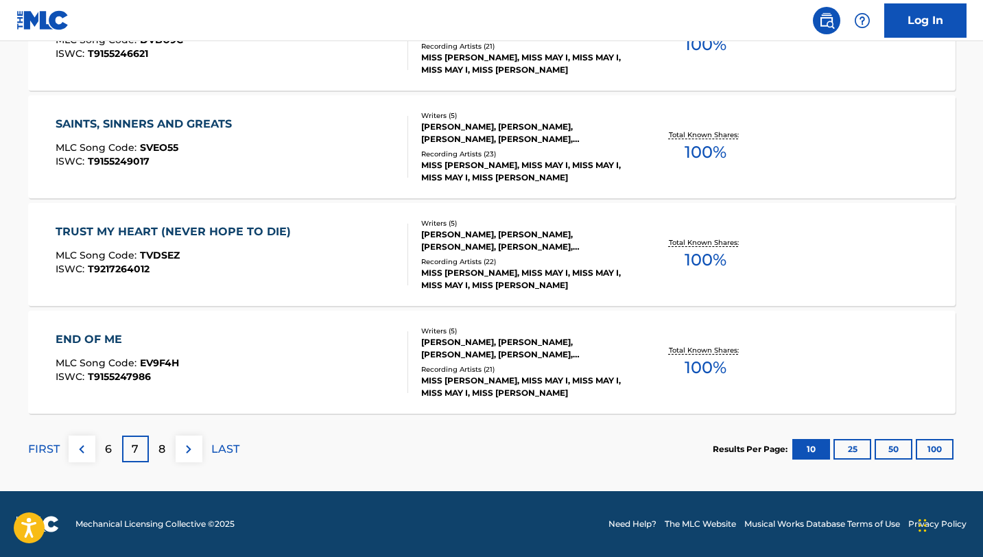
click at [163, 449] on p "8" at bounding box center [162, 449] width 7 height 16
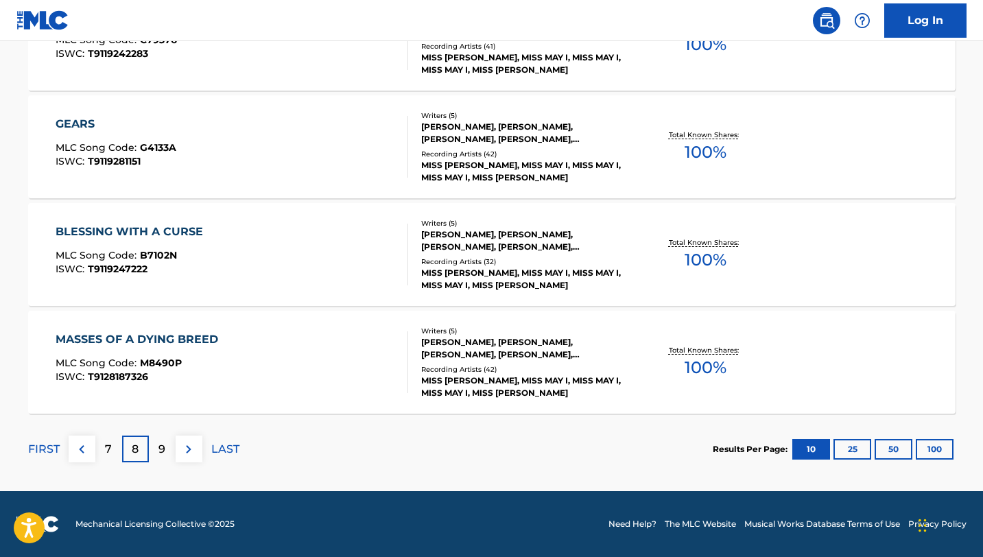
click at [163, 449] on p "9" at bounding box center [162, 449] width 7 height 16
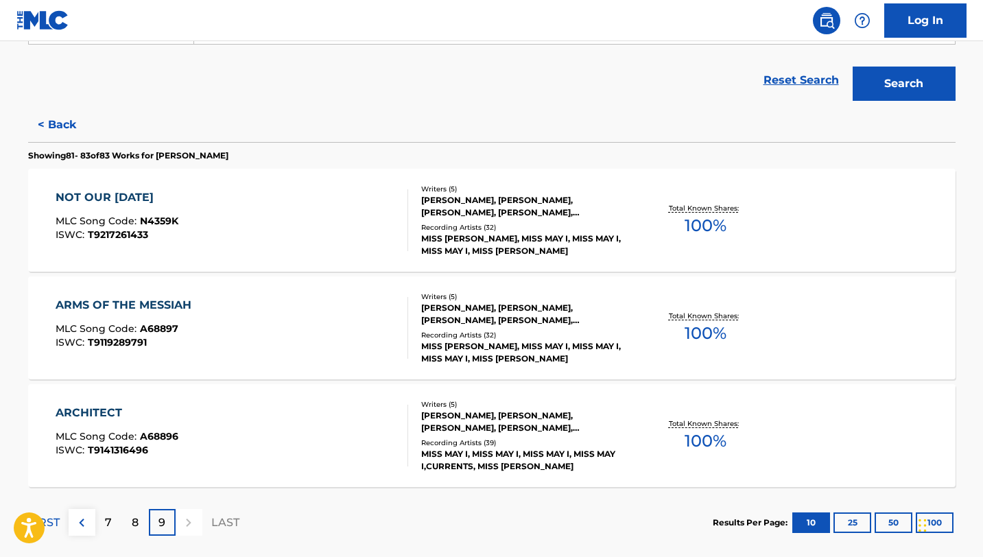
scroll to position [368, 0]
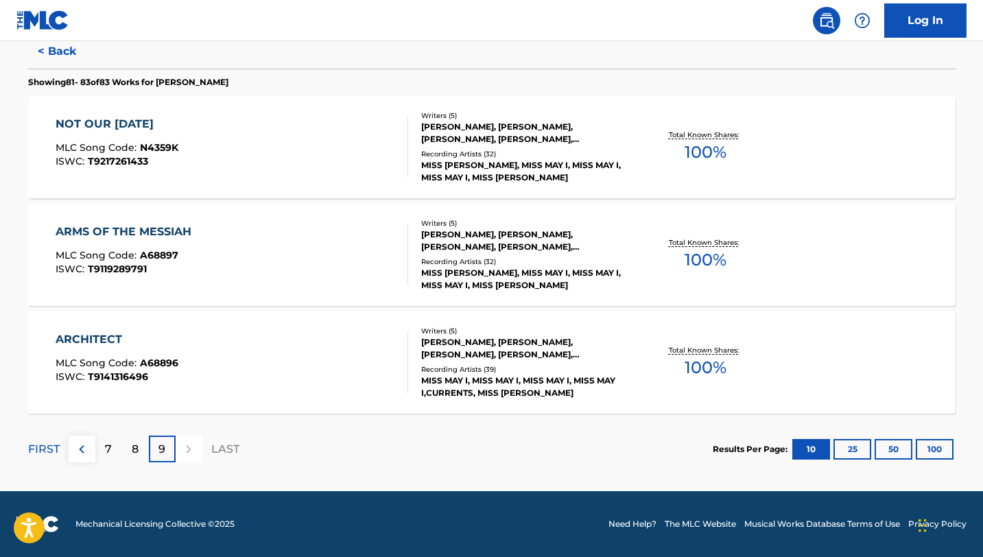
click at [161, 452] on p "9" at bounding box center [162, 449] width 7 height 16
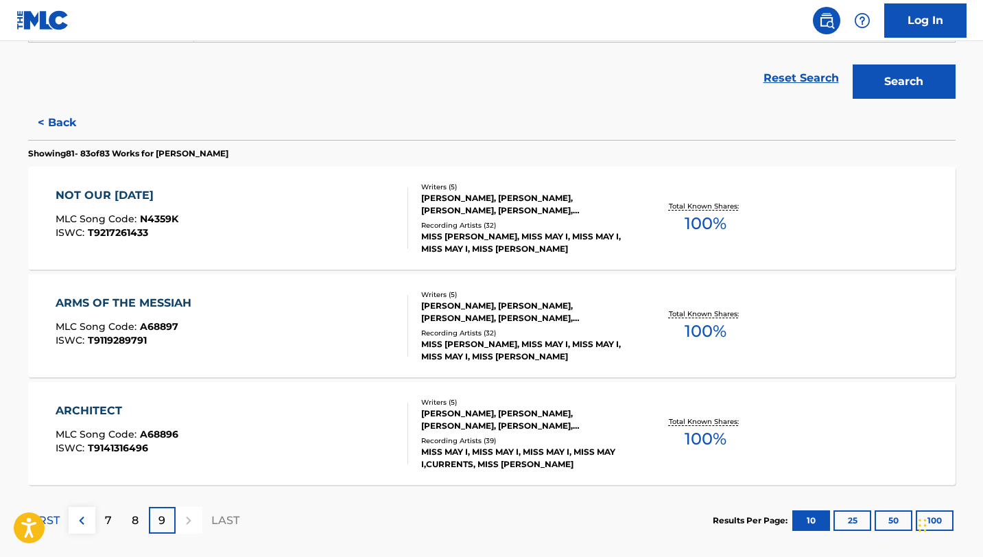
scroll to position [355, 0]
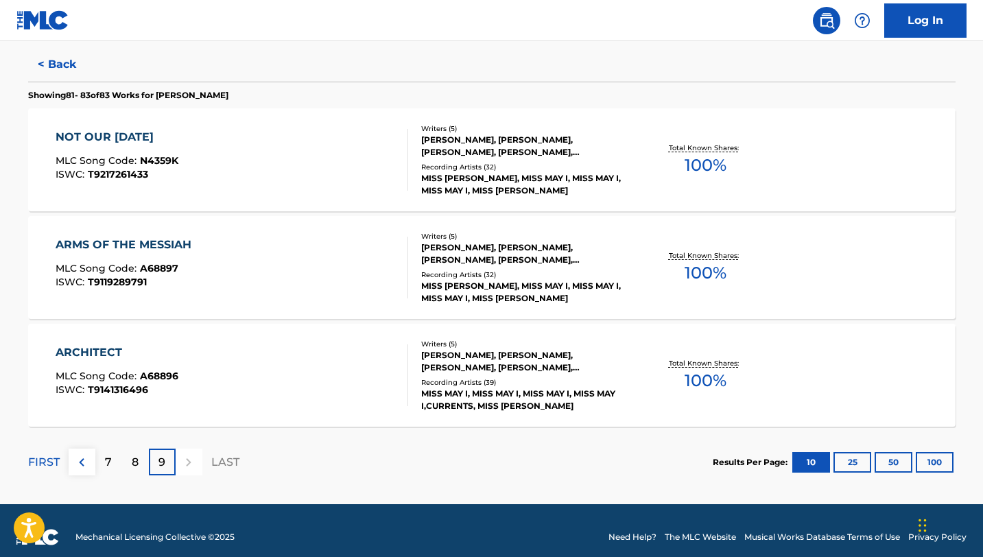
click at [49, 460] on p "FIRST" at bounding box center [44, 462] width 32 height 16
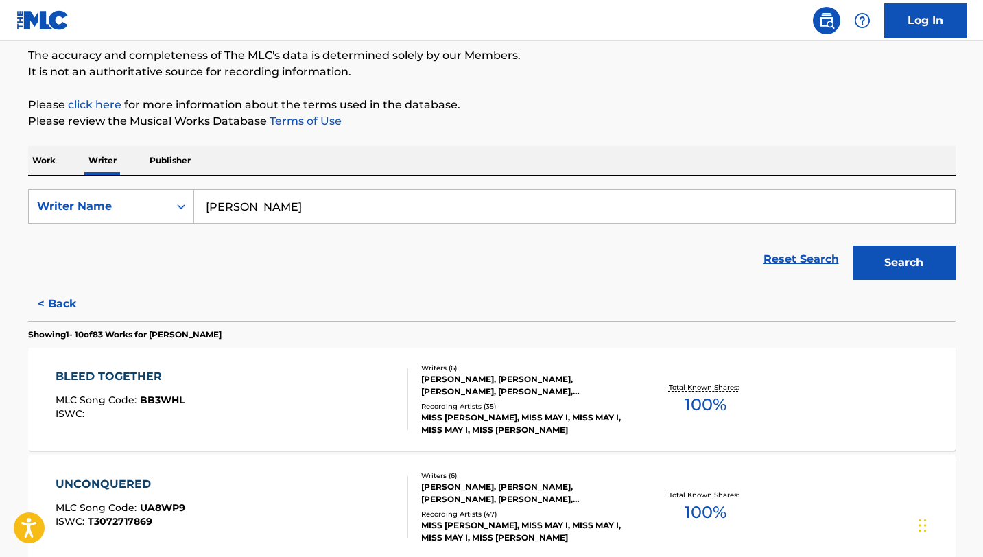
scroll to position [218, 0]
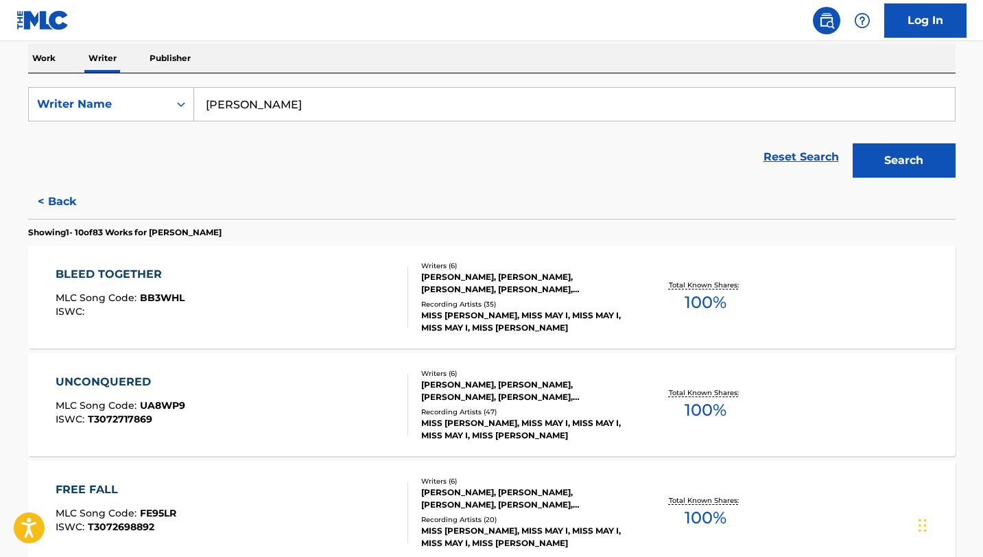
click at [284, 110] on input "[PERSON_NAME]" at bounding box center [574, 104] width 761 height 33
click at [853, 143] on button "Search" at bounding box center [904, 160] width 103 height 34
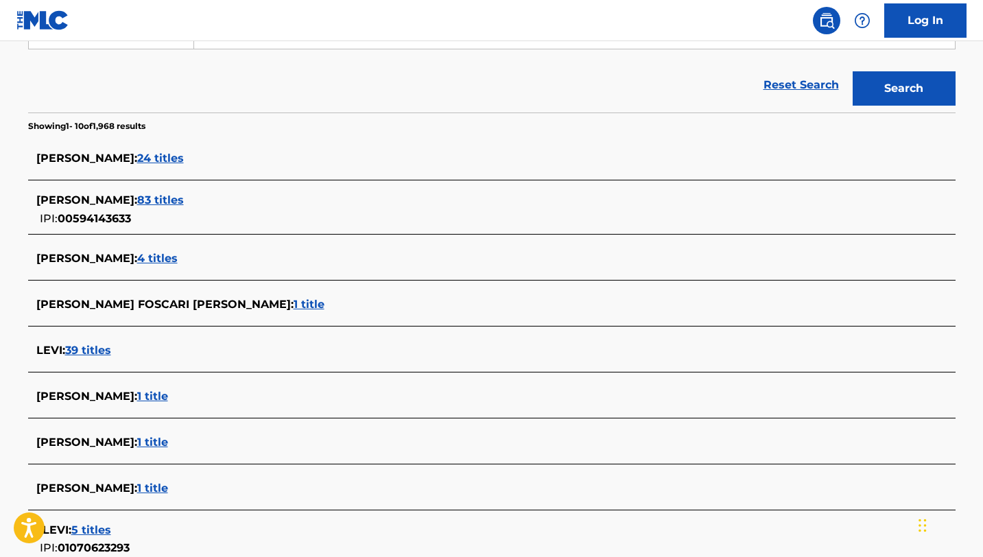
scroll to position [299, 0]
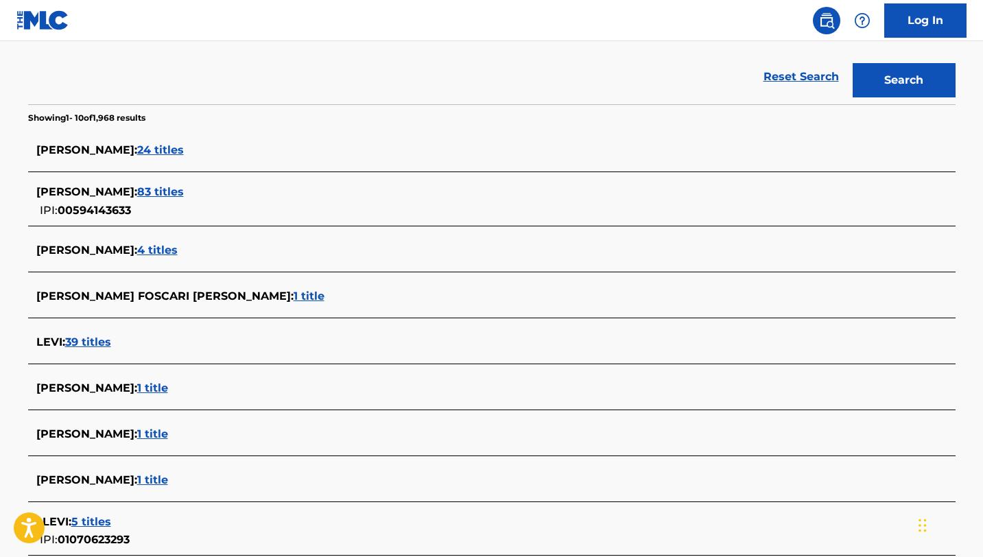
click at [100, 248] on span "[PERSON_NAME] :" at bounding box center [86, 250] width 101 height 13
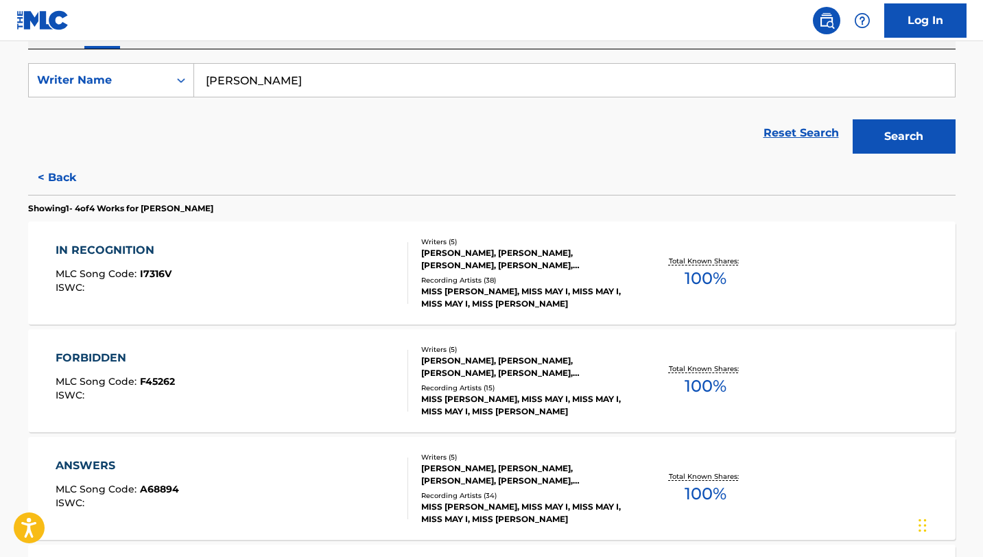
scroll to position [209, 0]
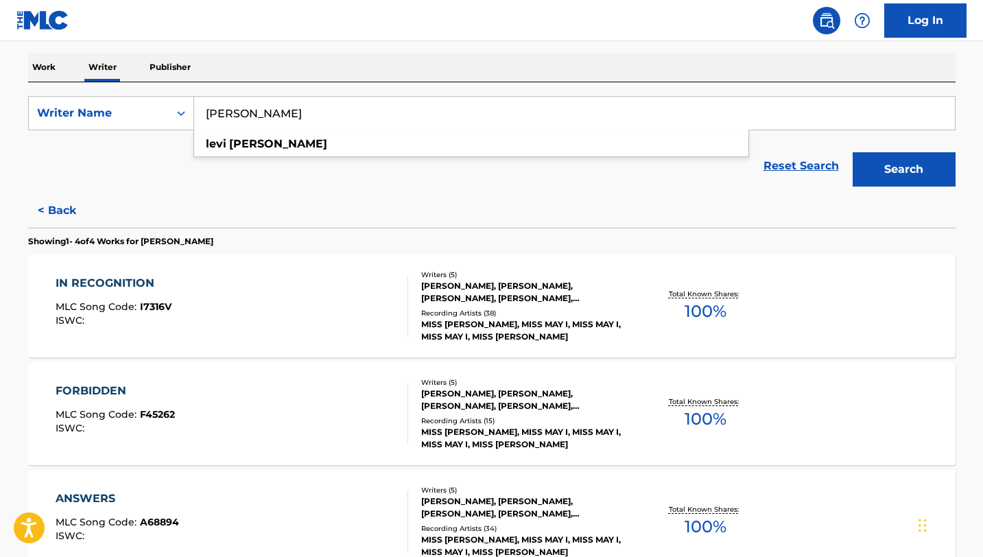
click at [295, 113] on input "[PERSON_NAME]" at bounding box center [574, 113] width 761 height 33
click at [853, 152] on button "Search" at bounding box center [904, 169] width 103 height 34
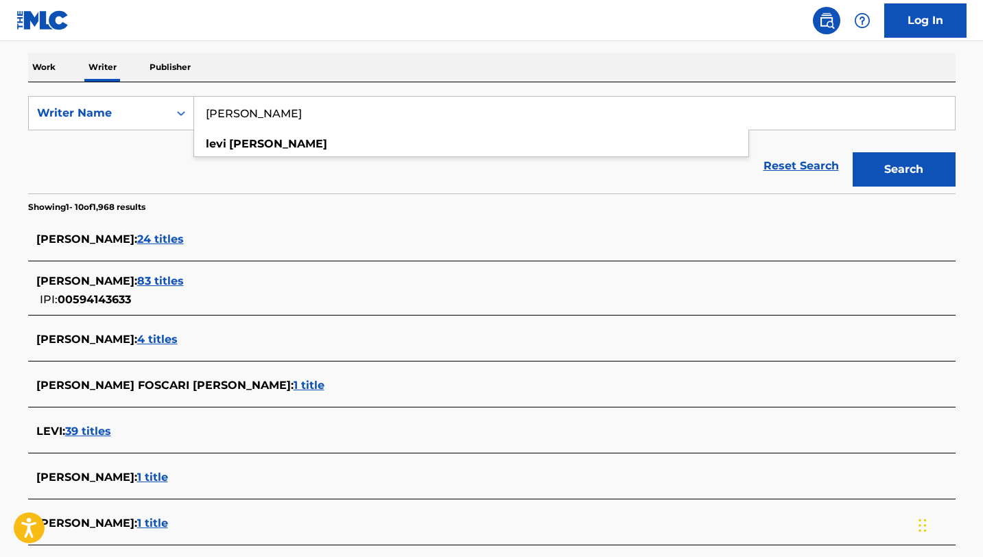
click at [295, 113] on input "[PERSON_NAME]" at bounding box center [574, 113] width 761 height 33
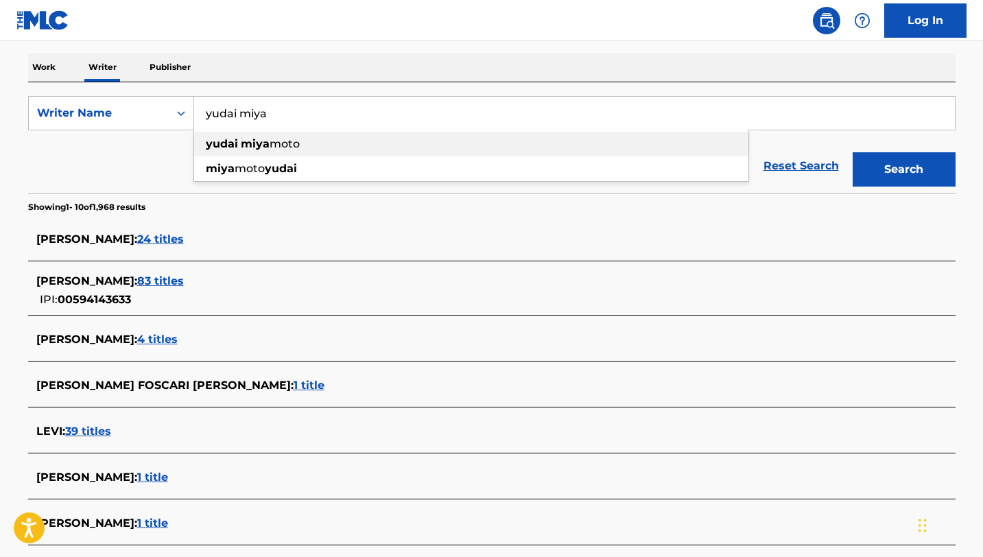
click at [303, 147] on div "[PERSON_NAME]" at bounding box center [471, 144] width 554 height 25
type input "[PERSON_NAME]"
click at [853, 152] on button "Search" at bounding box center [904, 169] width 103 height 34
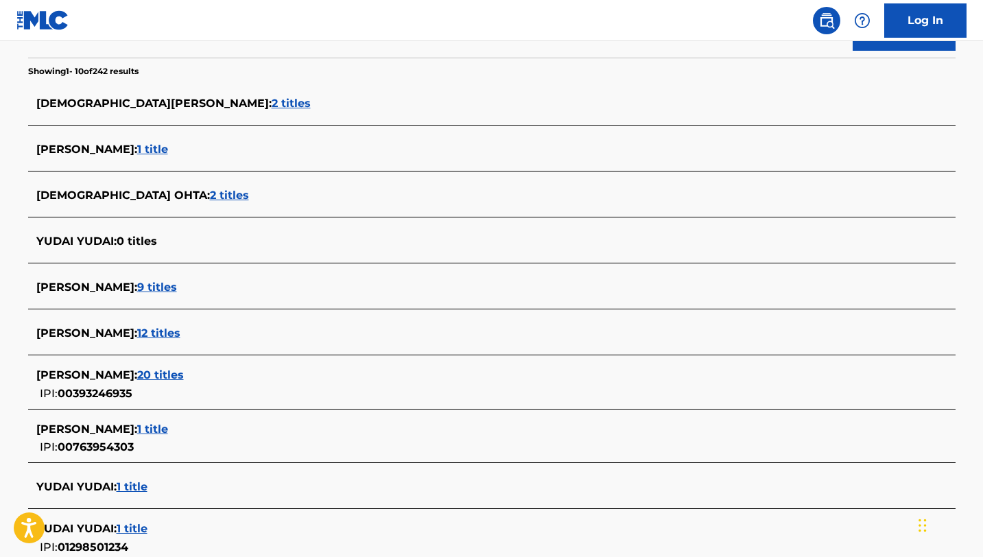
scroll to position [346, 0]
click at [102, 337] on span "[PERSON_NAME] :" at bounding box center [86, 332] width 101 height 13
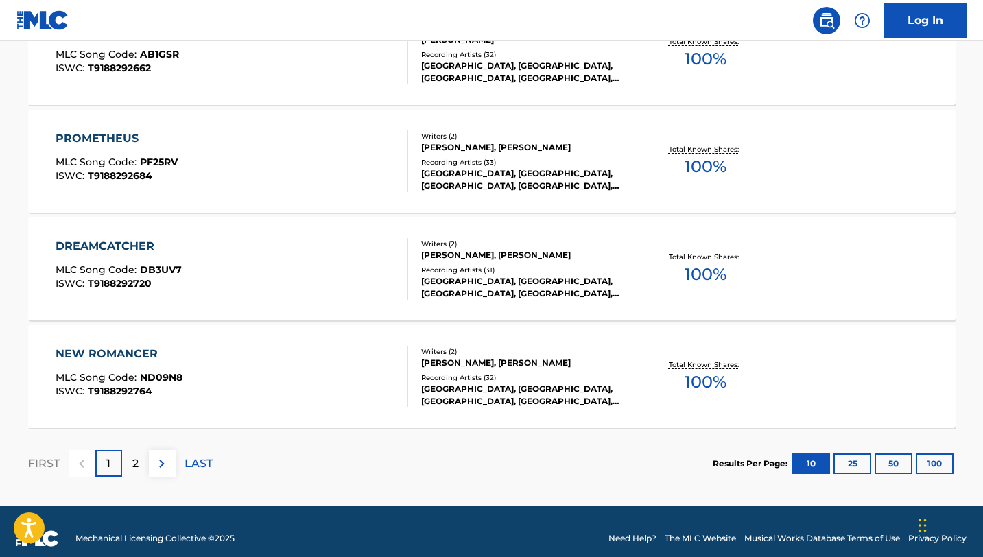
scroll to position [1120, 0]
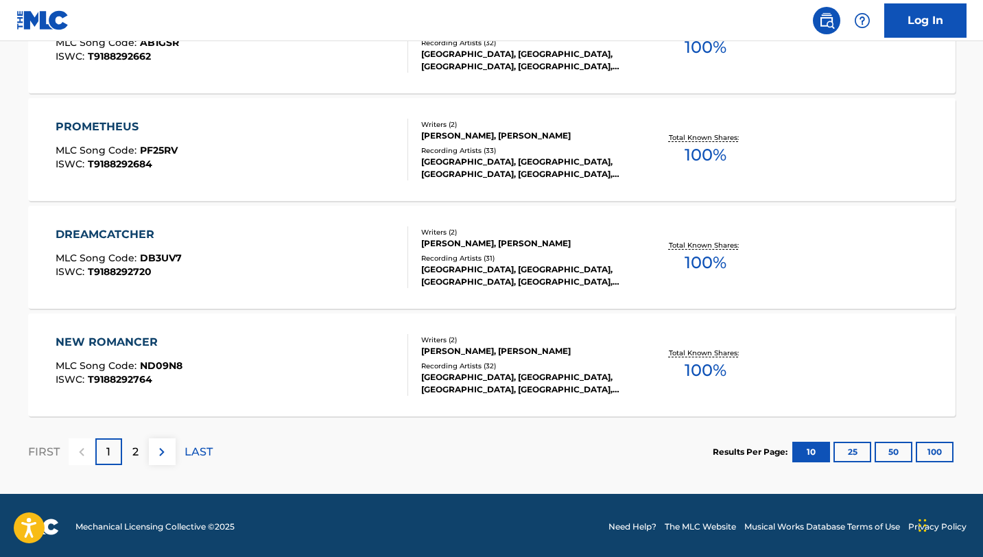
click at [138, 446] on p "2" at bounding box center [135, 452] width 6 height 16
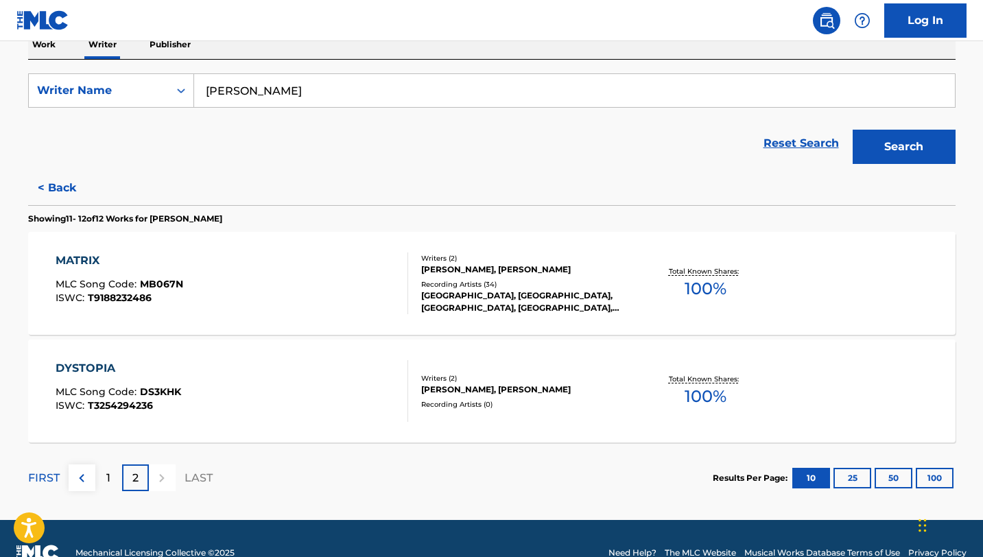
scroll to position [231, 0]
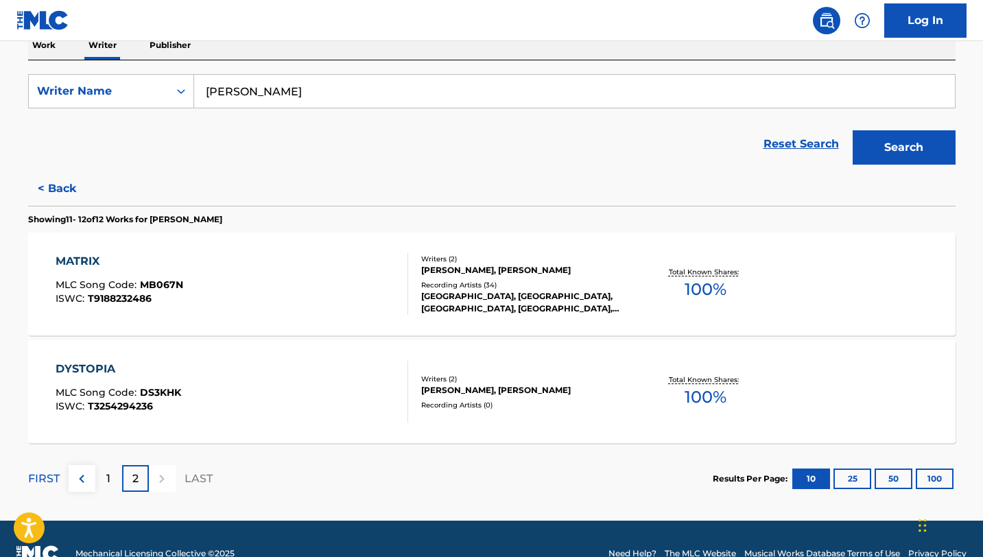
click at [338, 102] on input "[PERSON_NAME]" at bounding box center [574, 91] width 761 height 33
